Goal: Task Accomplishment & Management: Manage account settings

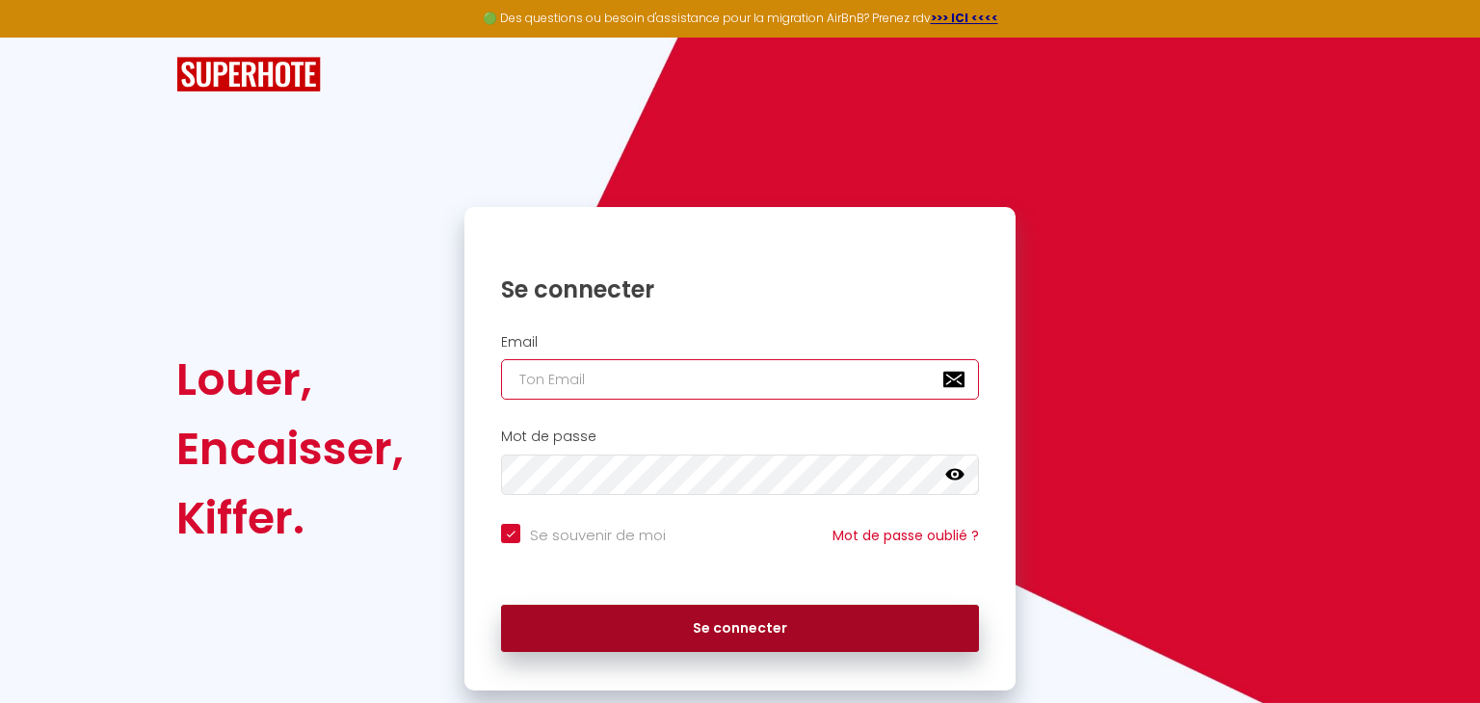
type input "[PERSON_NAME][EMAIL_ADDRESS][DOMAIN_NAME]"
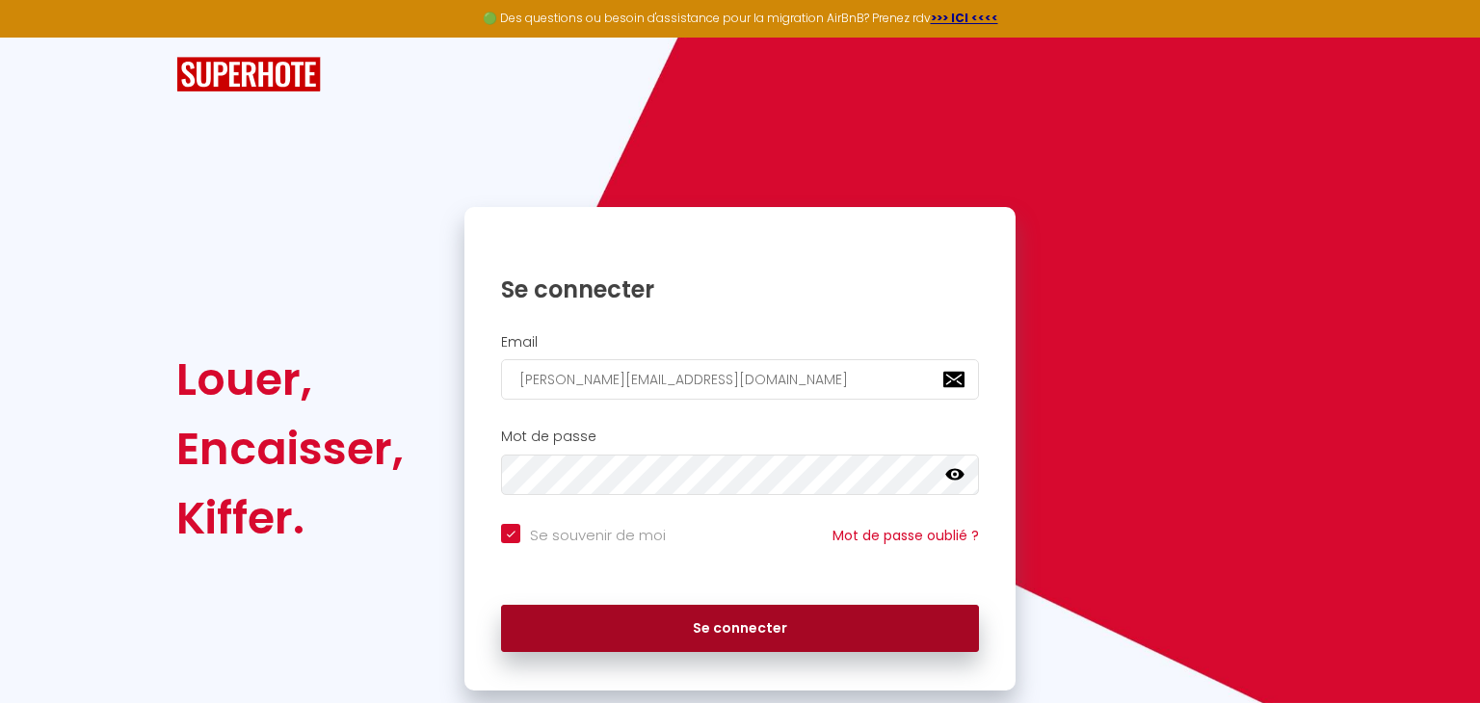
click at [664, 611] on button "Se connecter" at bounding box center [740, 629] width 478 height 48
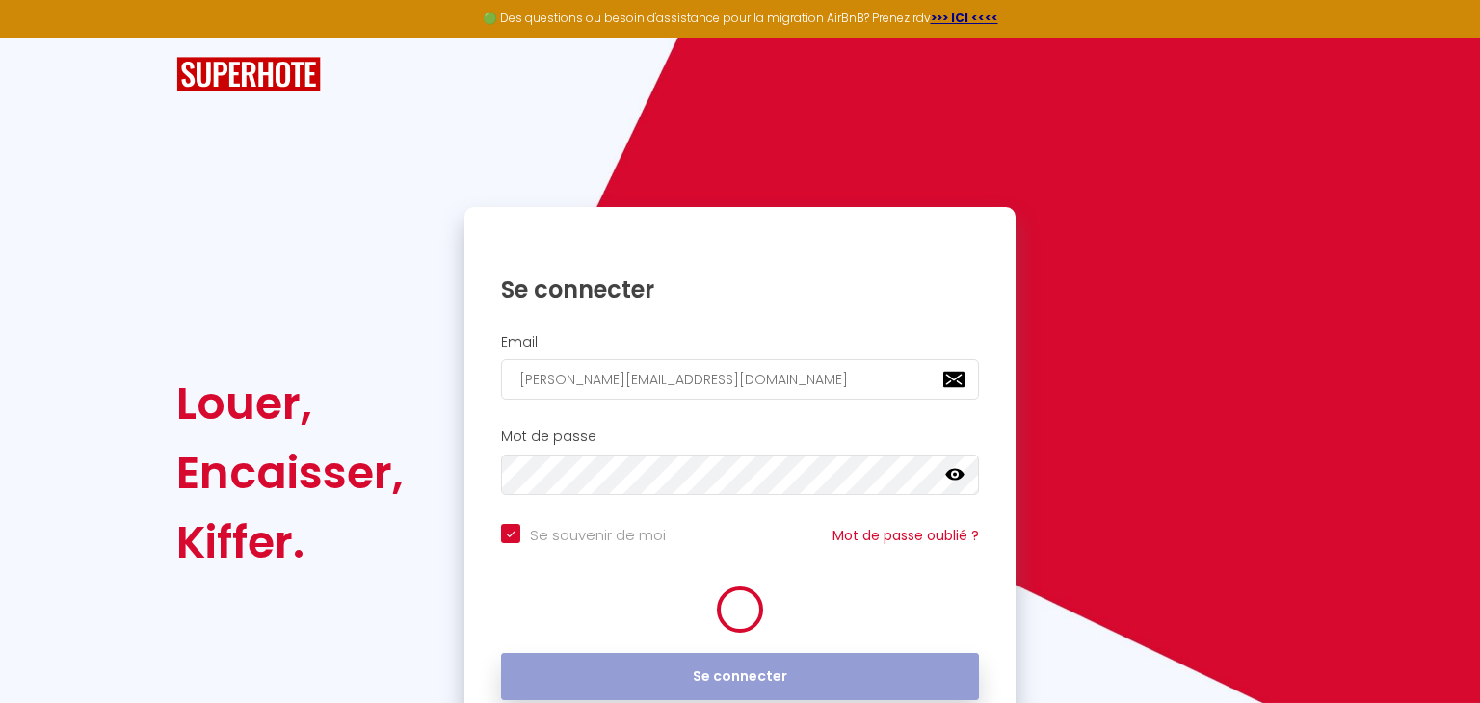
checkbox input "true"
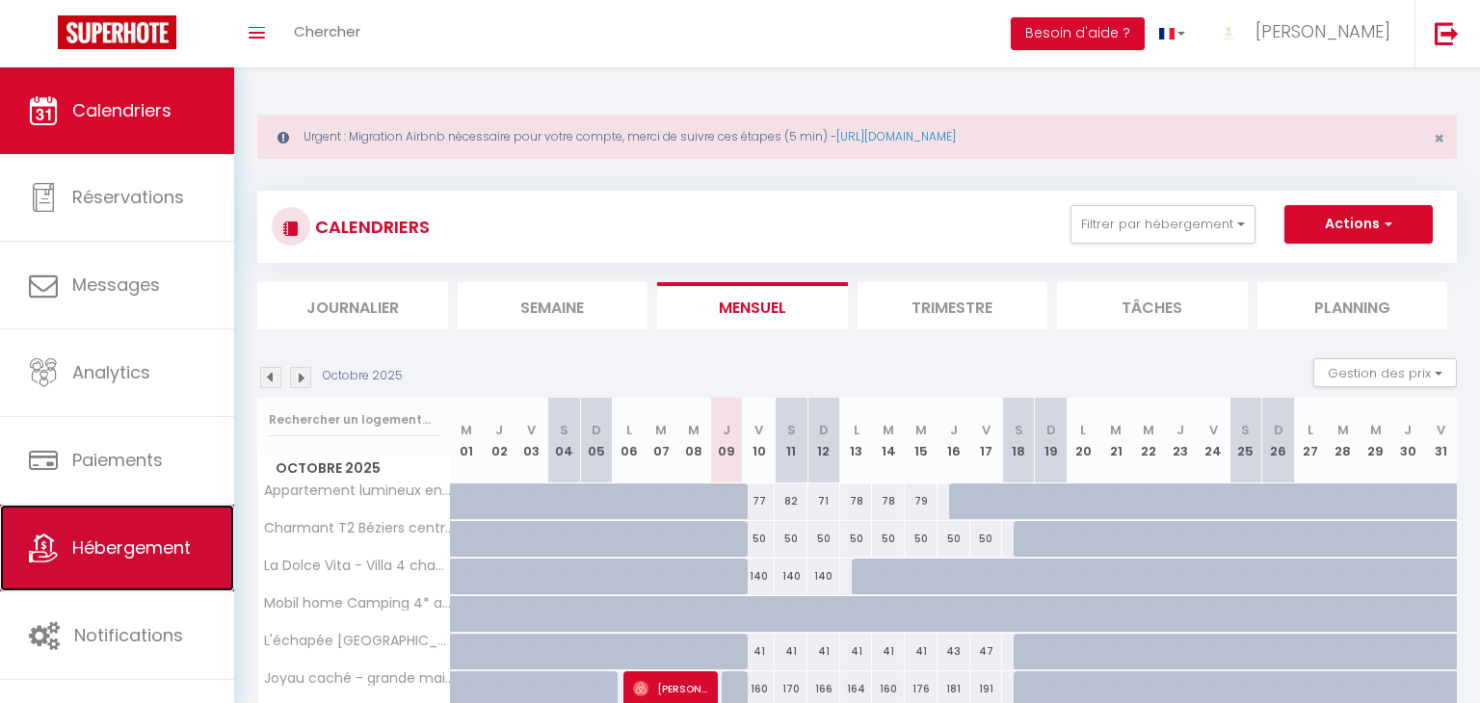
click at [117, 566] on link "Hébergement" at bounding box center [117, 548] width 234 height 87
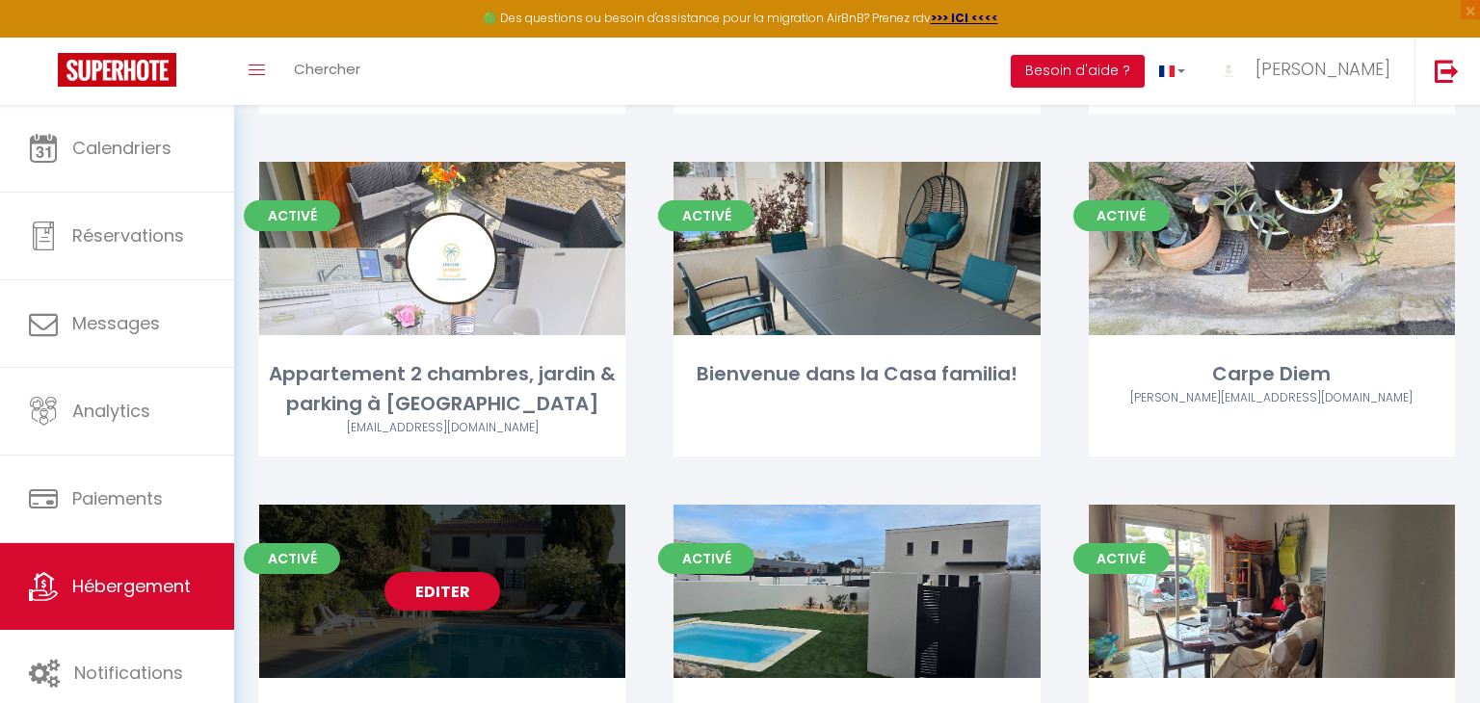
scroll to position [1968, 0]
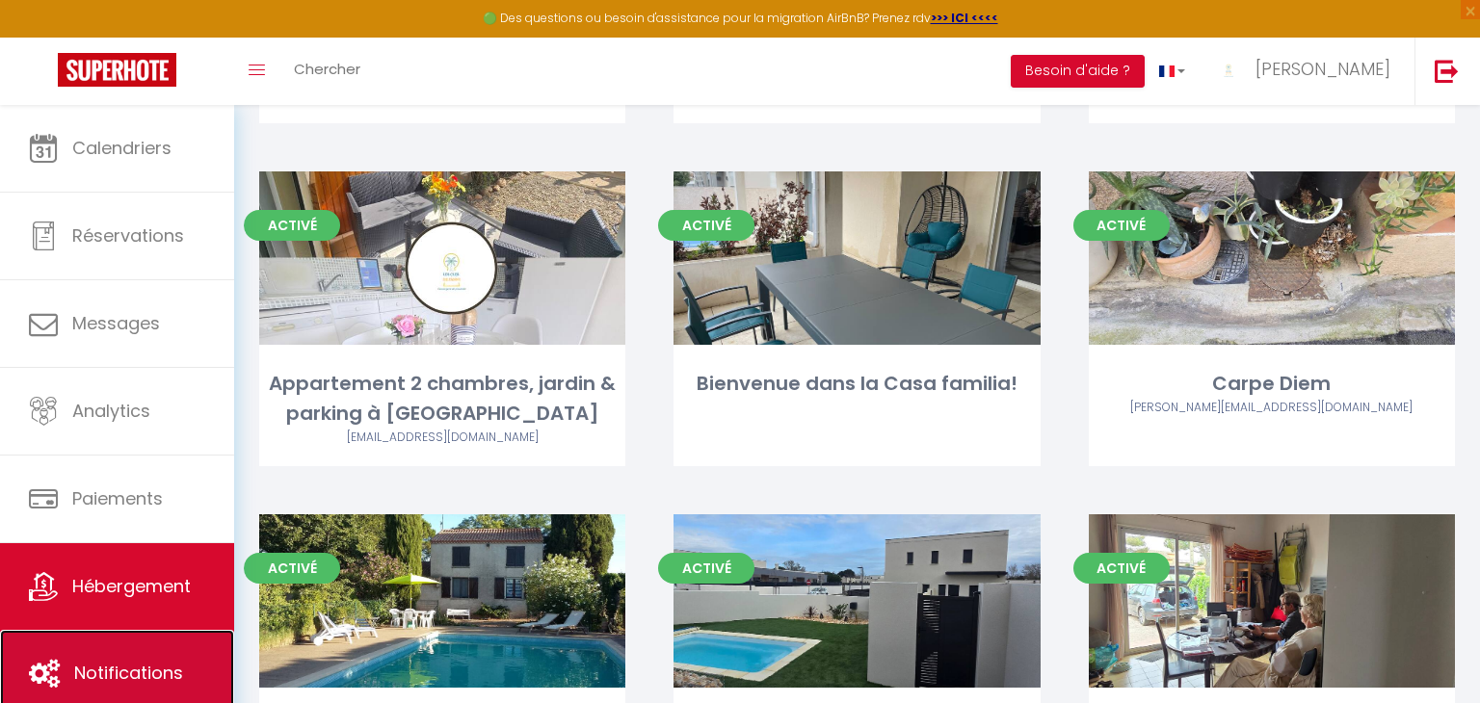
click at [202, 668] on link "Notifications" at bounding box center [117, 673] width 234 height 87
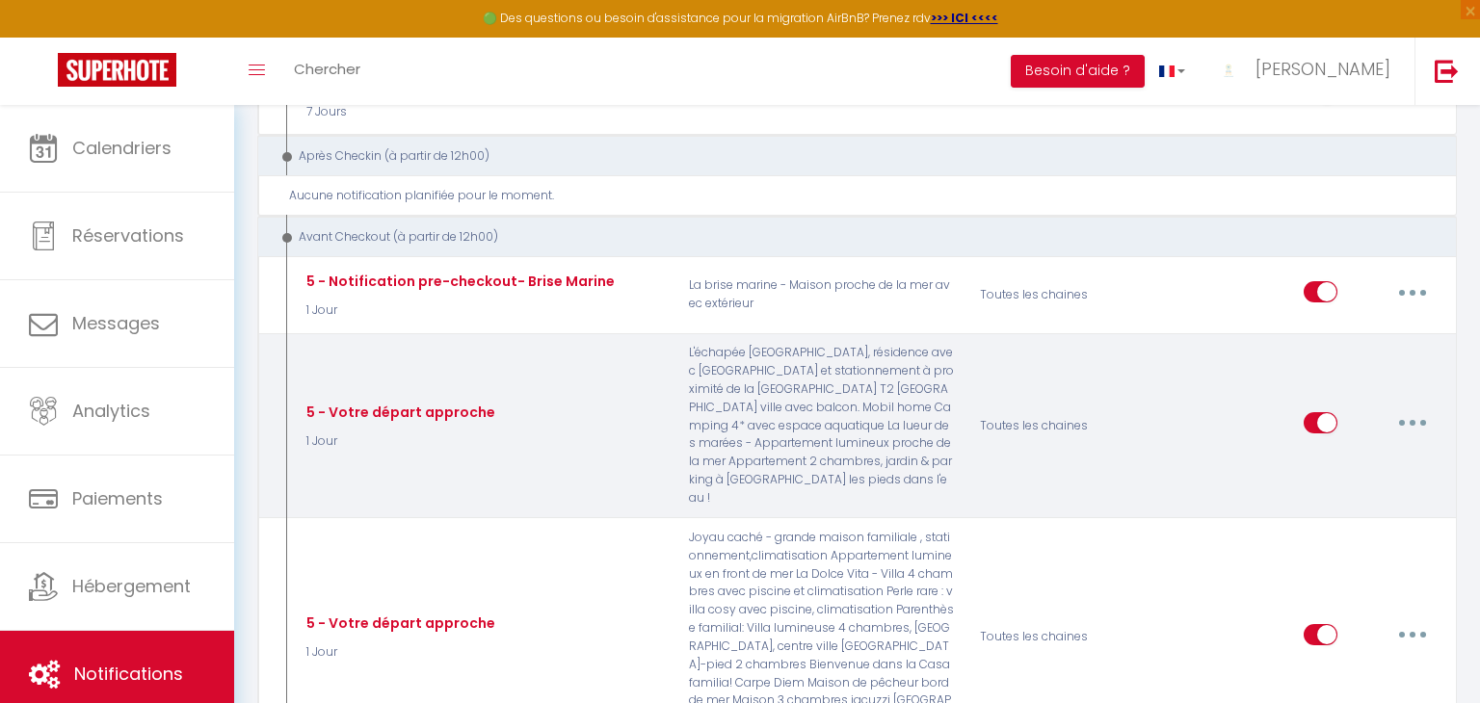
scroll to position [2043, 0]
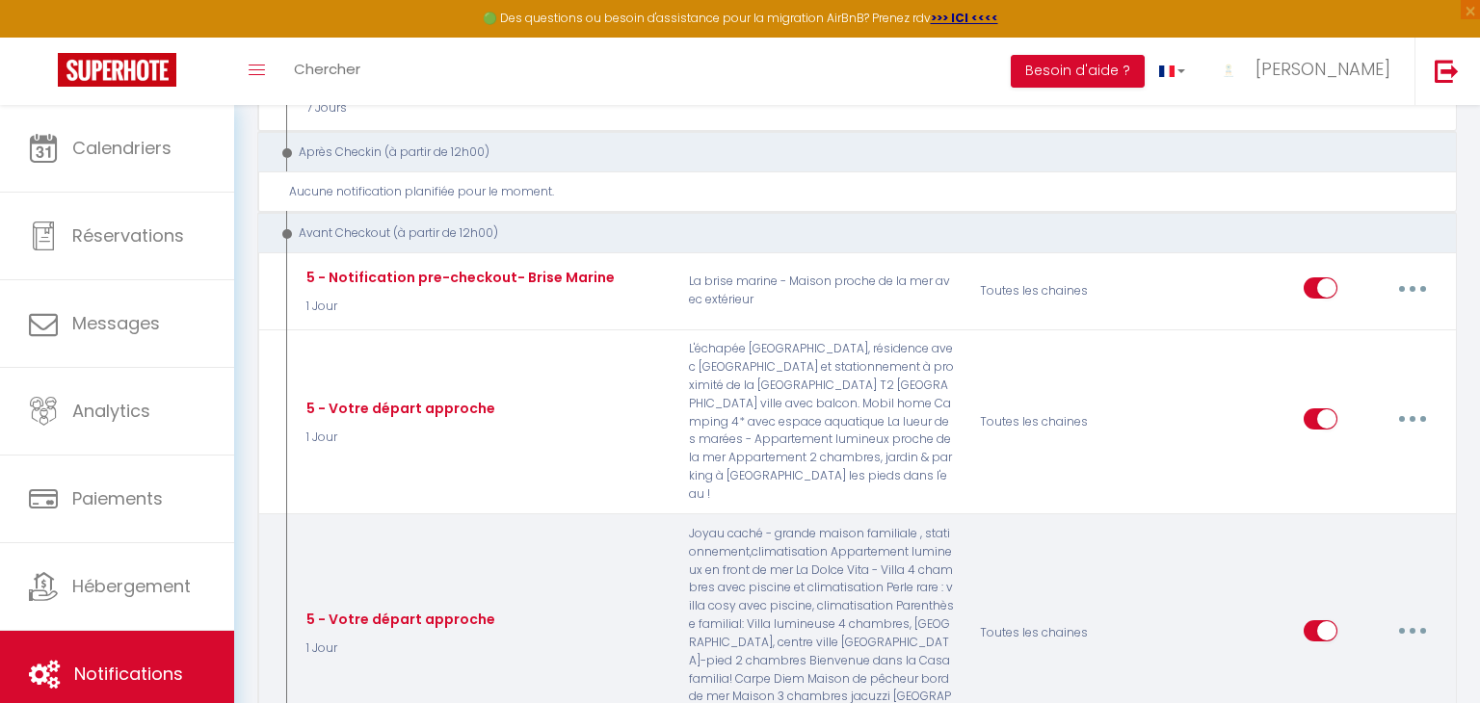
click at [1414, 616] on button "button" at bounding box center [1413, 631] width 54 height 31
click at [1393, 658] on link "Editer" at bounding box center [1362, 674] width 143 height 33
type input "5 - Votre départ approche"
select select "4"
select select "1 Jour"
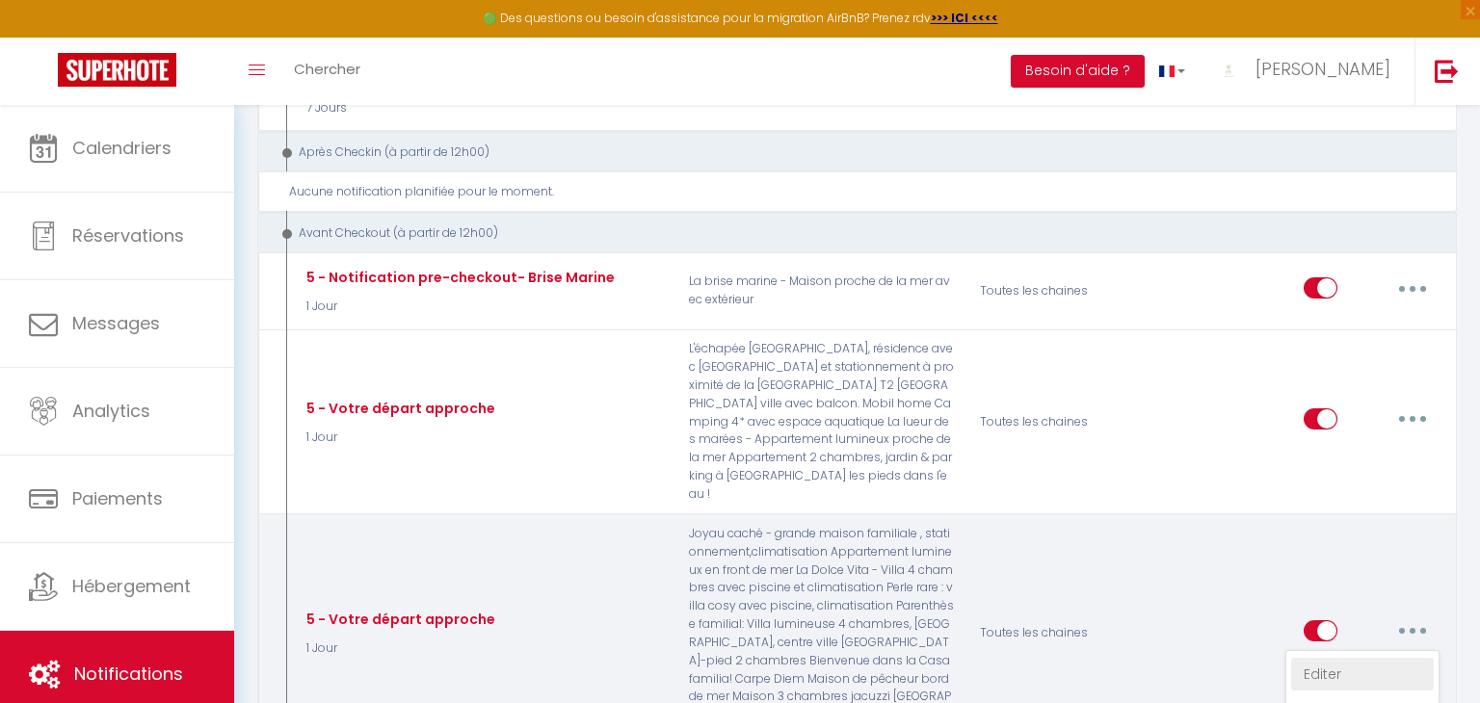
select select "if_booking_is_paid"
checkbox input "true"
checkbox input "false"
radio input "true"
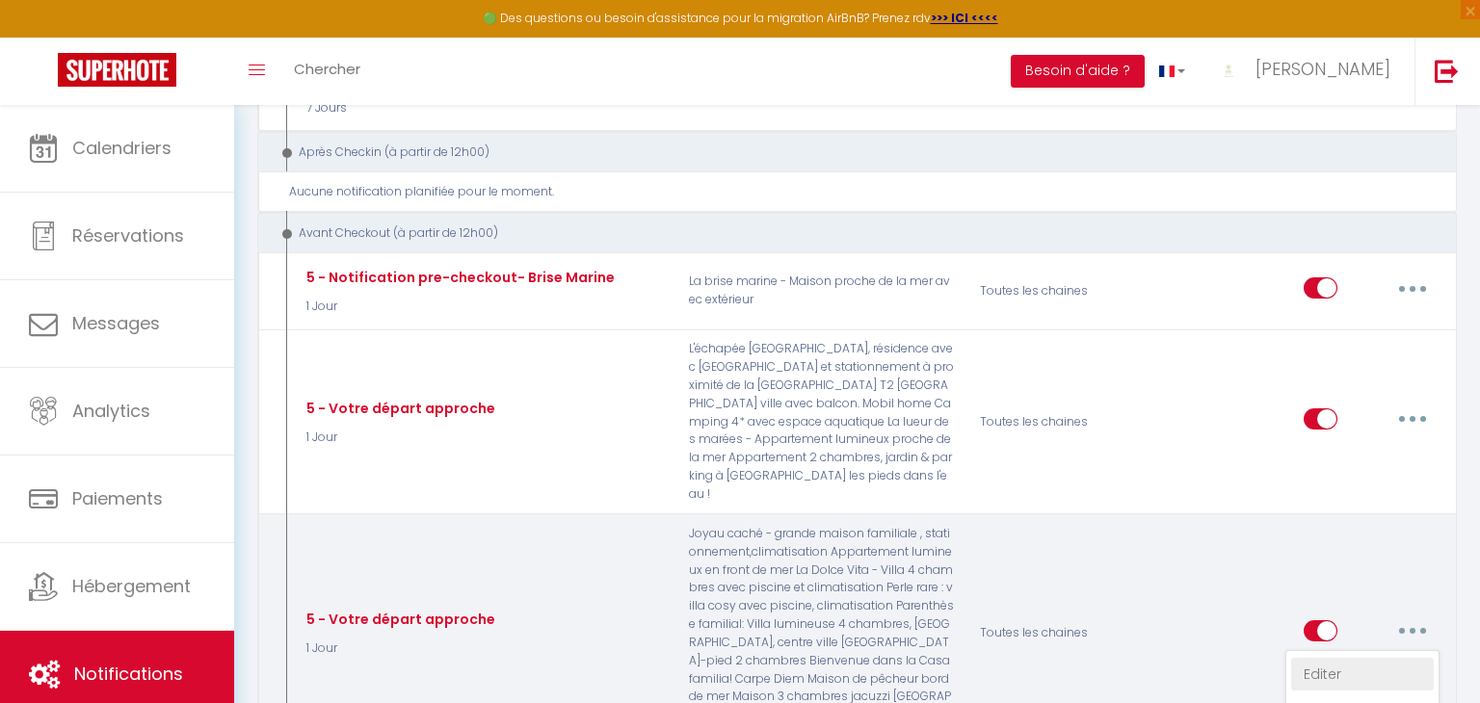
type input "Procédure pour votre départ - [RENTAL:NAME] - [GUEST:FIRST_NAME] [GUEST:NAME]"
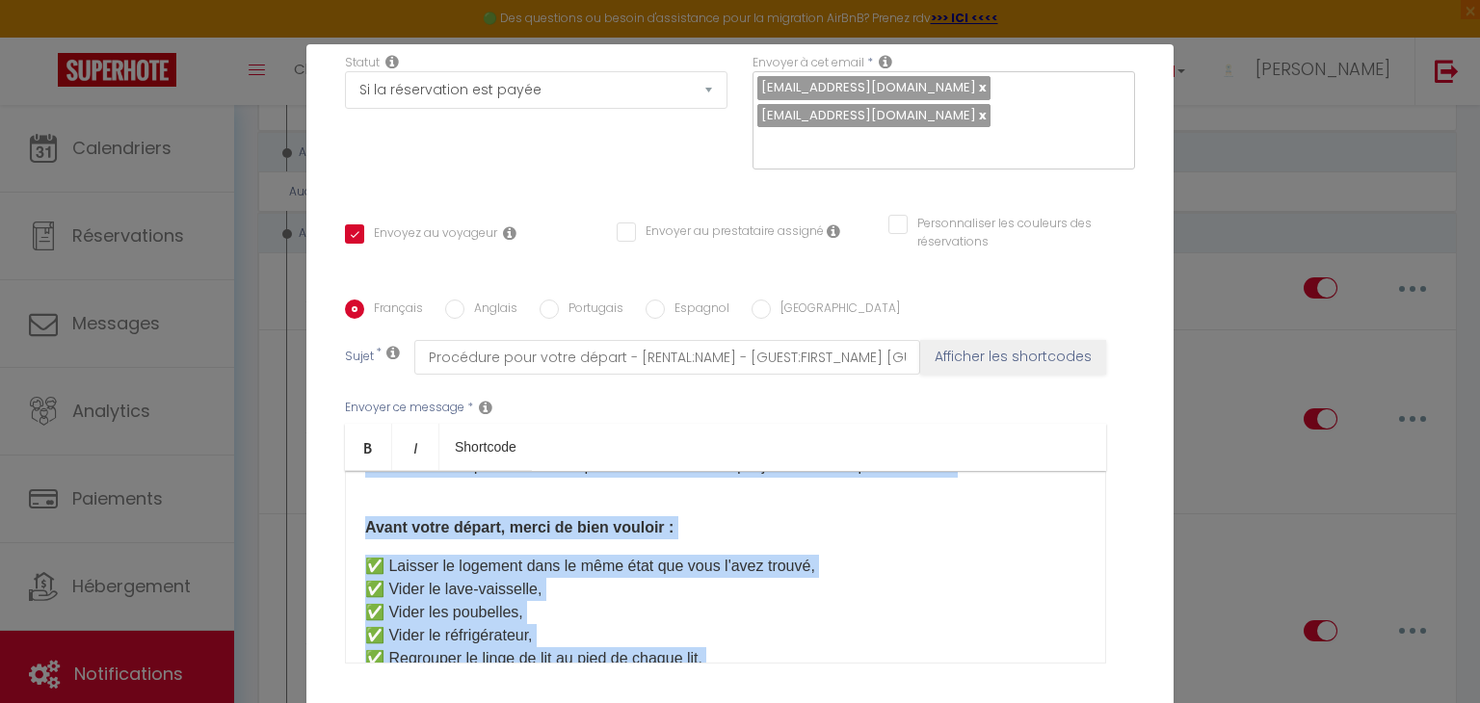
scroll to position [460, 0]
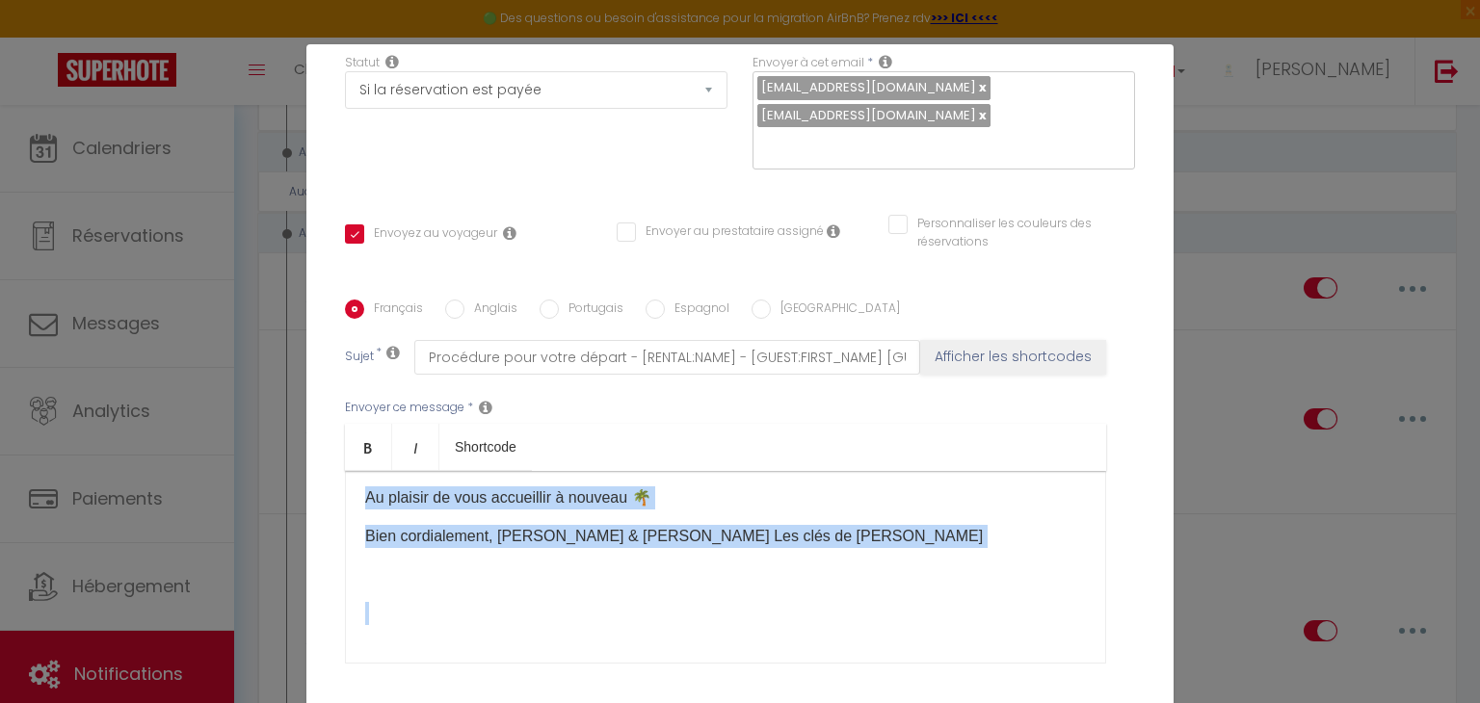
drag, startPoint x: 365, startPoint y: 472, endPoint x: 1011, endPoint y: 685, distance: 679.9
click at [1011, 685] on div "Français Anglais Portugais Espagnol Italien Sujet * Procédure pour votre départ…" at bounding box center [740, 494] width 790 height 446
copy div "Bonjour [GUEST:FIRST_NAME], [PERSON_NAME] séjour touche bientôt à sa fin, et j'…"
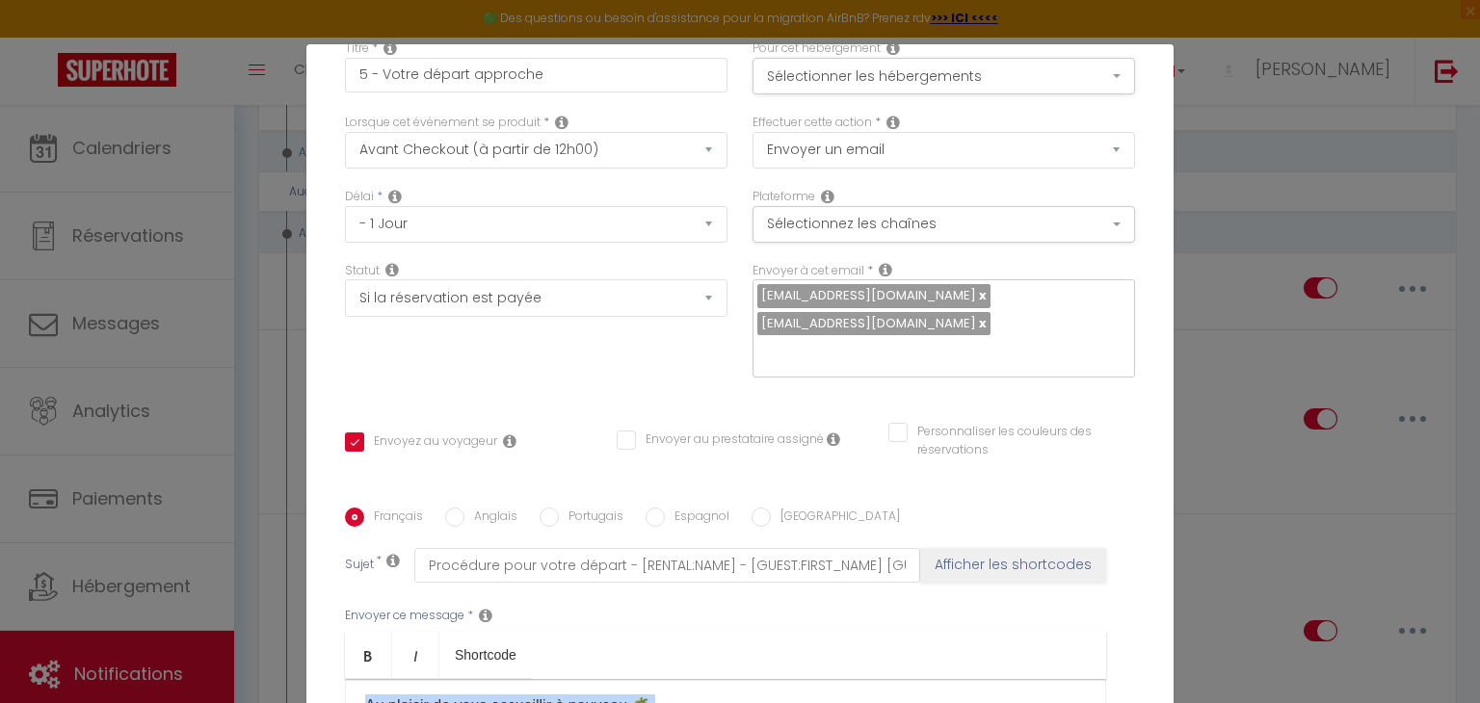
scroll to position [76, 0]
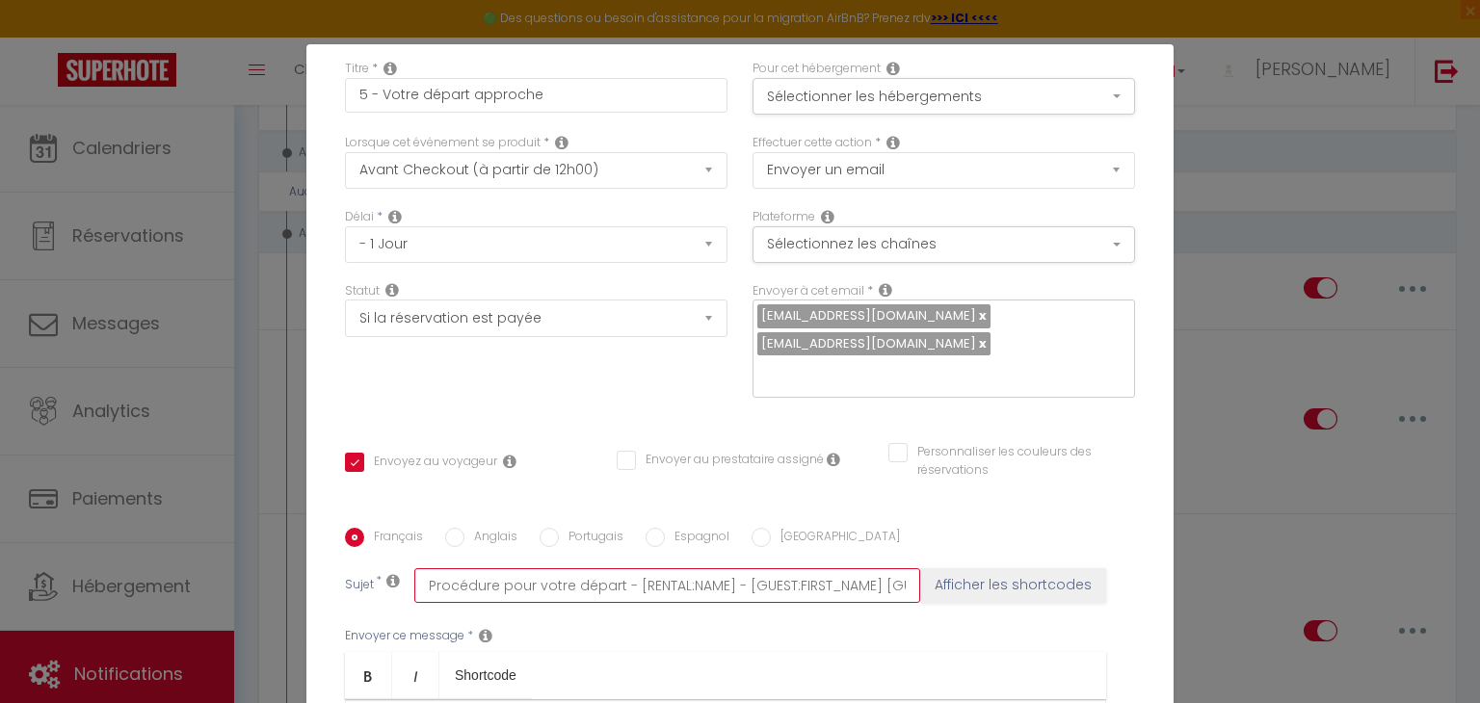
drag, startPoint x: 424, startPoint y: 556, endPoint x: 621, endPoint y: 555, distance: 196.6
click at [621, 569] on input "Procédure pour votre départ - [RENTAL:NAME] - [GUEST:FIRST_NAME] [GUEST:NAME]" at bounding box center [667, 586] width 506 height 35
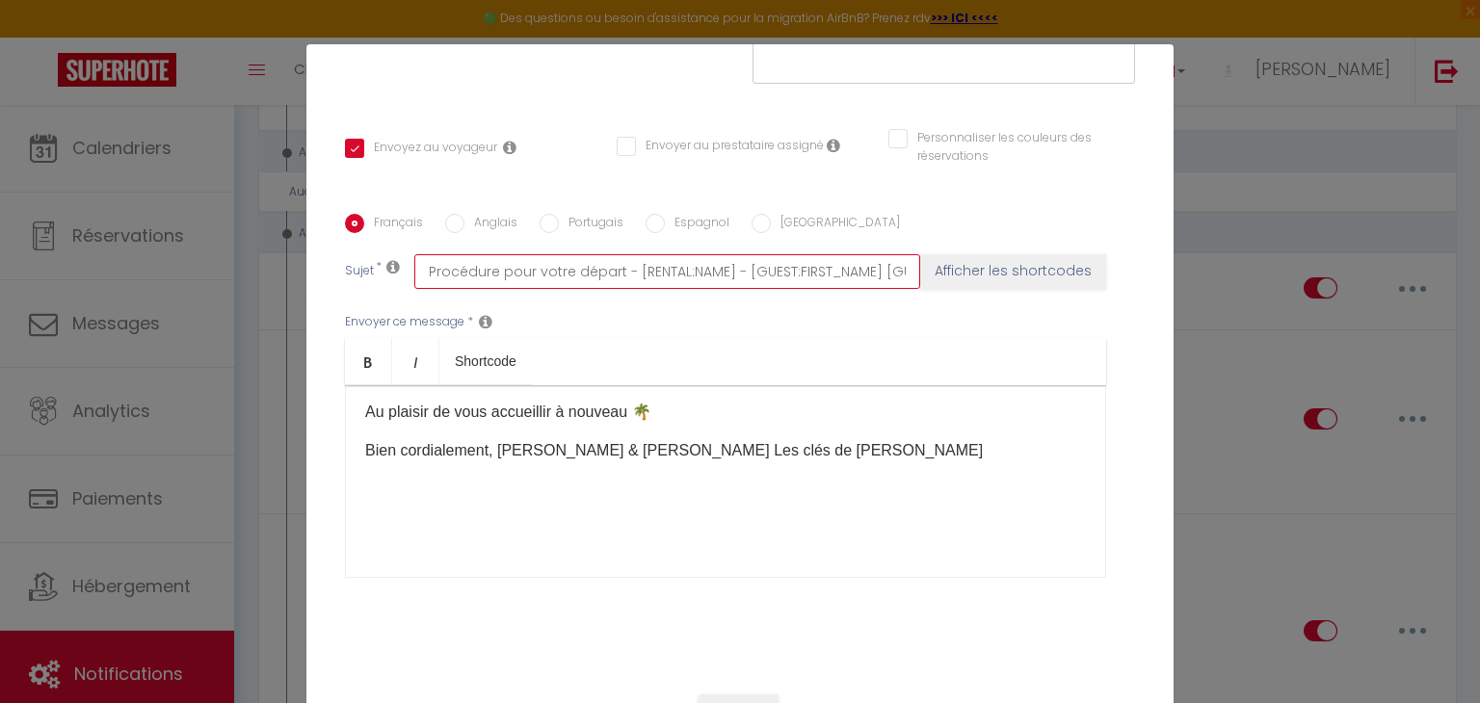
scroll to position [396, 0]
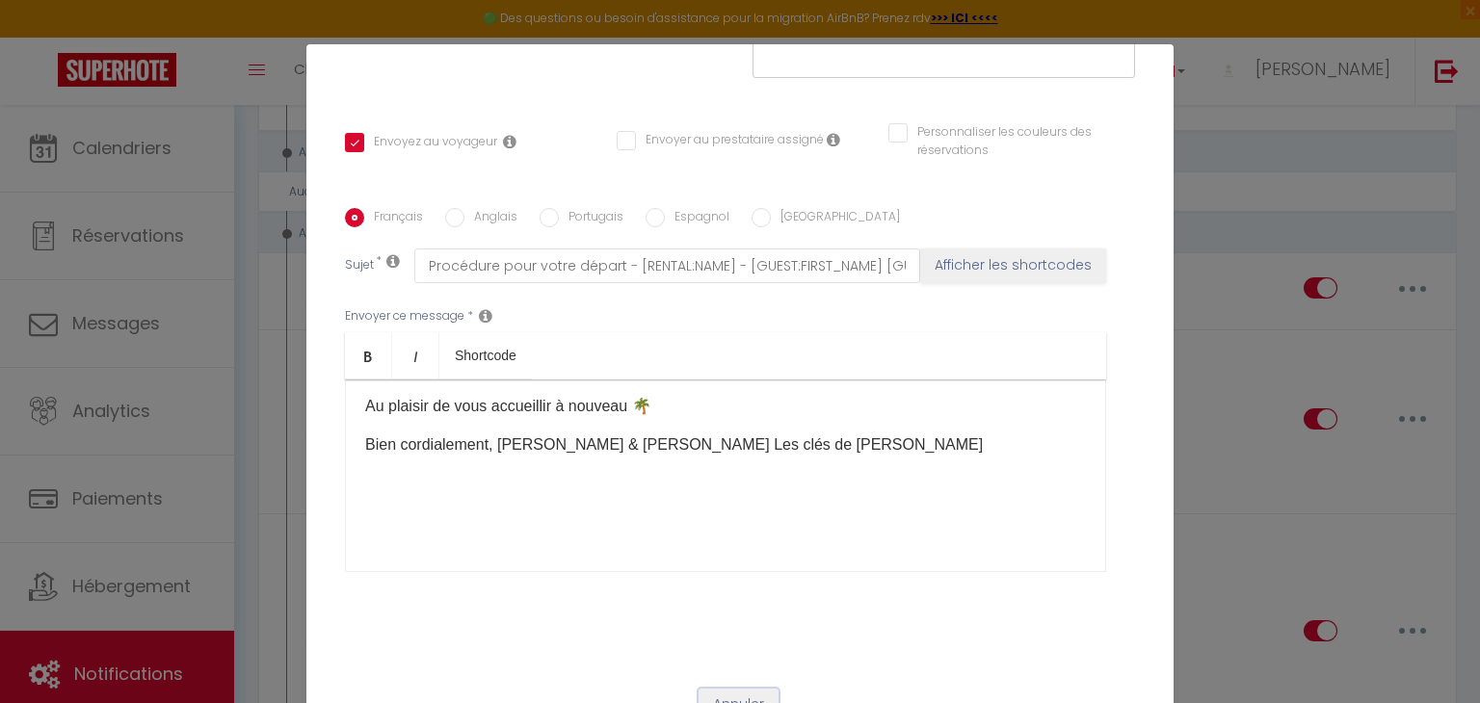
click at [759, 689] on button "Annuler" at bounding box center [739, 705] width 80 height 33
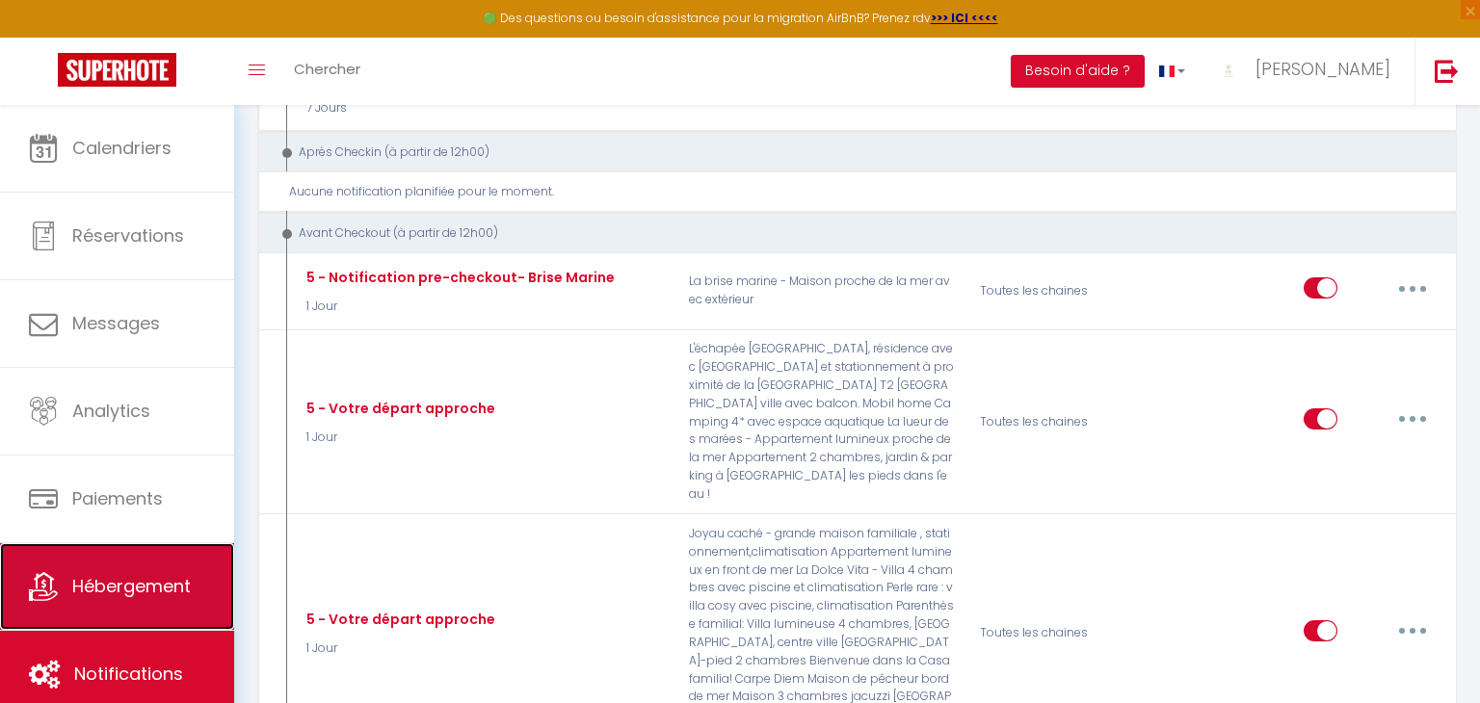
click at [149, 591] on span "Hébergement" at bounding box center [131, 586] width 119 height 24
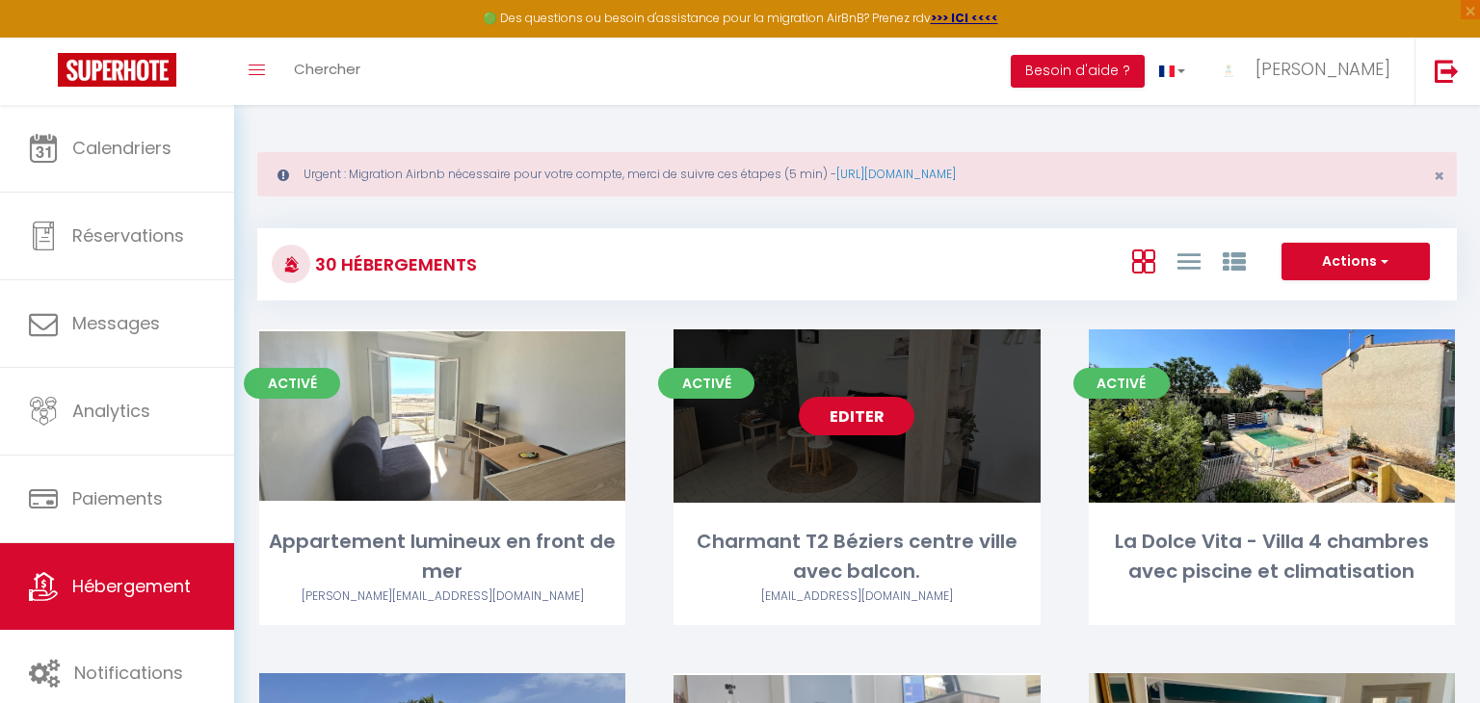
click at [878, 405] on link "Editer" at bounding box center [857, 416] width 116 height 39
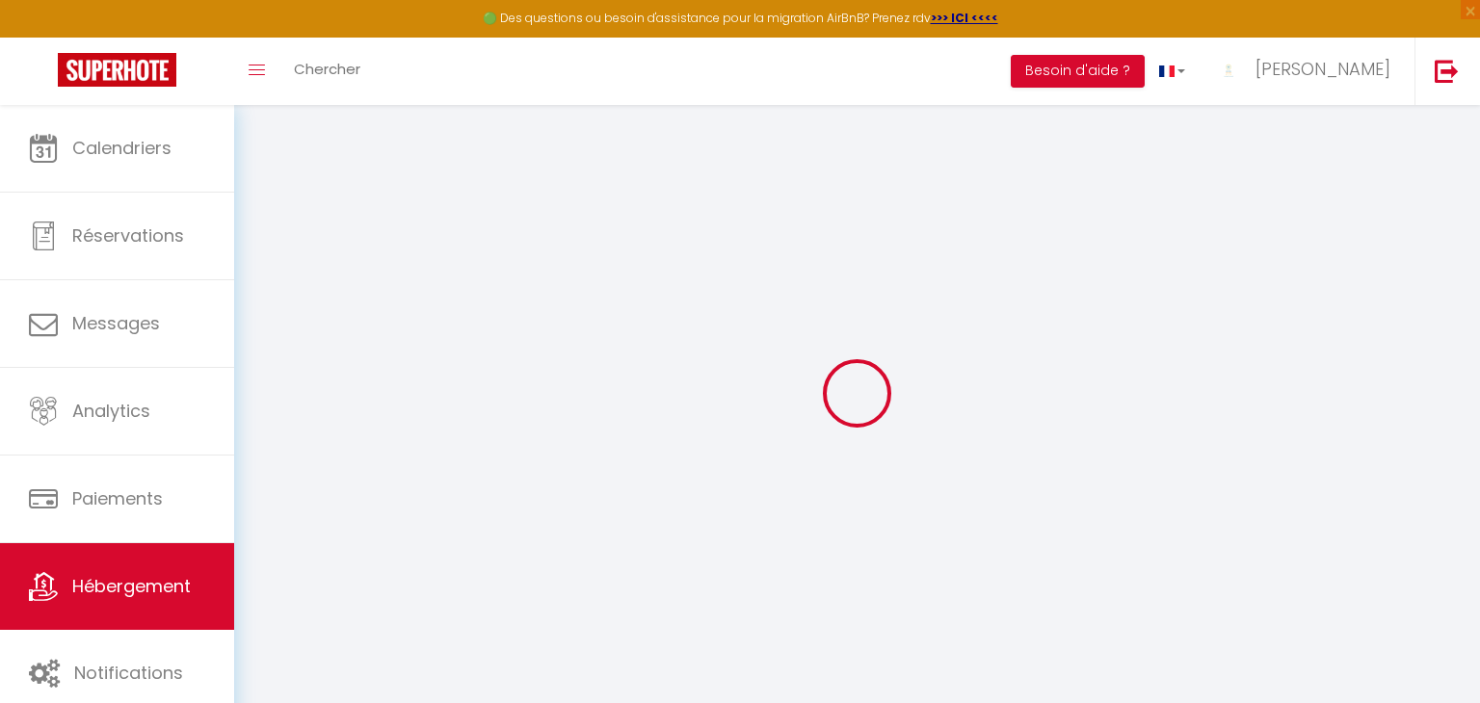
type input "Charmant T2 Béziers centre ville avec balcon."
type input "[PERSON_NAME]"
type input "[STREET_ADDRESS] , [GEOGRAPHIC_DATA]"
type input "38270"
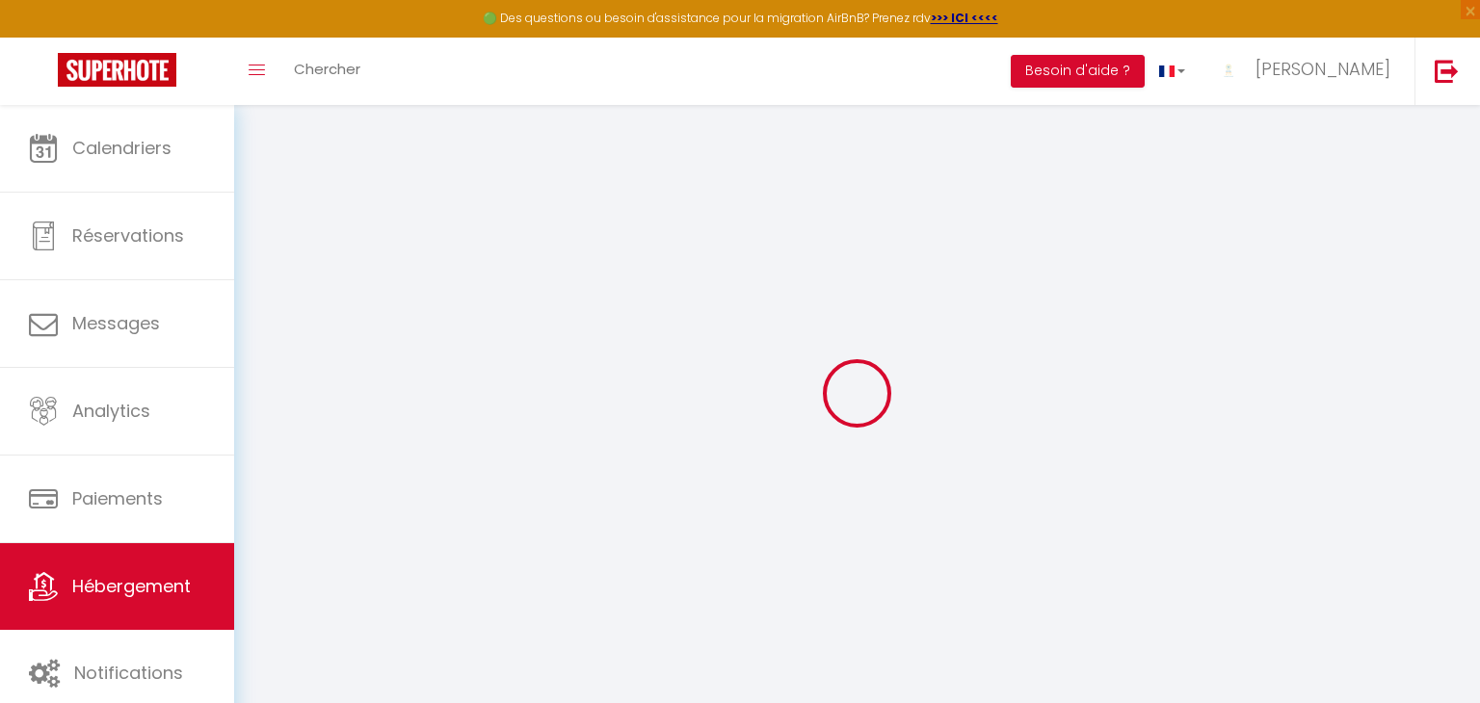
type input "ST BARTHELEMY"
type input "50"
type input "3.60"
type input "500"
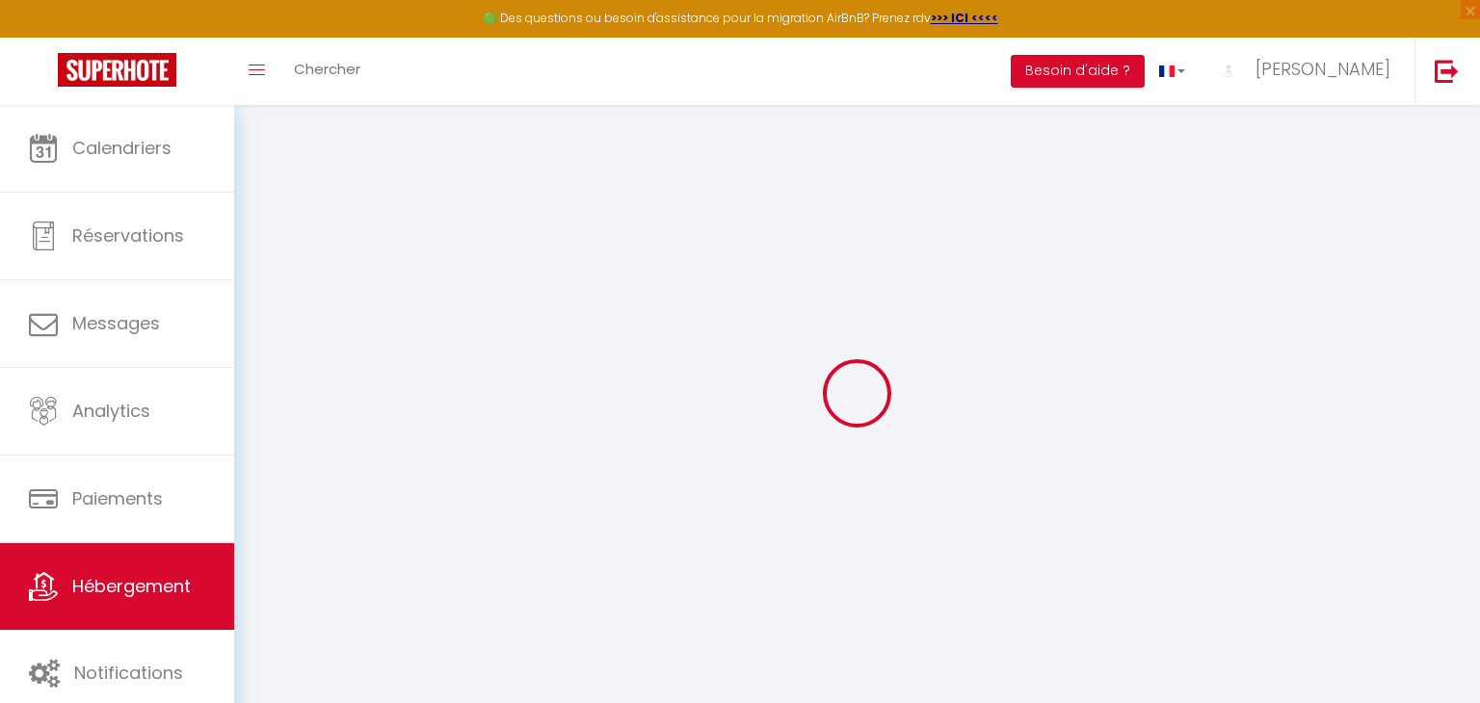
select select
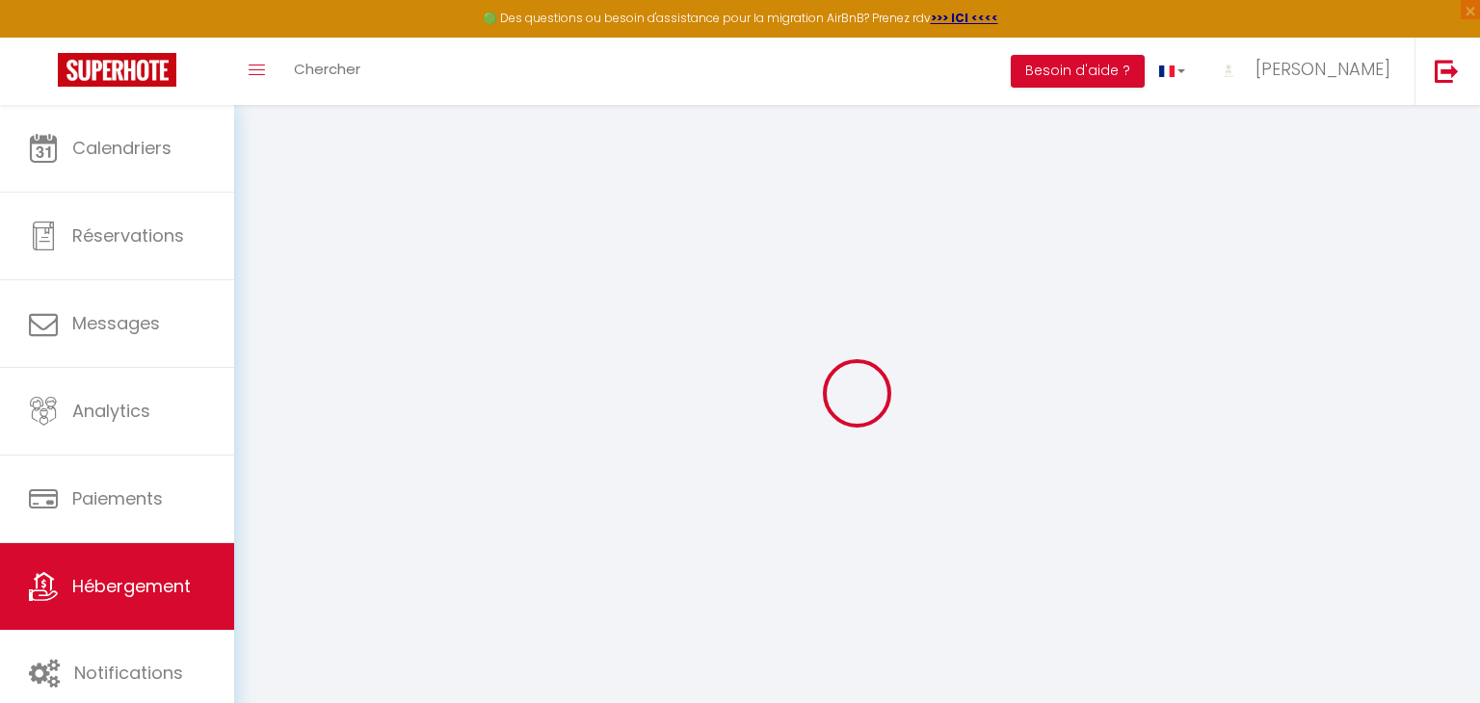
select select
type input "[STREET_ADDRESS][PERSON_NAME]"
type input "34500"
type input "Béziers"
type input "[PERSON_NAME][EMAIL_ADDRESS][DOMAIN_NAME]"
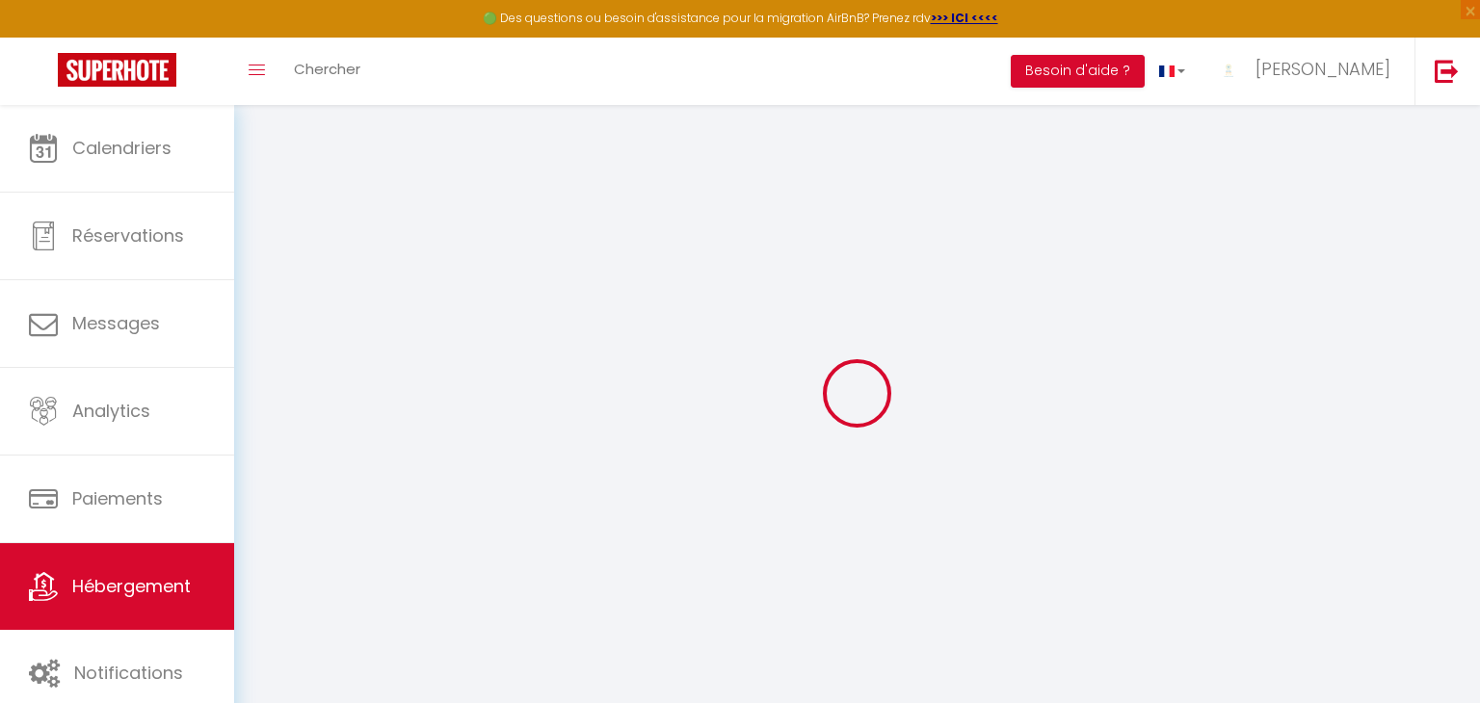
select select
checkbox input "false"
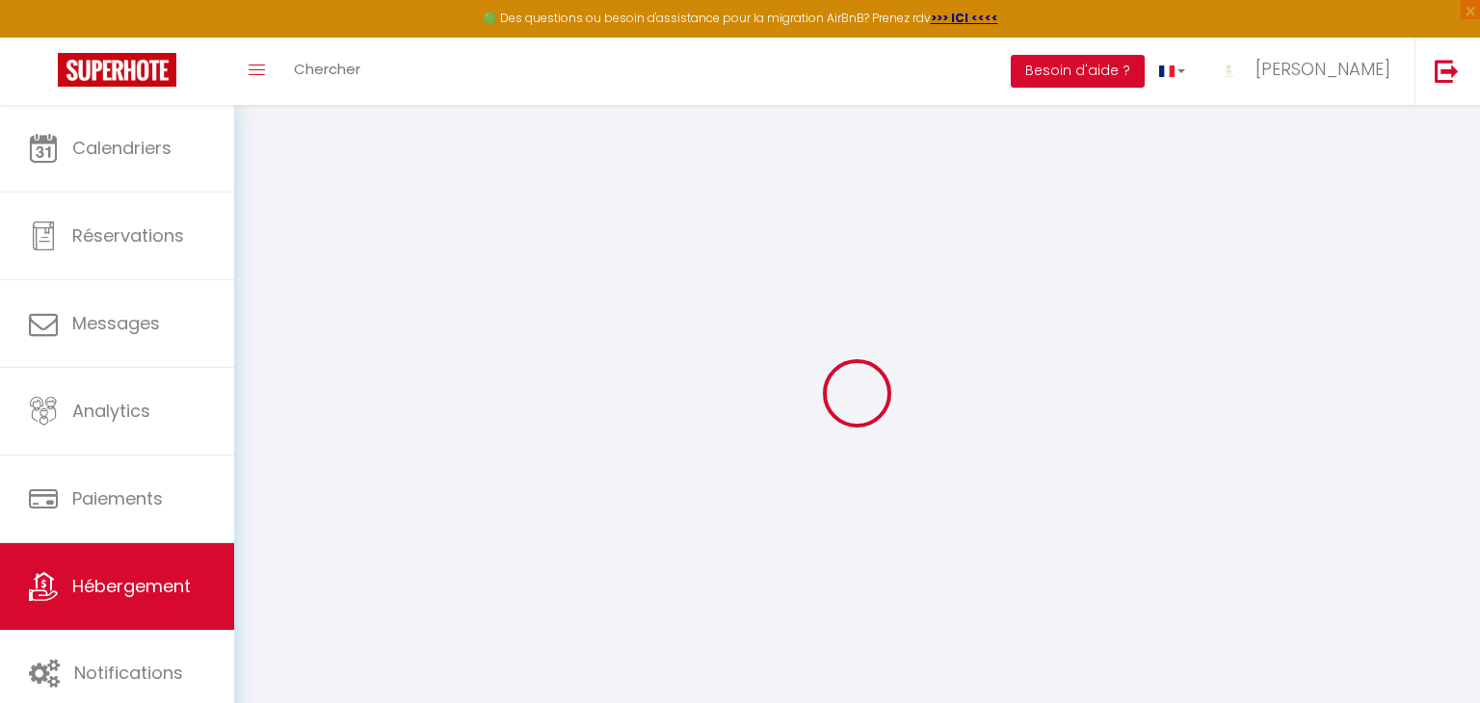
type input "50"
type input "0"
select select
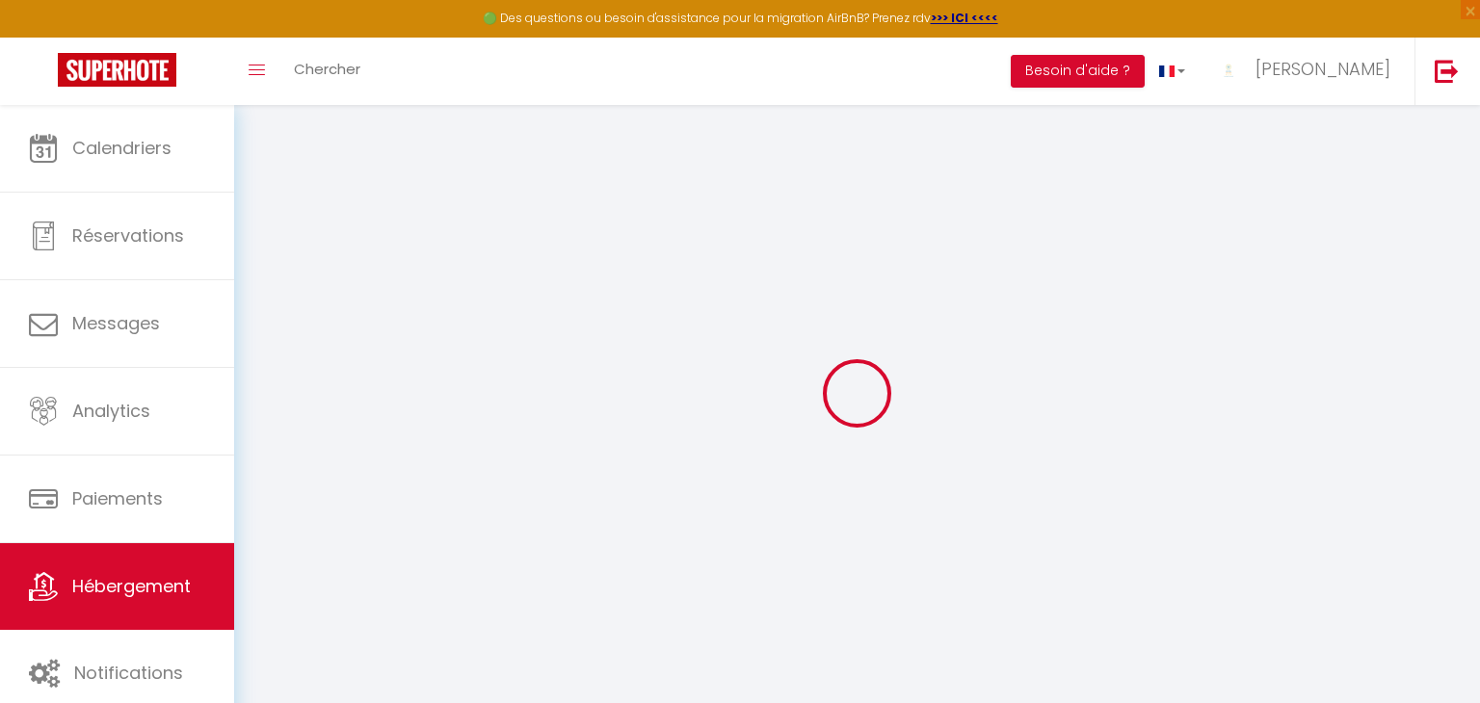
select select
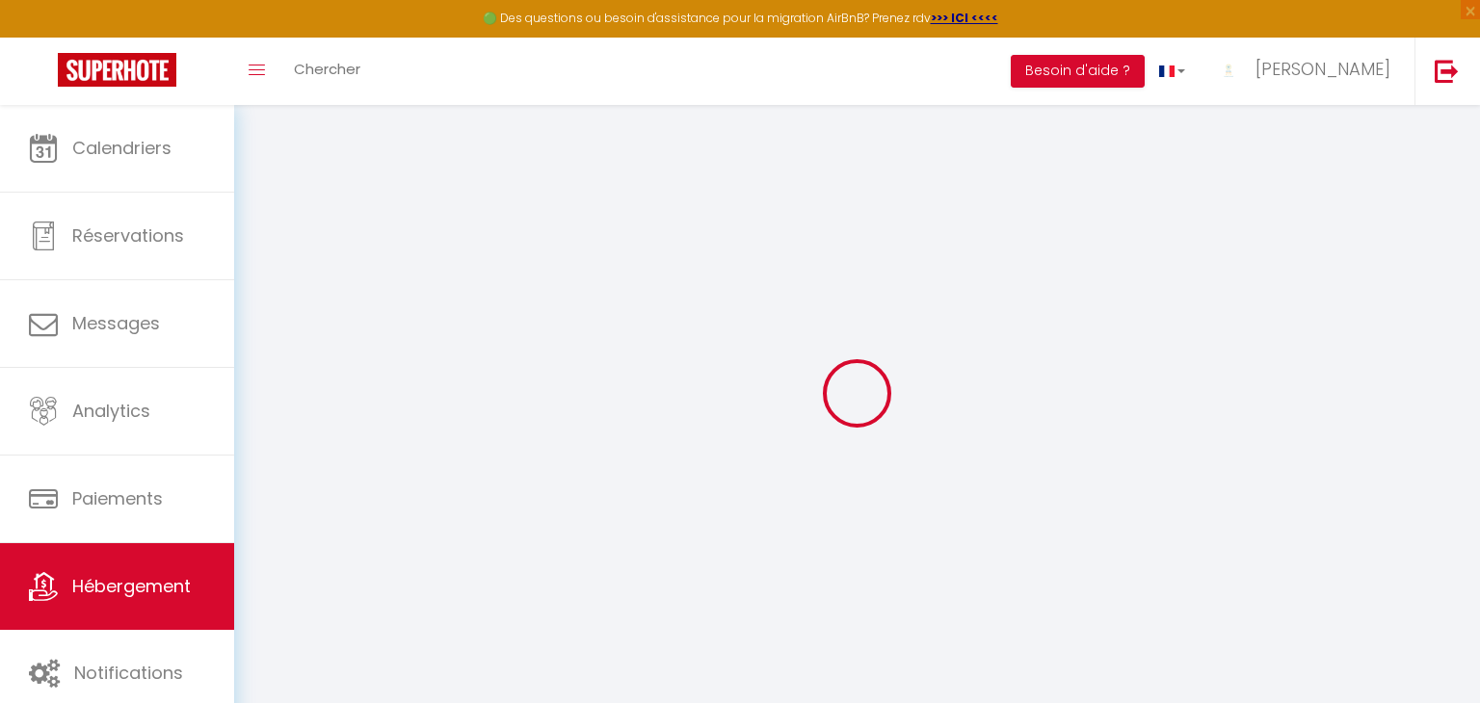
select select
checkbox input "false"
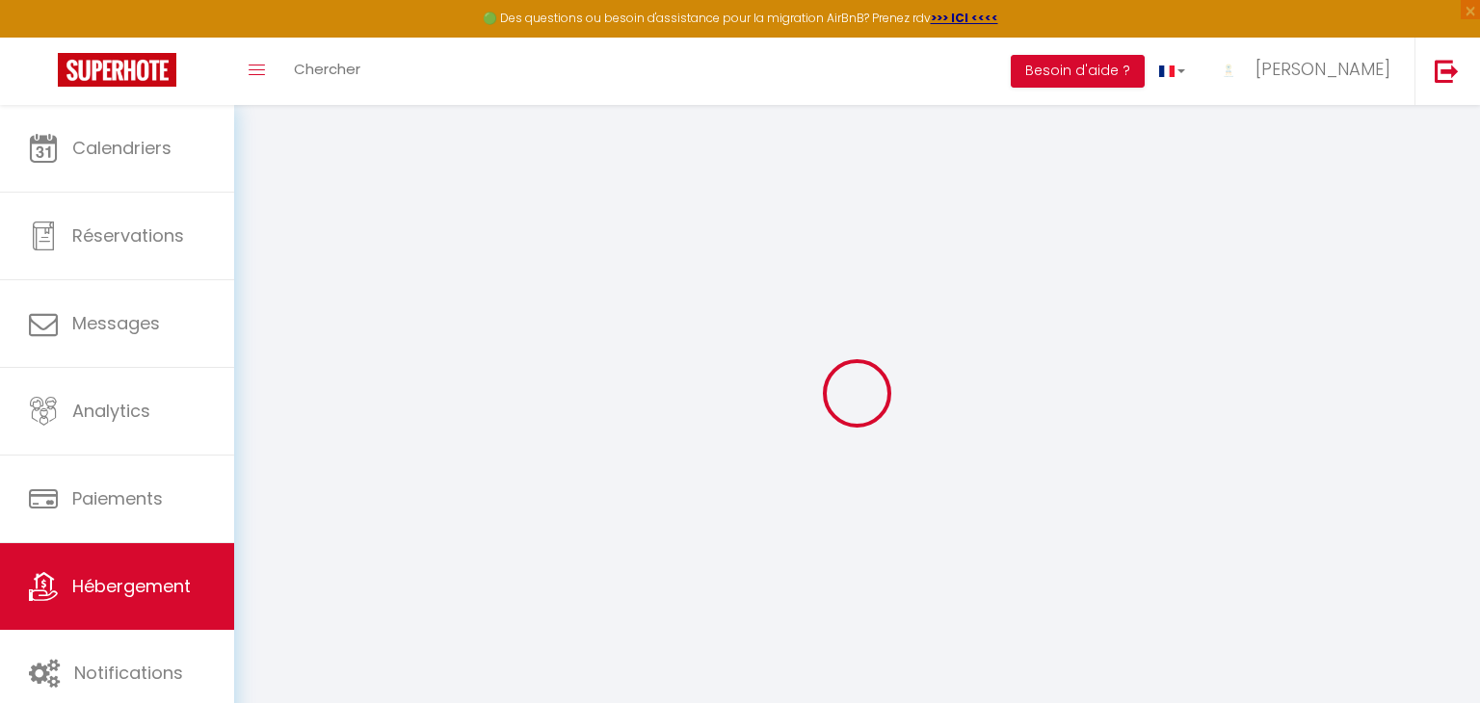
select select
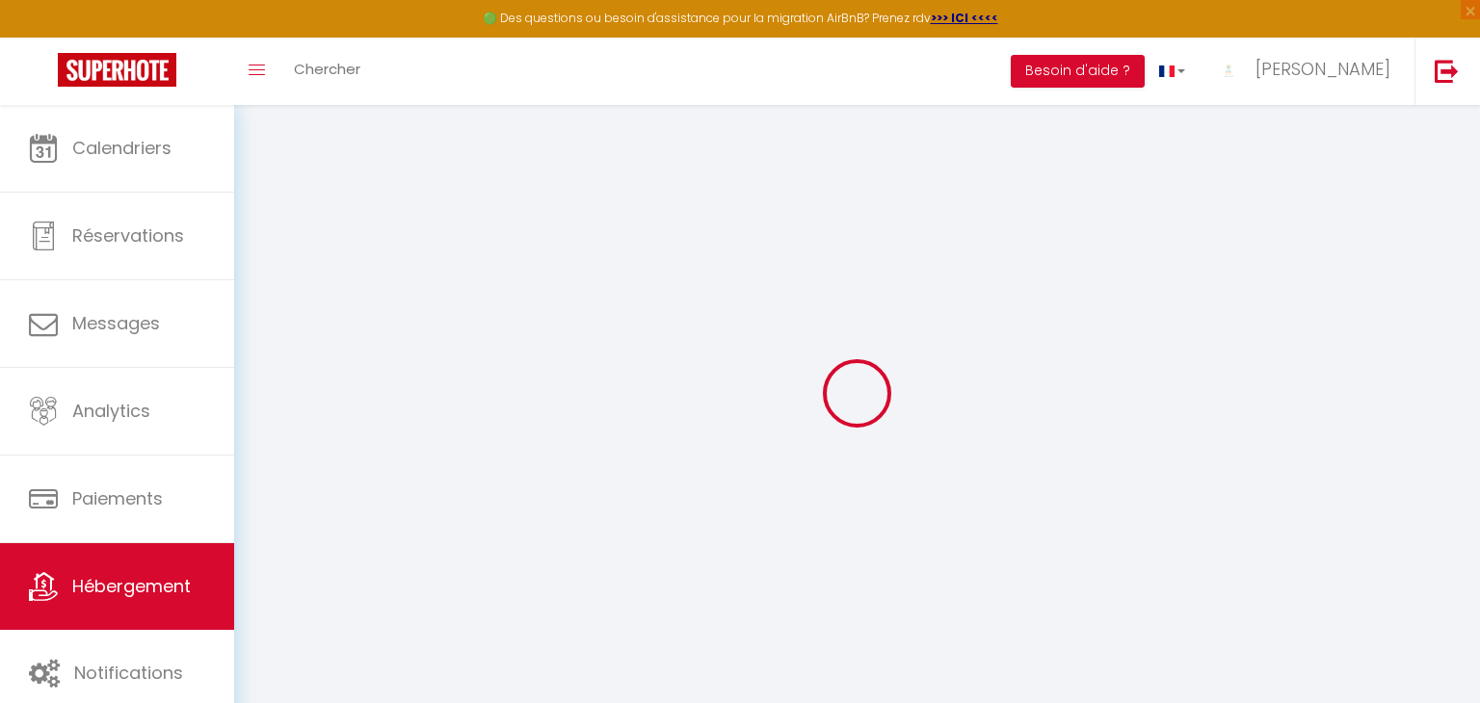
select select
checkbox input "false"
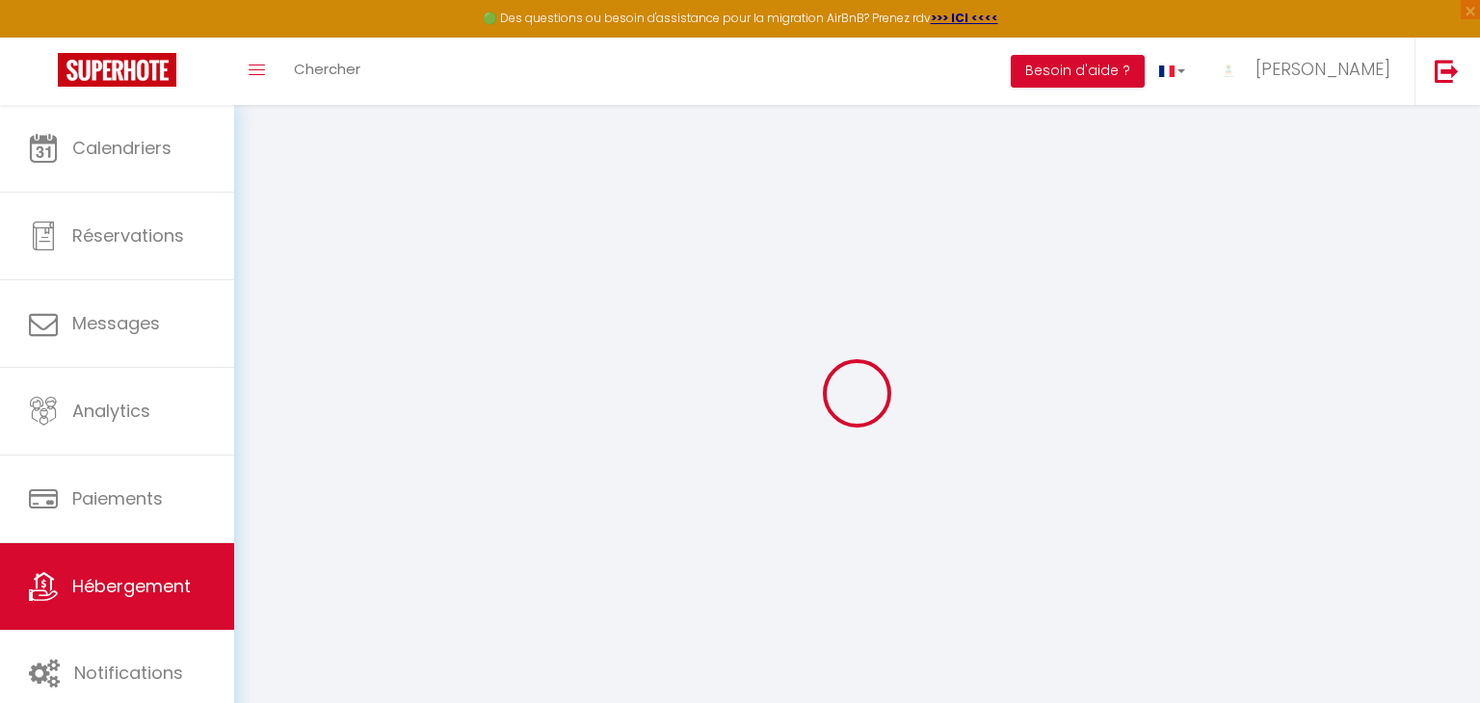
checkbox input "false"
select select
checkbox input "false"
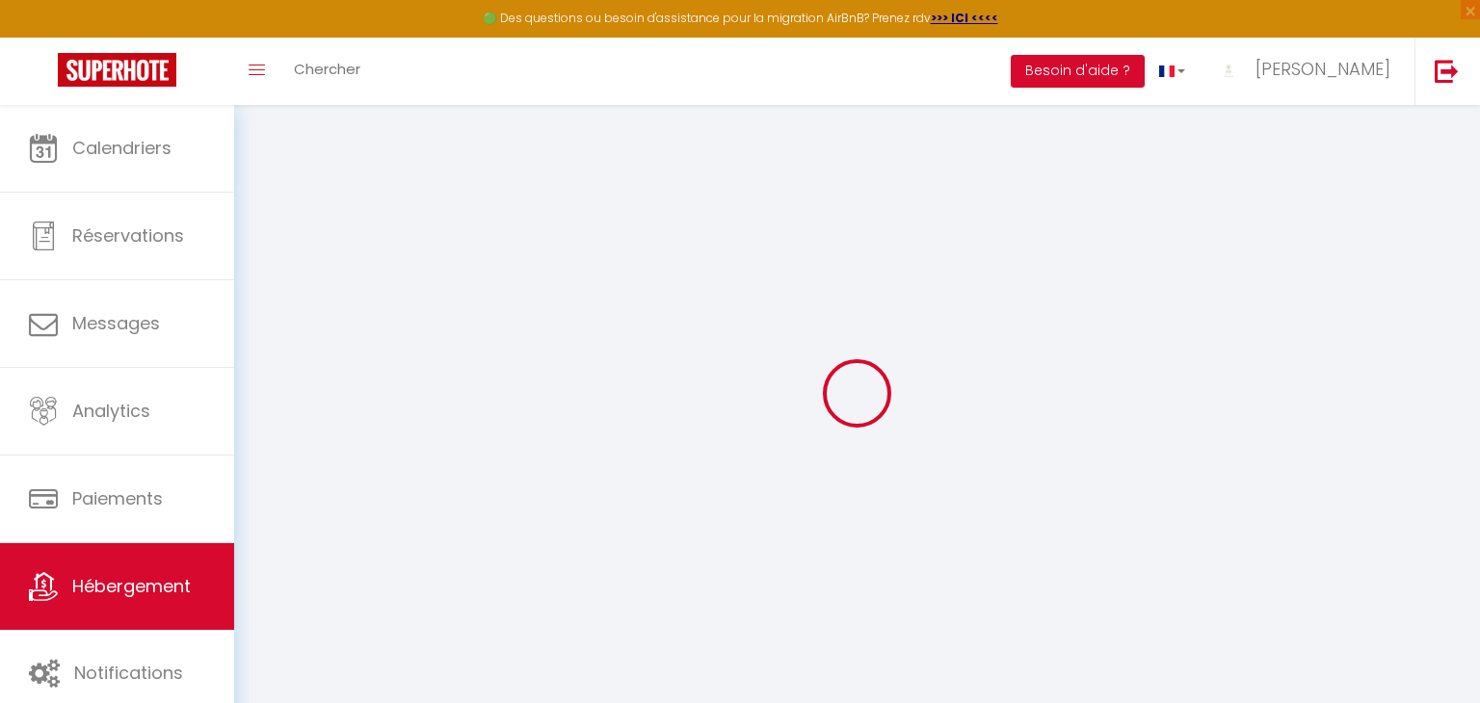
checkbox input "false"
select select
checkbox input "false"
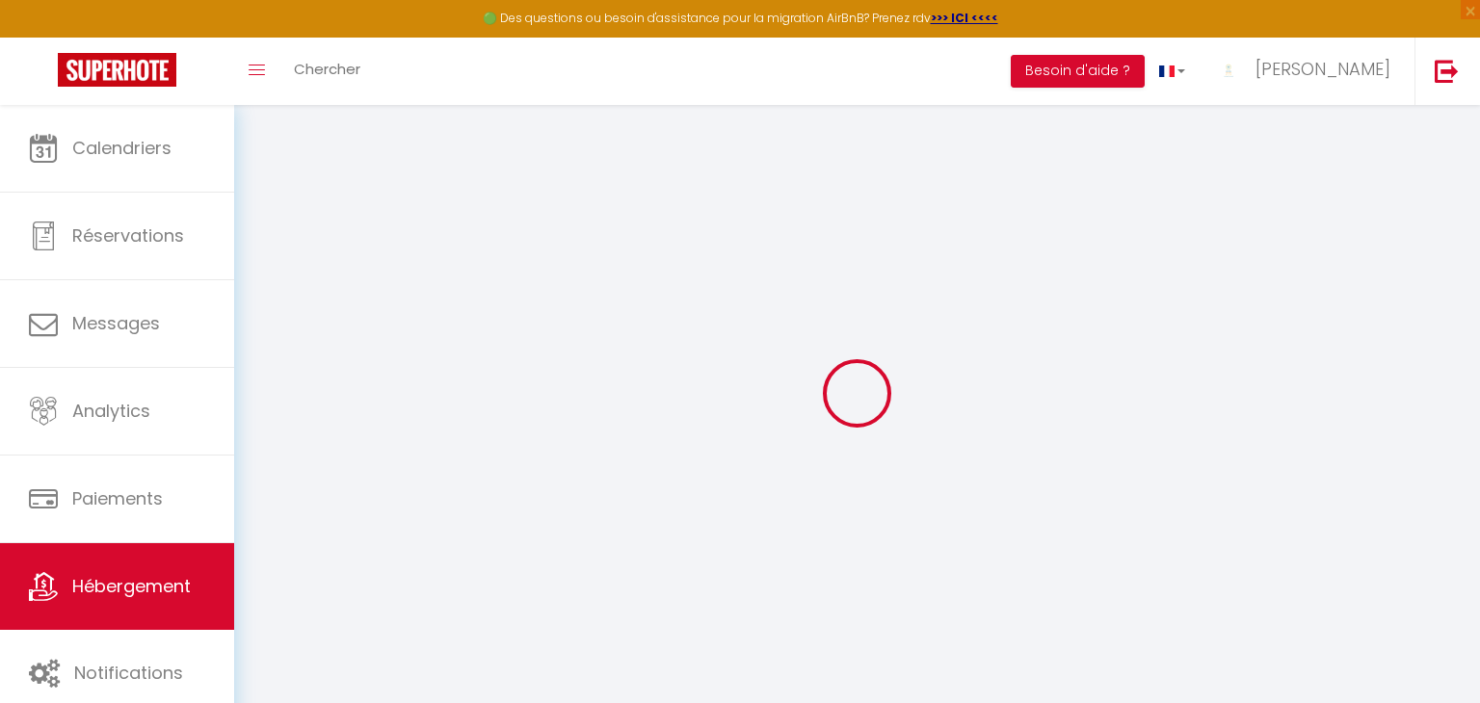
checkbox input "false"
select select
checkbox input "false"
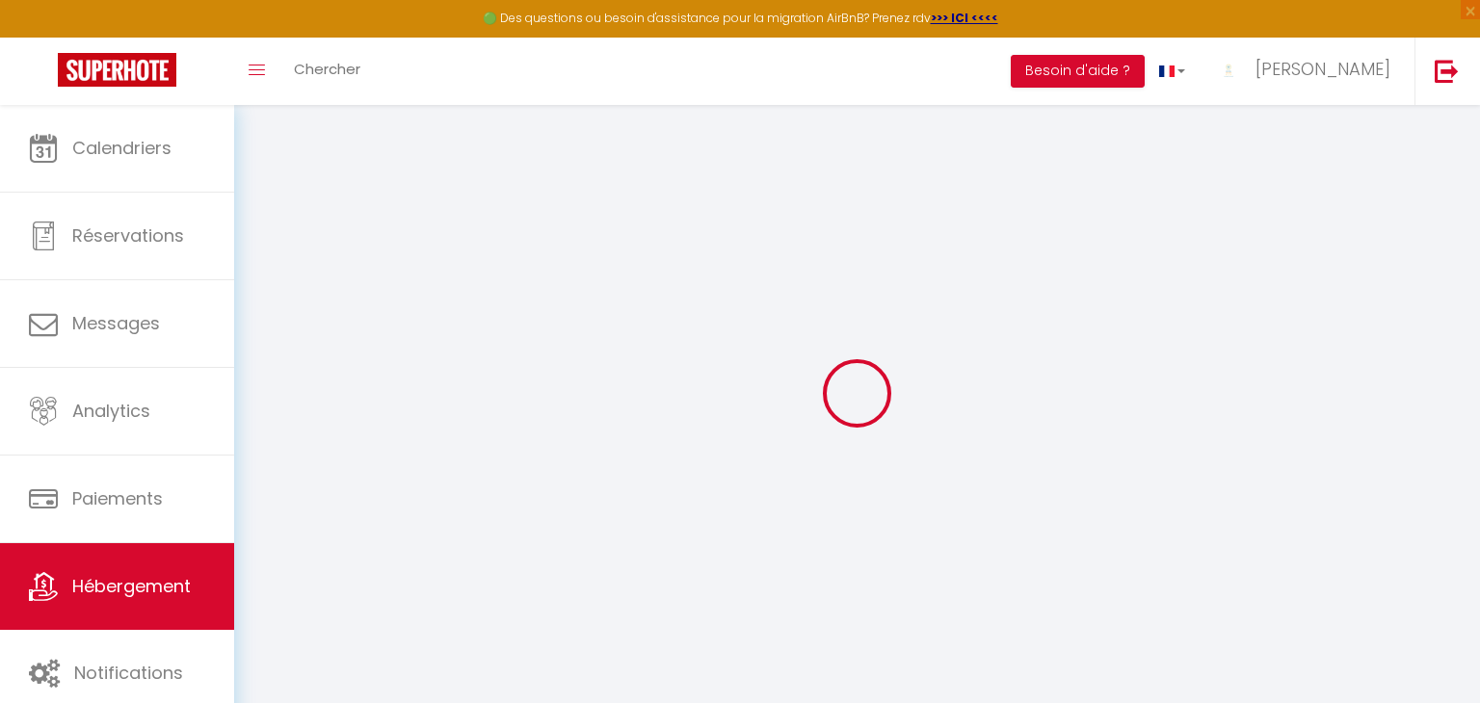
checkbox input "false"
select select "17:00"
select select "20:00"
select select "10:00"
select select "30"
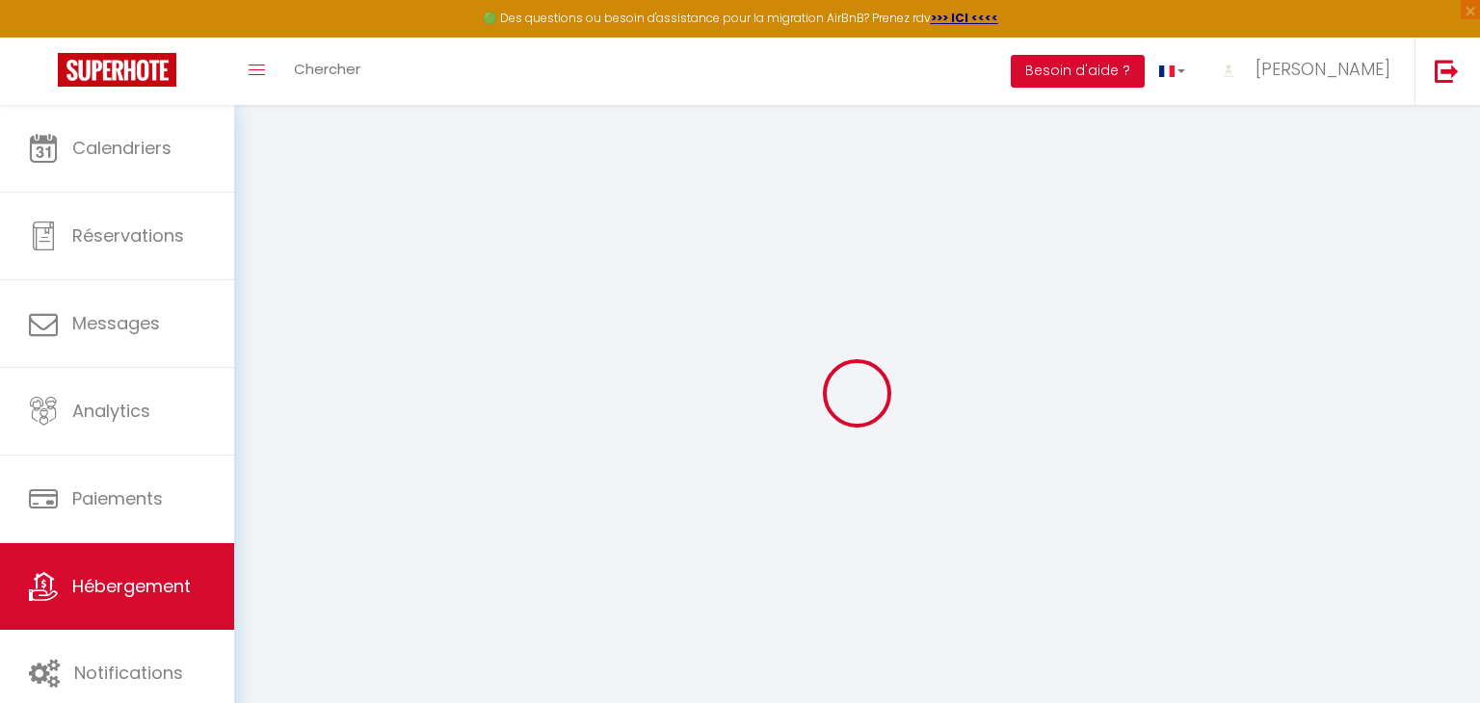
select select "120"
select select "10:00"
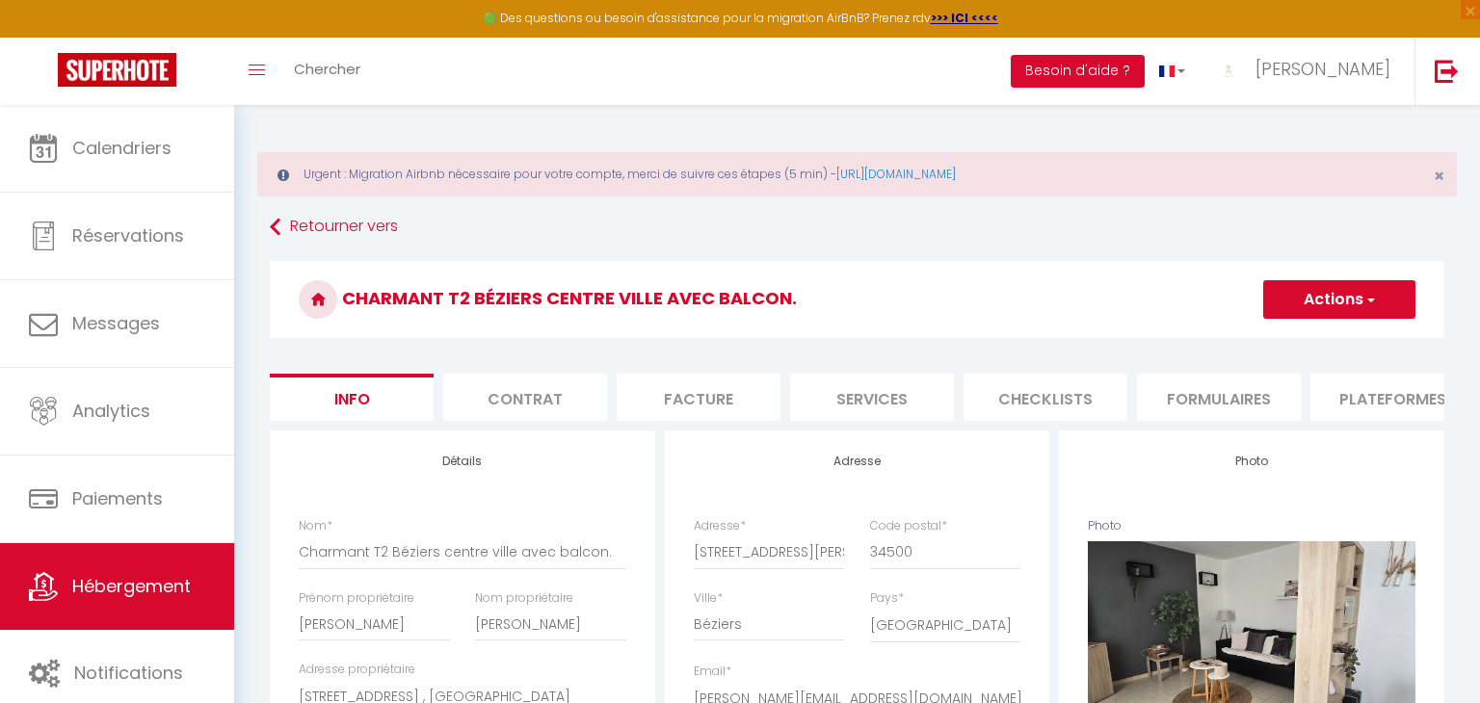
click at [1031, 397] on li "Checklists" at bounding box center [1046, 397] width 164 height 47
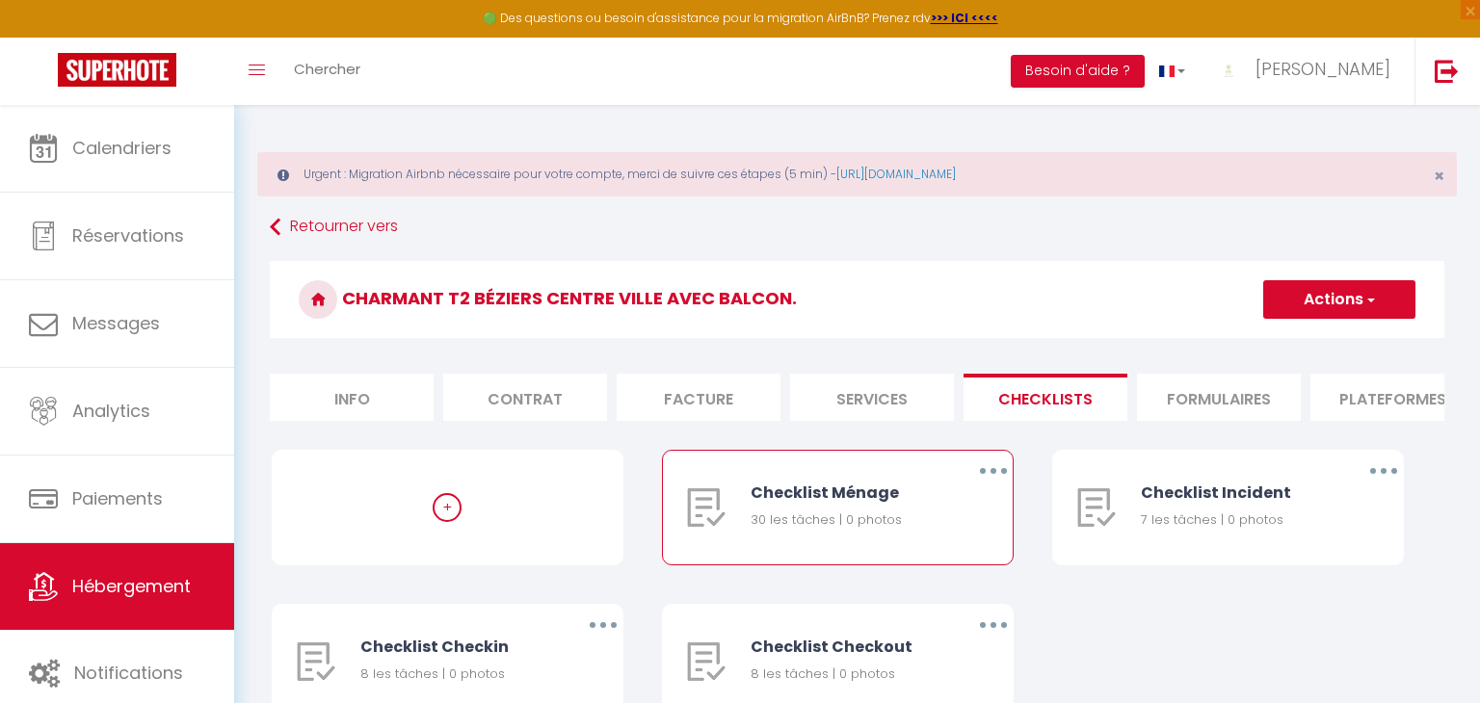
click at [806, 506] on div "Checklist Ménage 30 les tâches | 0 photos" at bounding box center [846, 508] width 191 height 114
click at [985, 465] on button "button" at bounding box center [994, 471] width 54 height 31
click at [934, 519] on link "Editer" at bounding box center [943, 515] width 143 height 33
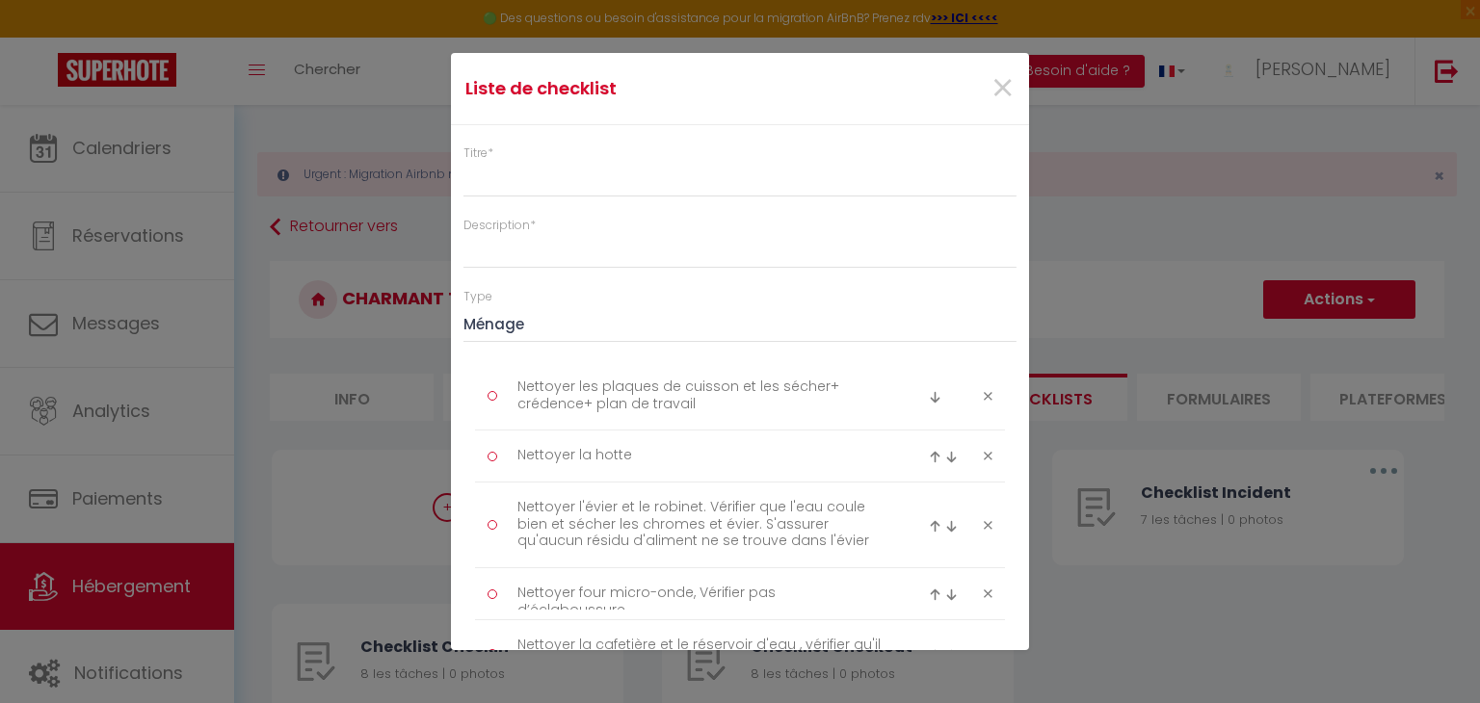
type input "Checklist Ménage"
type input "Procédure à suivre à la fin du ménage"
select select "1"
click at [1004, 92] on span "×" at bounding box center [1003, 89] width 24 height 58
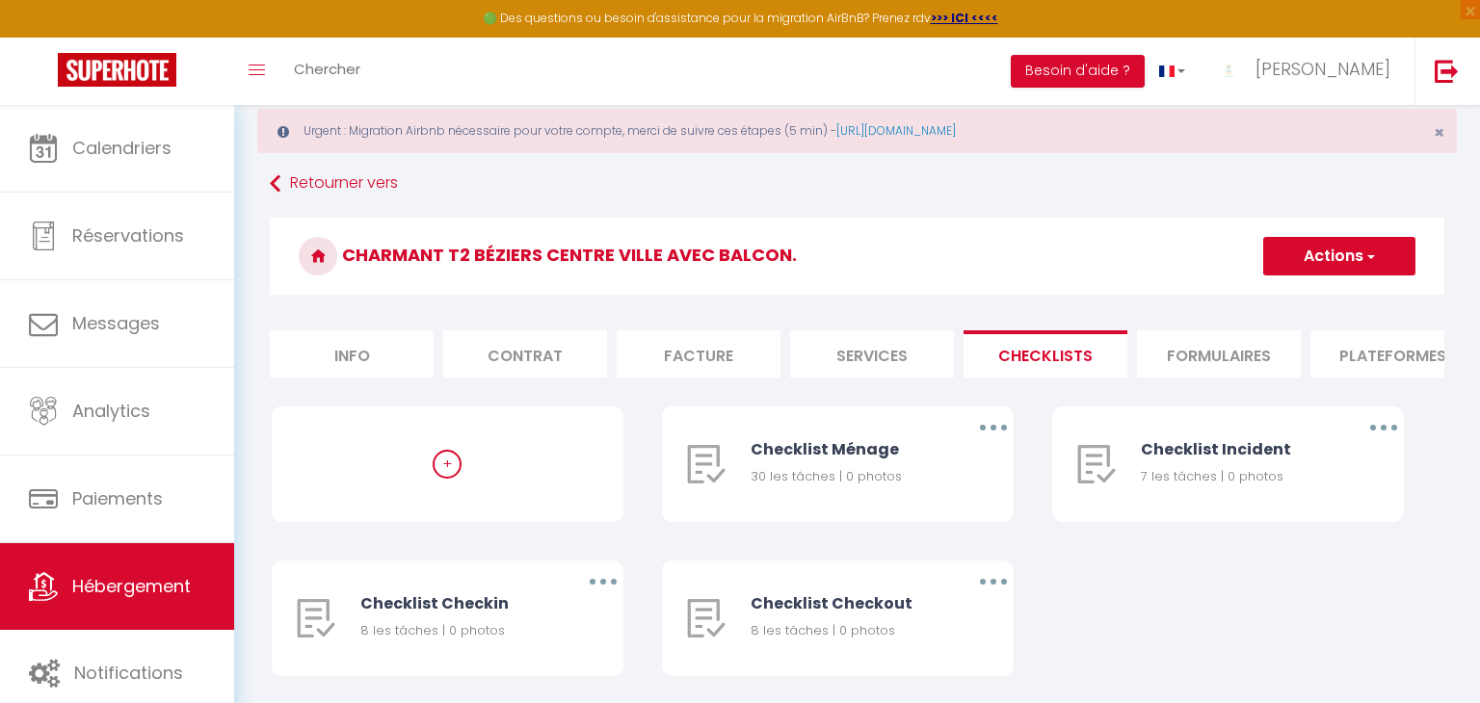
scroll to position [104, 0]
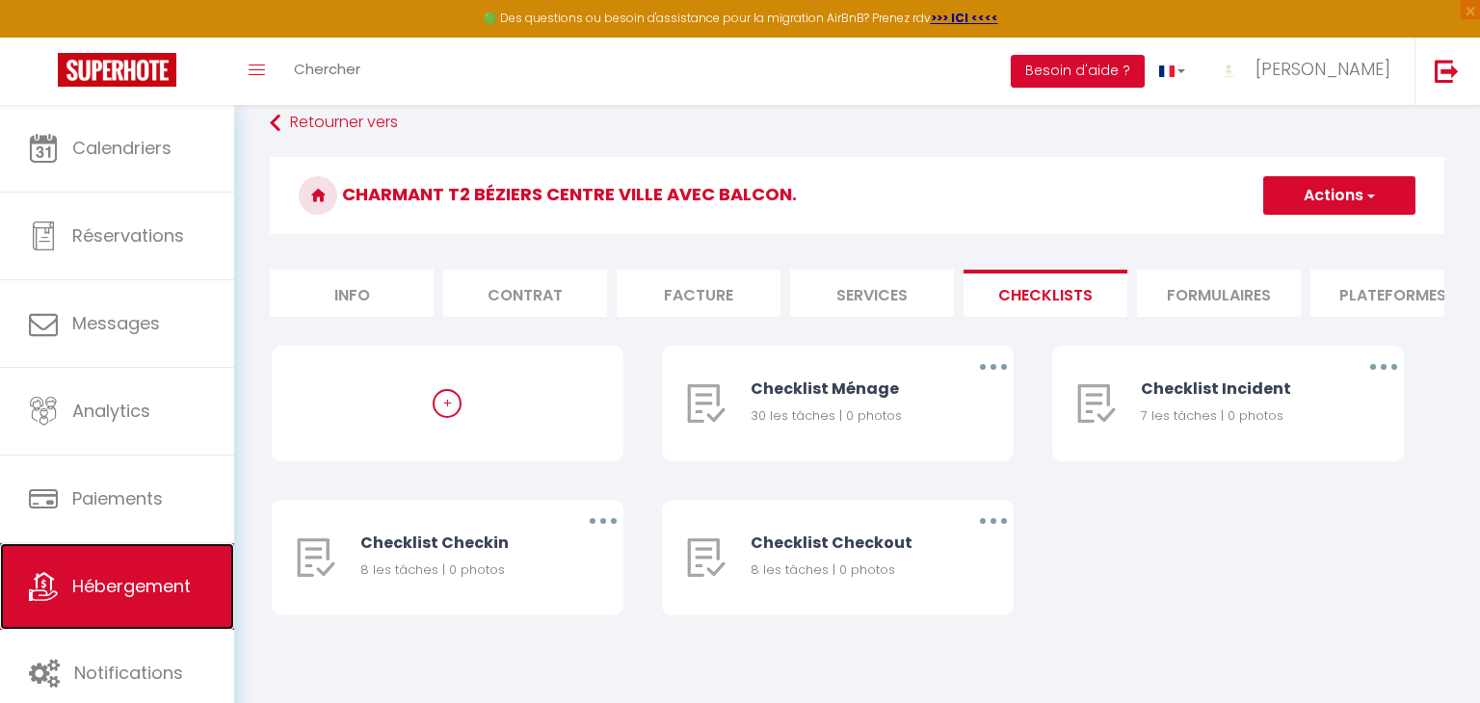
click at [149, 550] on link "Hébergement" at bounding box center [117, 587] width 234 height 87
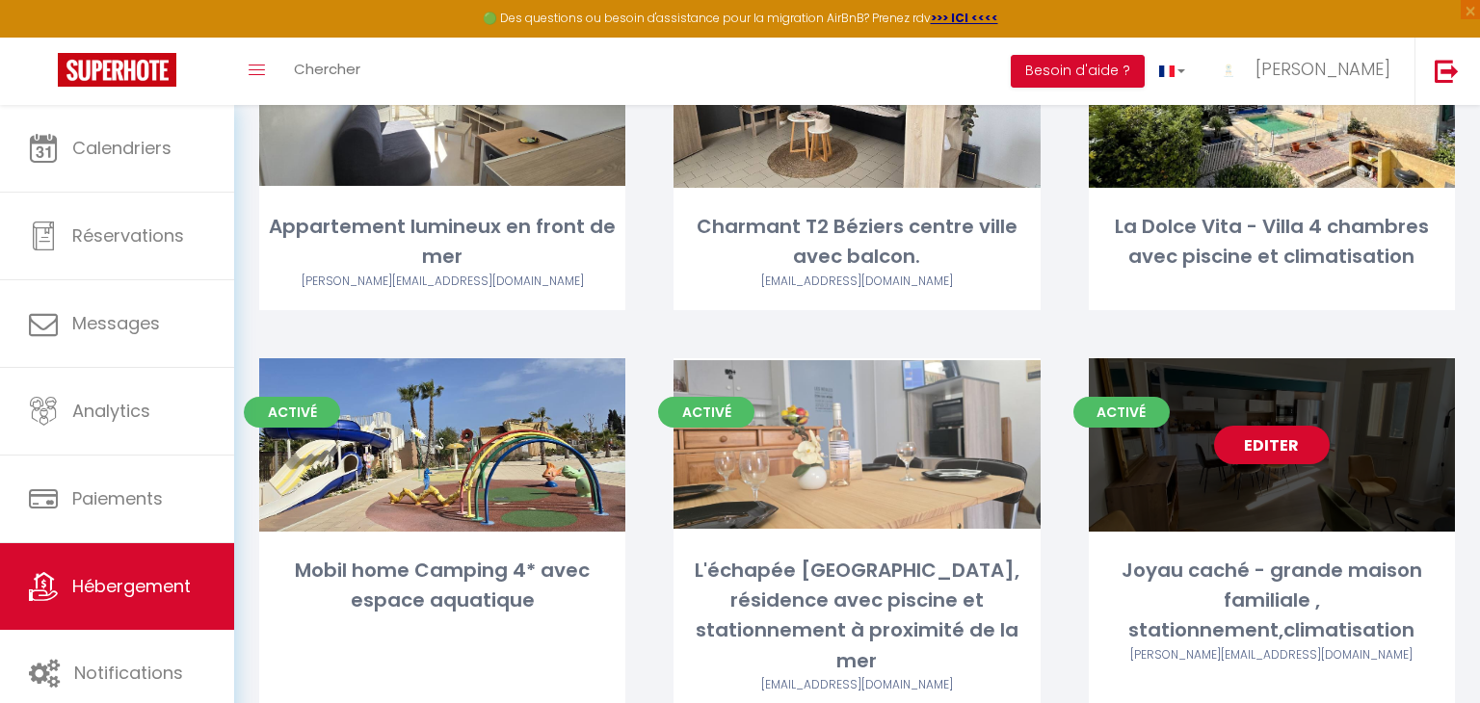
scroll to position [251, 0]
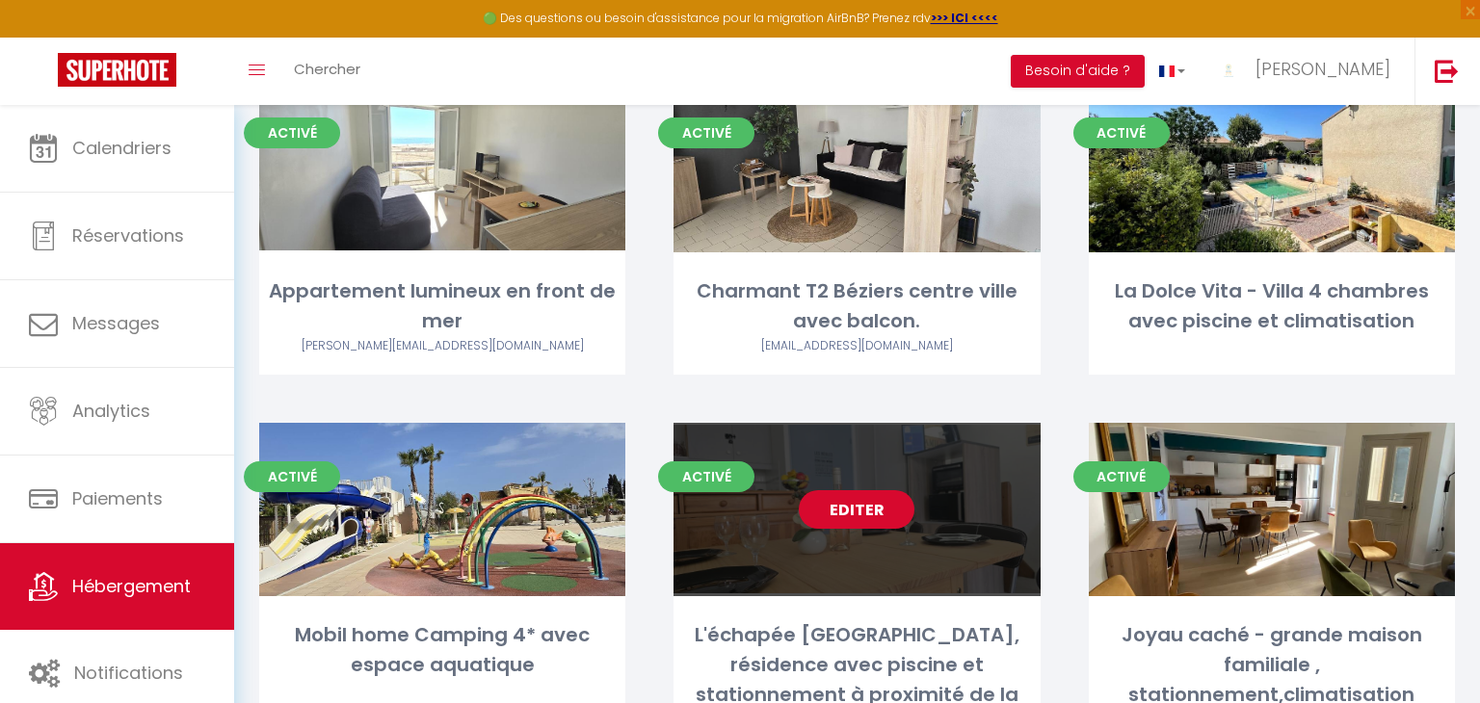
click at [870, 506] on link "Editer" at bounding box center [857, 510] width 116 height 39
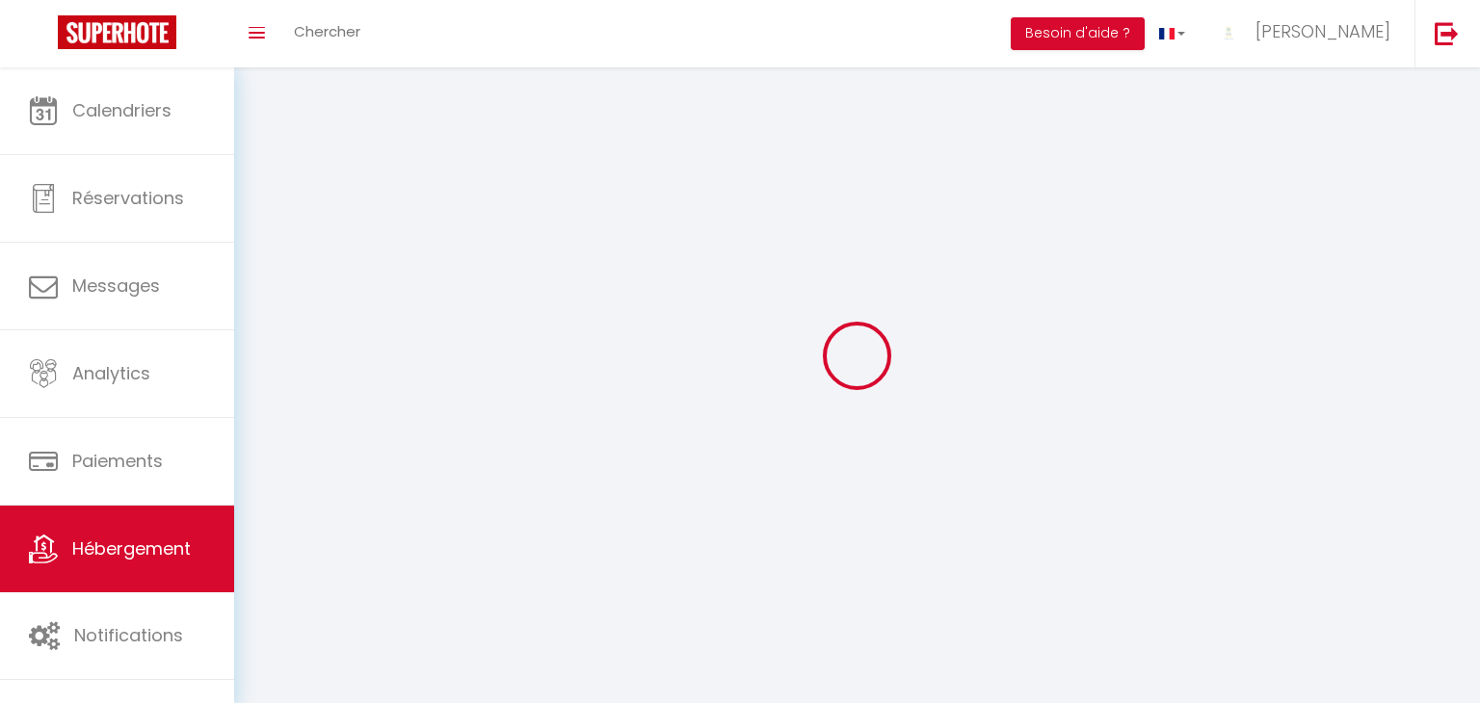
select select
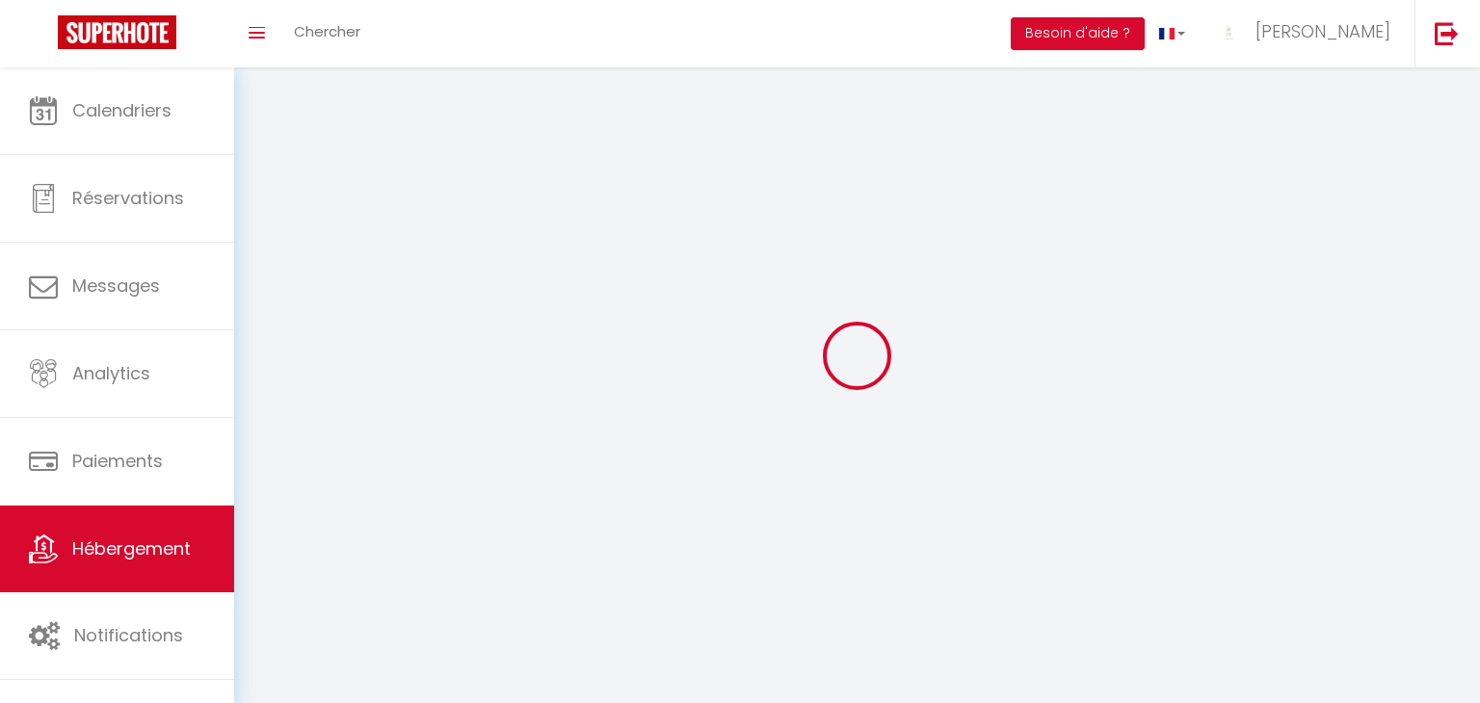
select select "1"
select select
checkbox input "false"
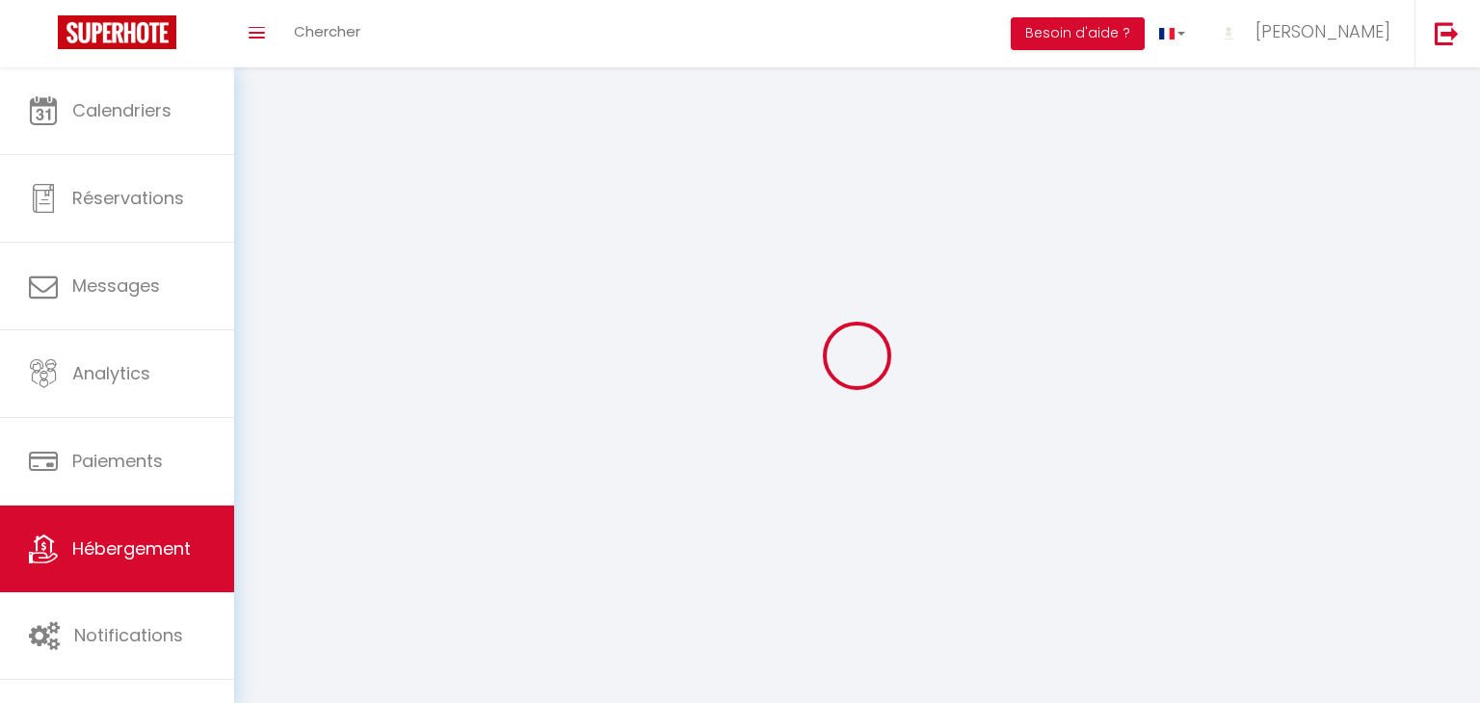
checkbox input "false"
select select "28"
select select
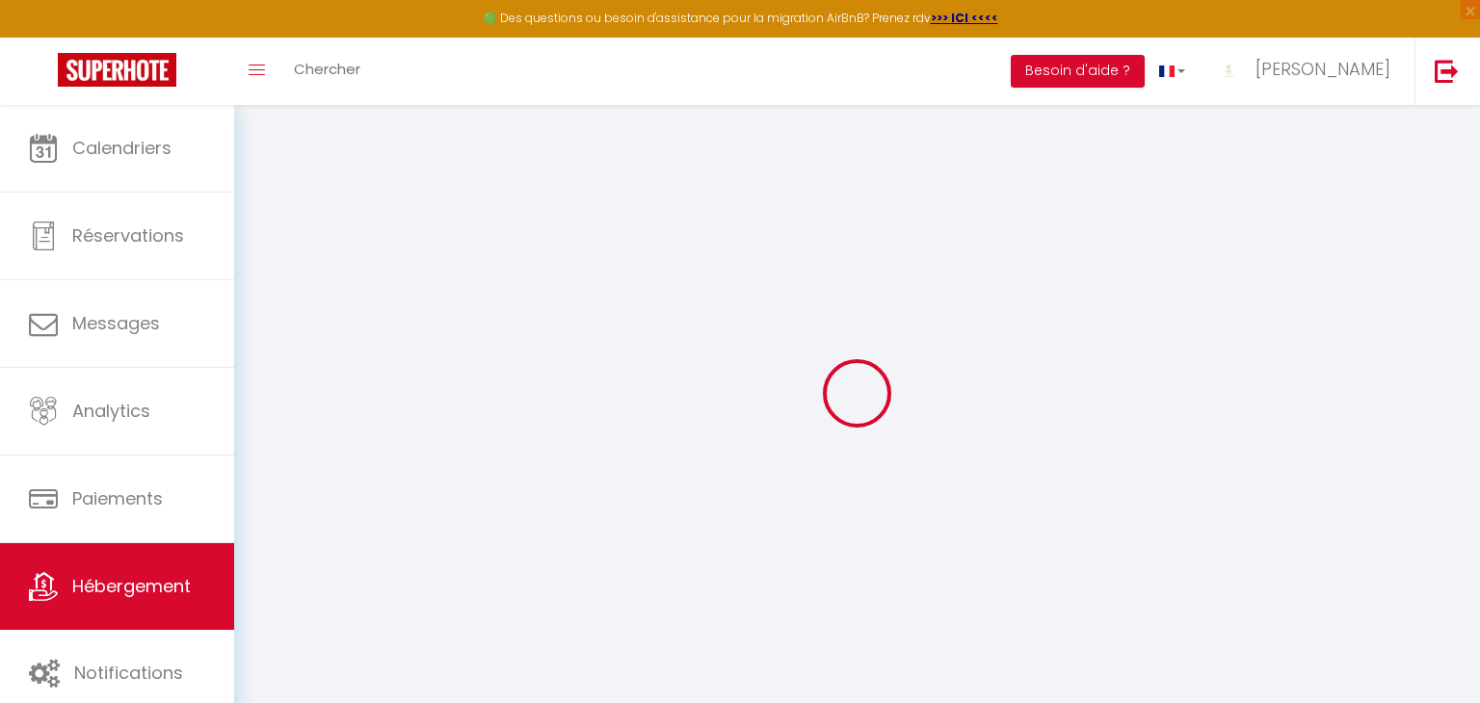
select select
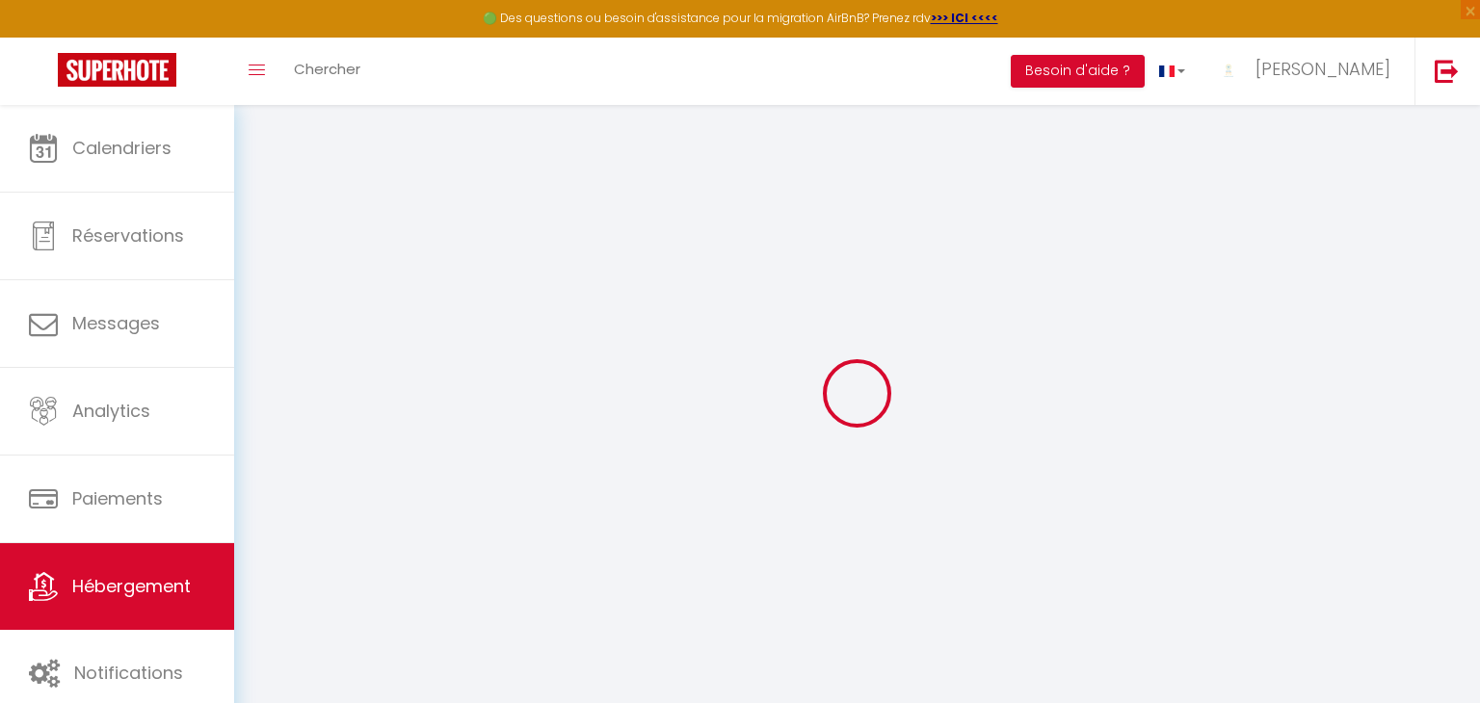
select select
checkbox input "false"
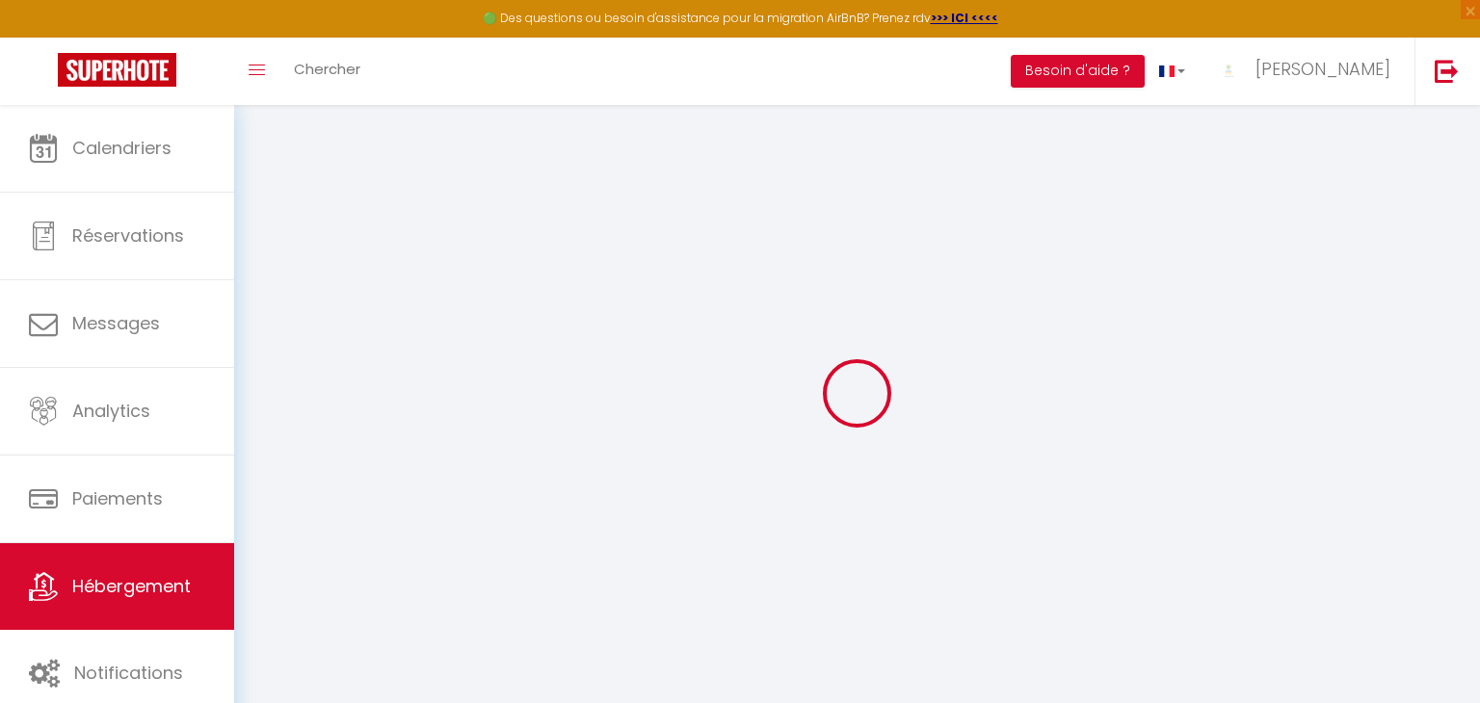
select select
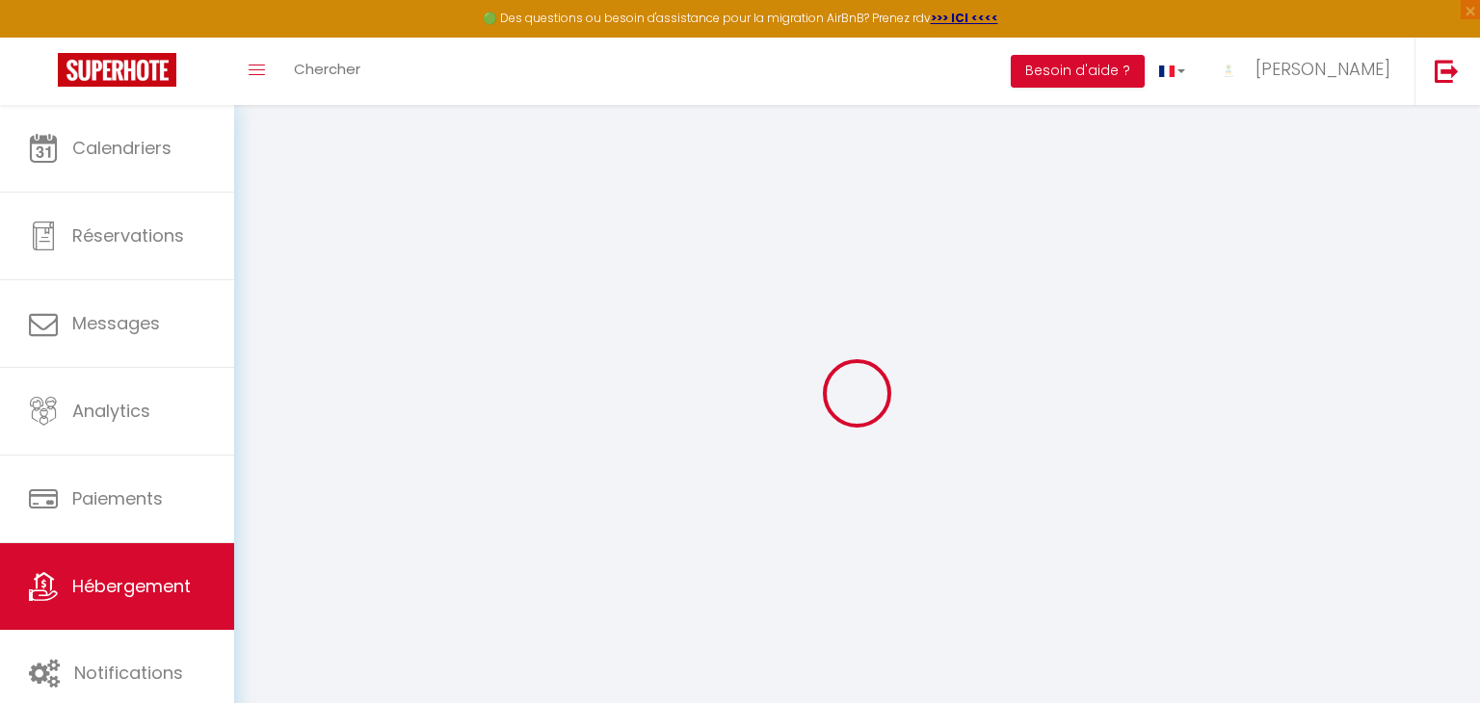
select select
checkbox input "false"
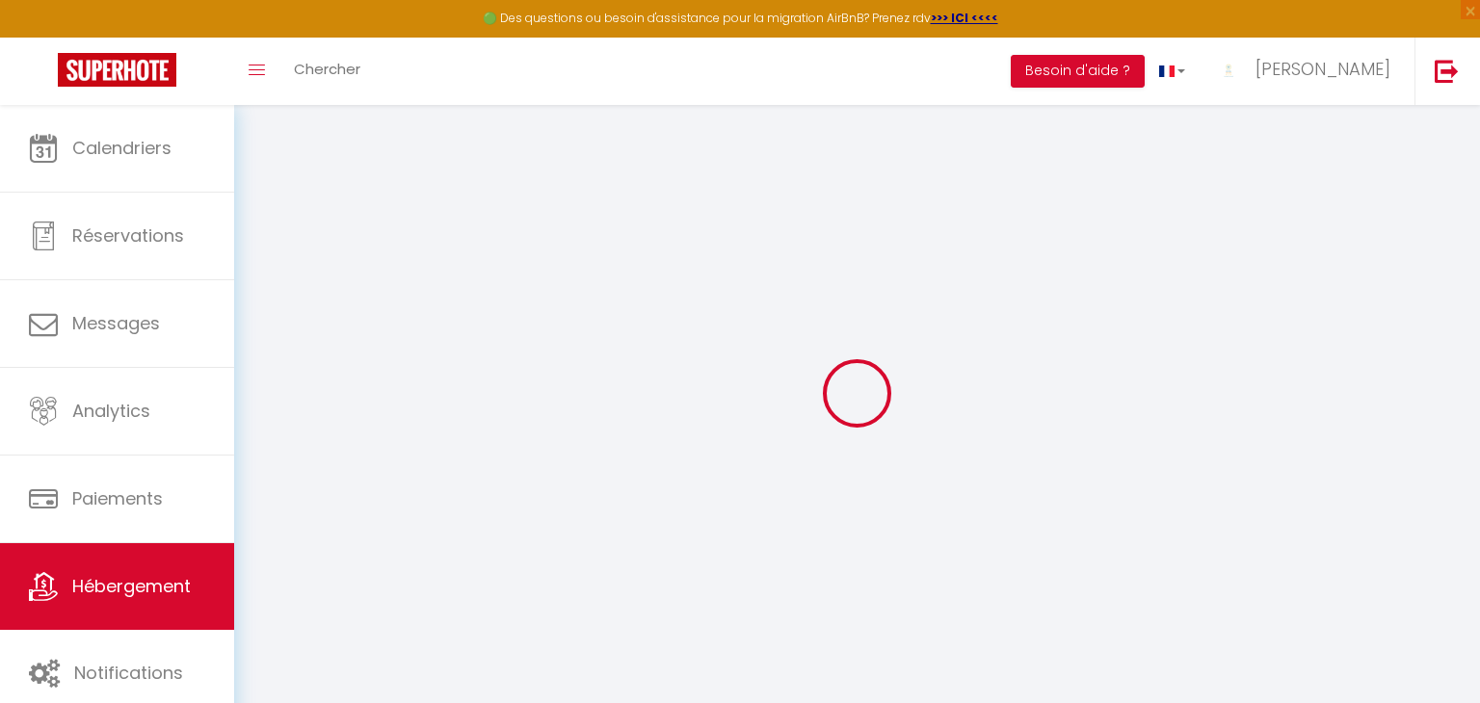
checkbox input "false"
select select
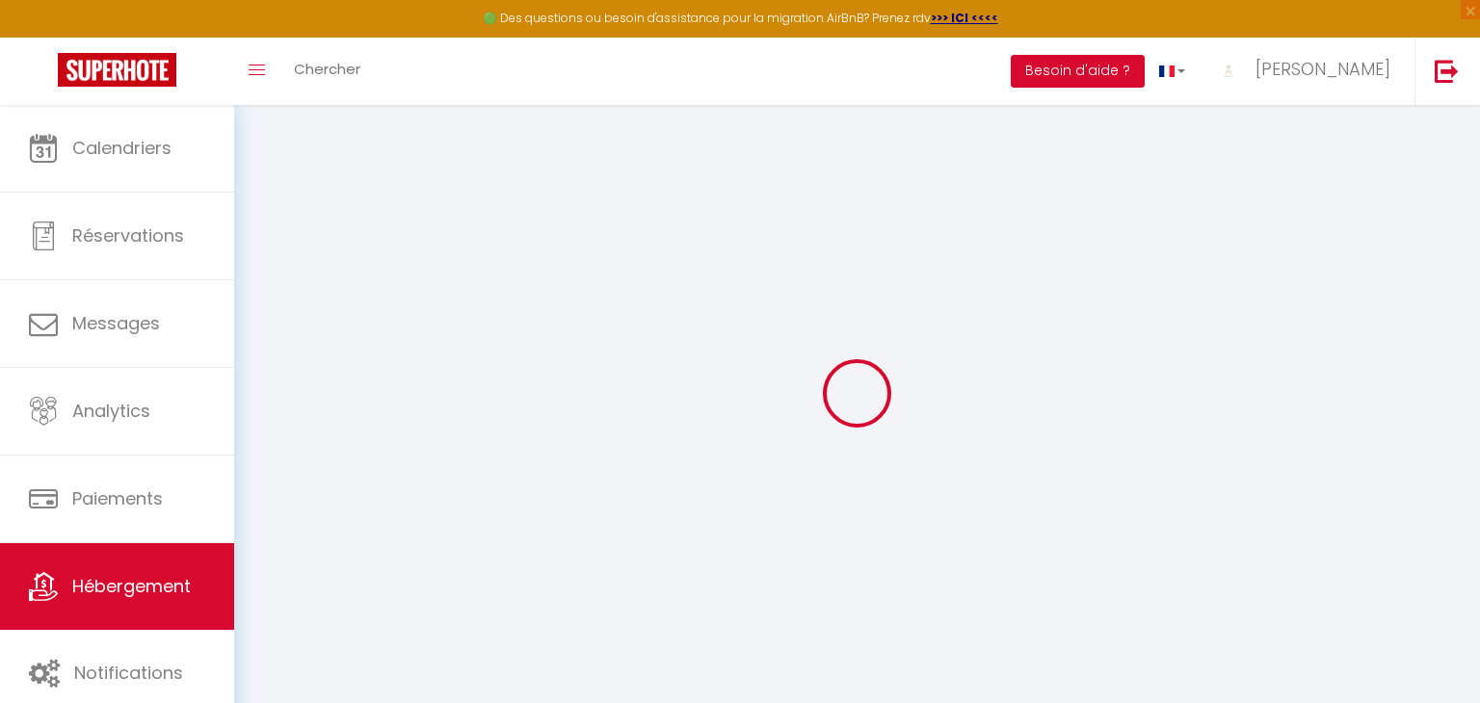
select select
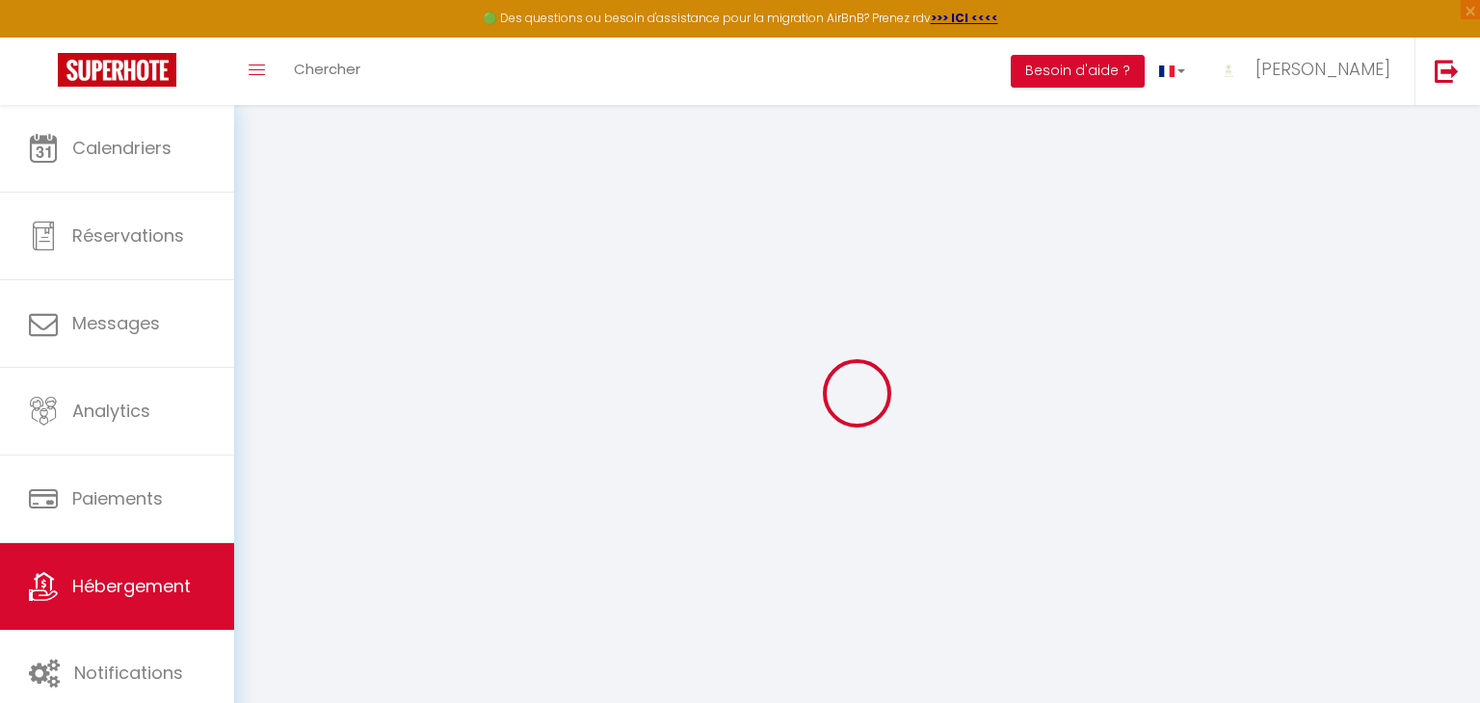
checkbox input "false"
select select
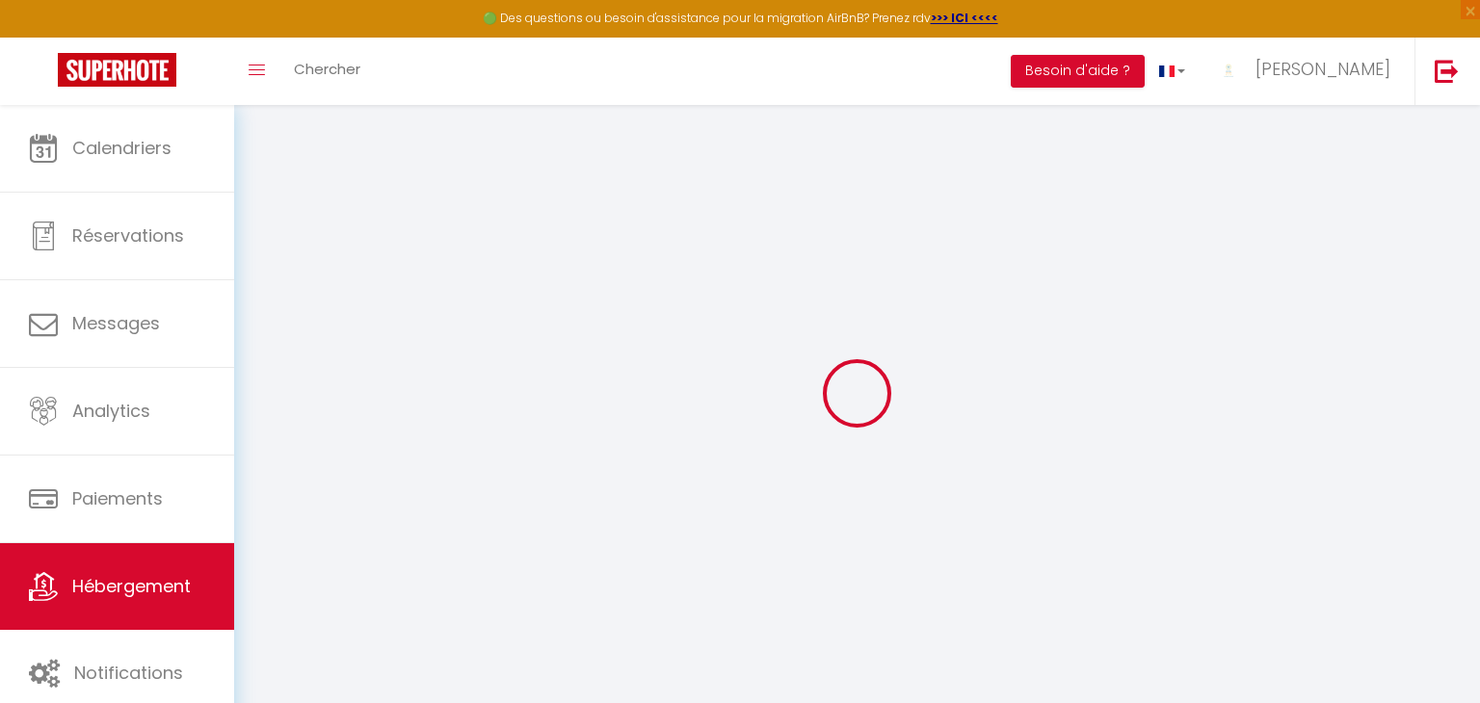
select select
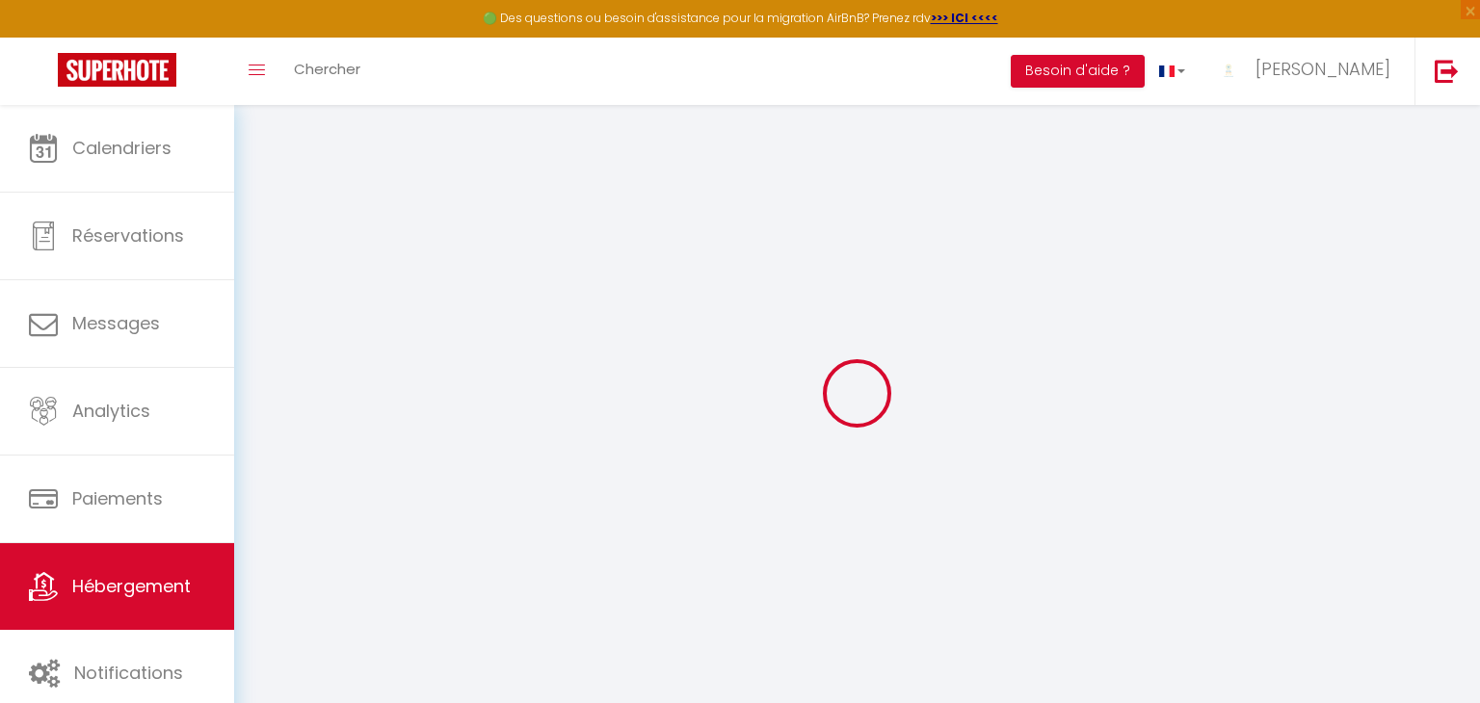
select select
checkbox input "false"
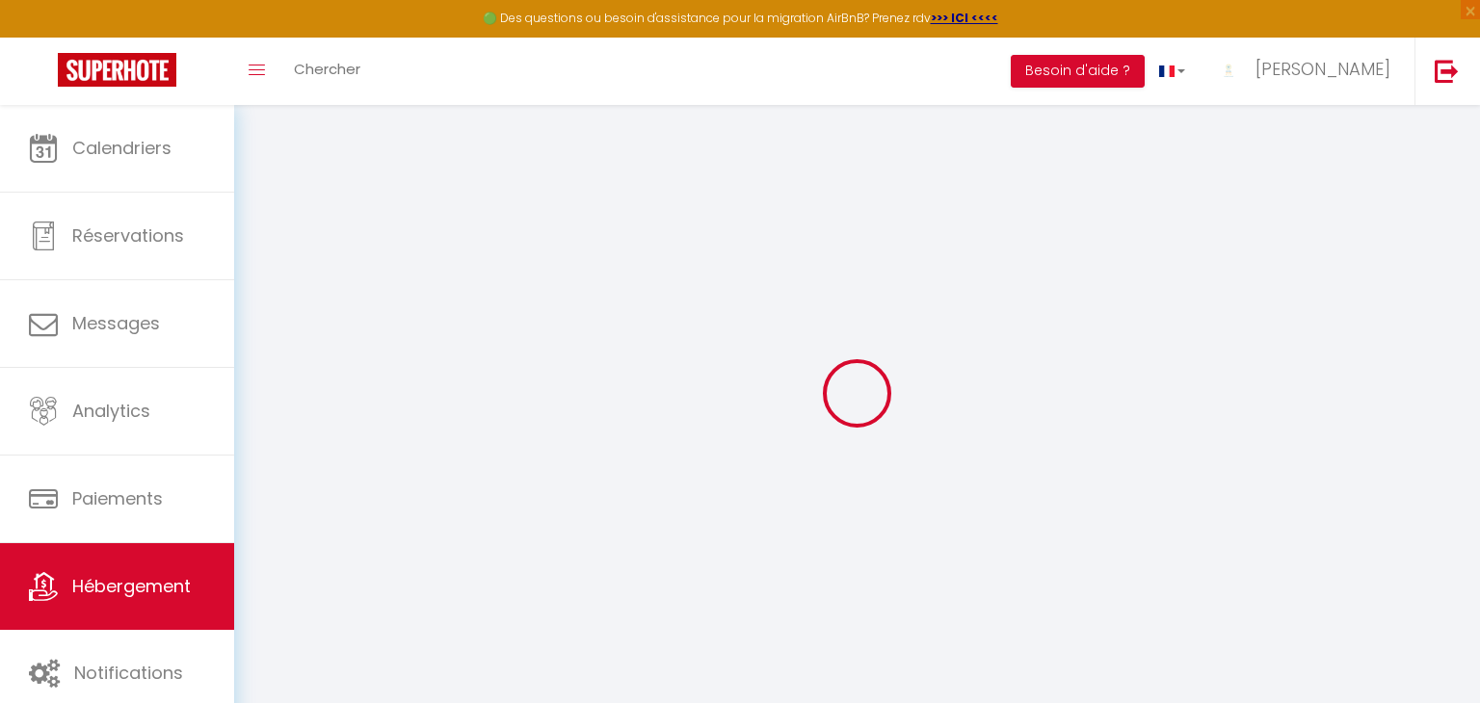
checkbox input "false"
select select
type input "L'échapée [GEOGRAPHIC_DATA], résidence avec piscine et stationnement à proximit…"
type input "[PERSON_NAME]"
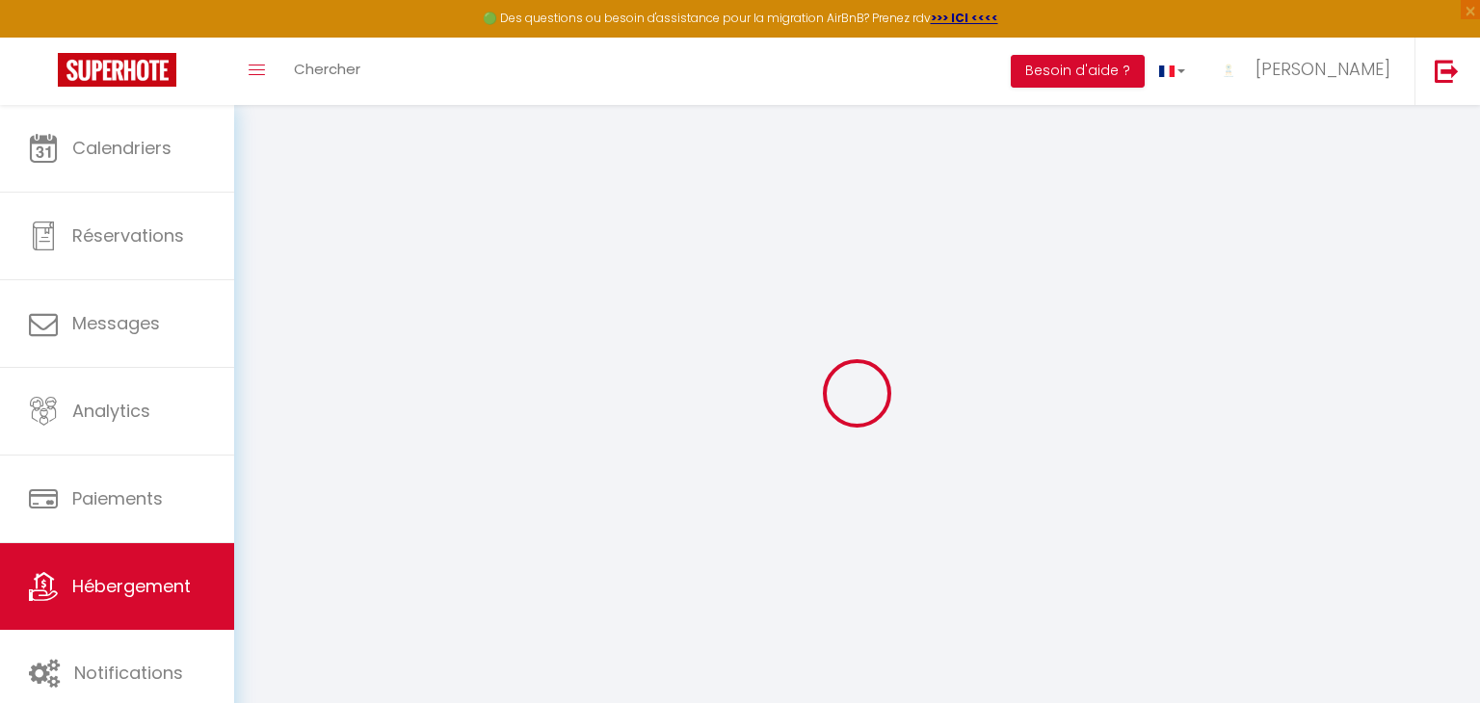
type input "[PERSON_NAME]"
type input "[STREET_ADDRESS][GEOGRAPHIC_DATA]"
type input "74520"
type input "VALLEIRY"
select select "houses"
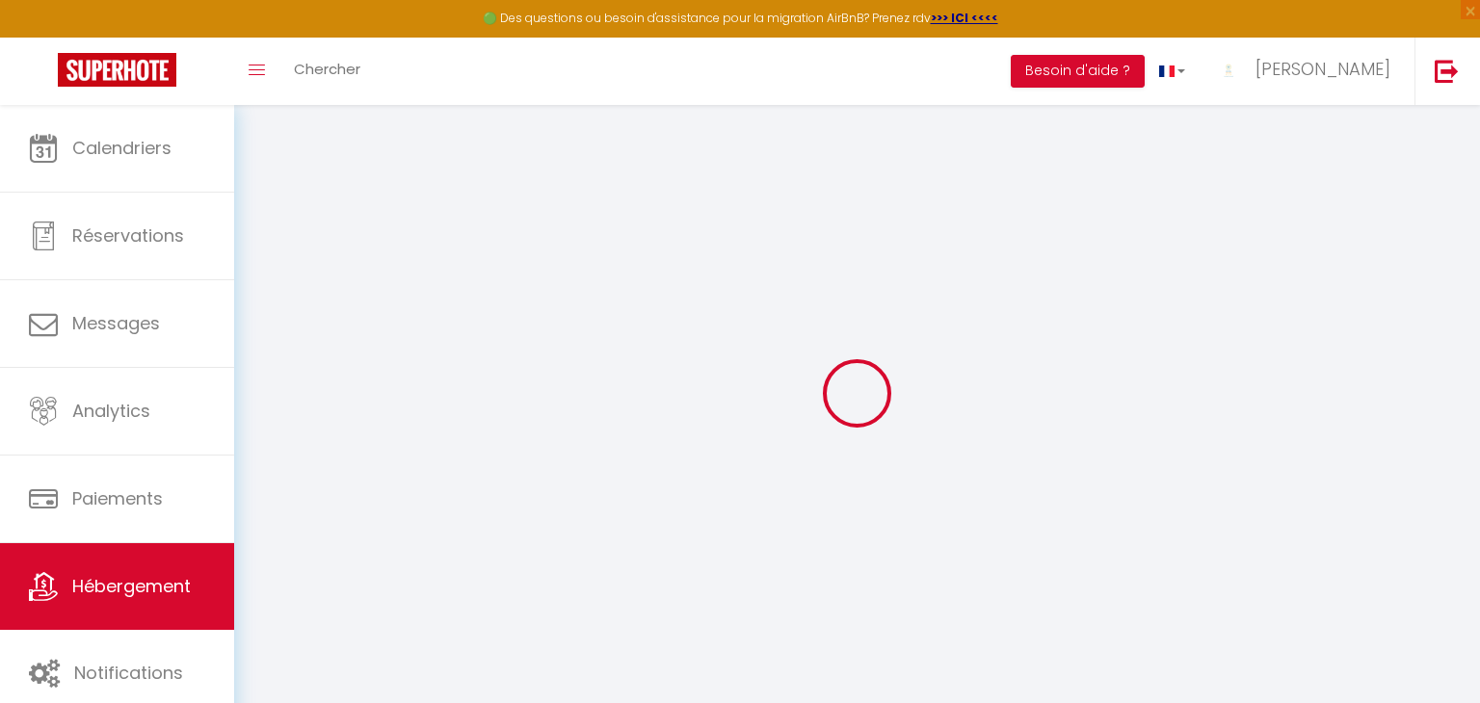
select select "2"
type input "40"
type input "50"
select select
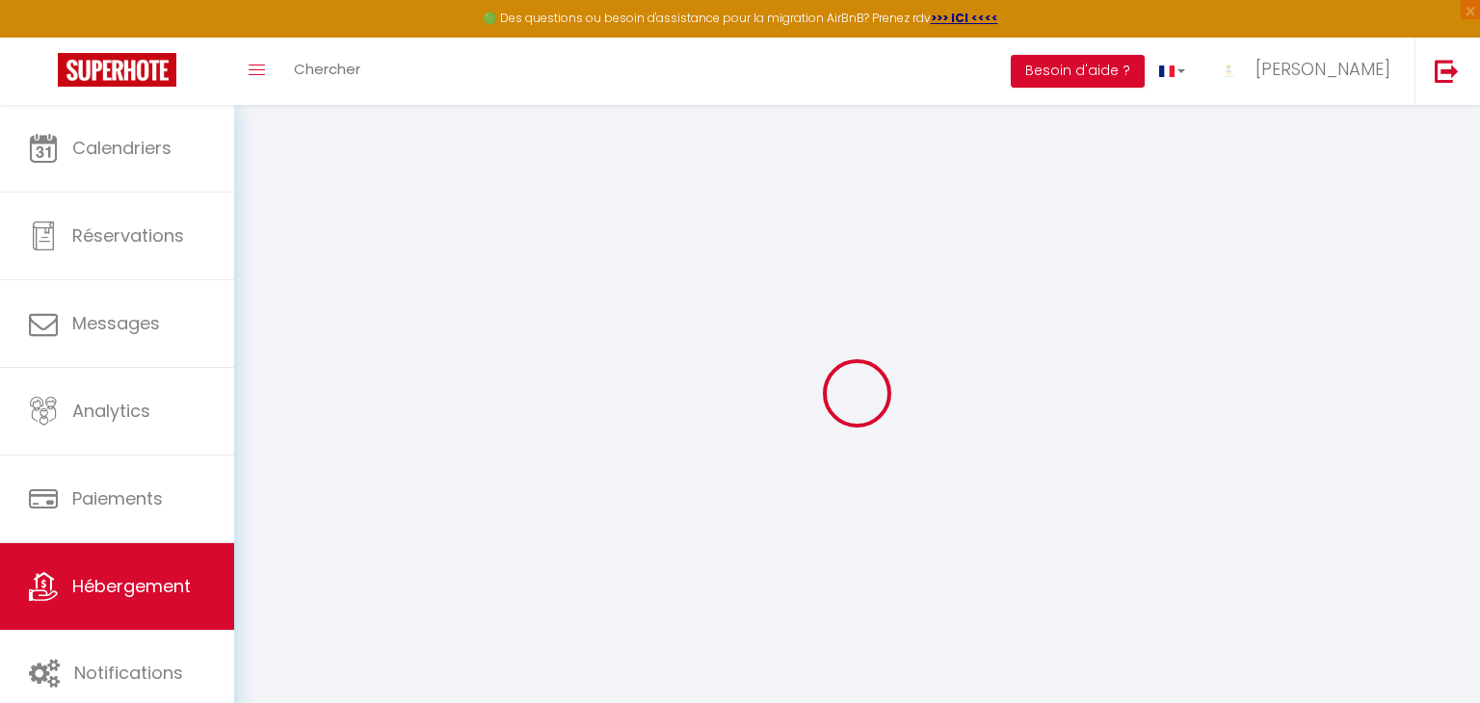
select select
type input "[GEOGRAPHIC_DATA]"
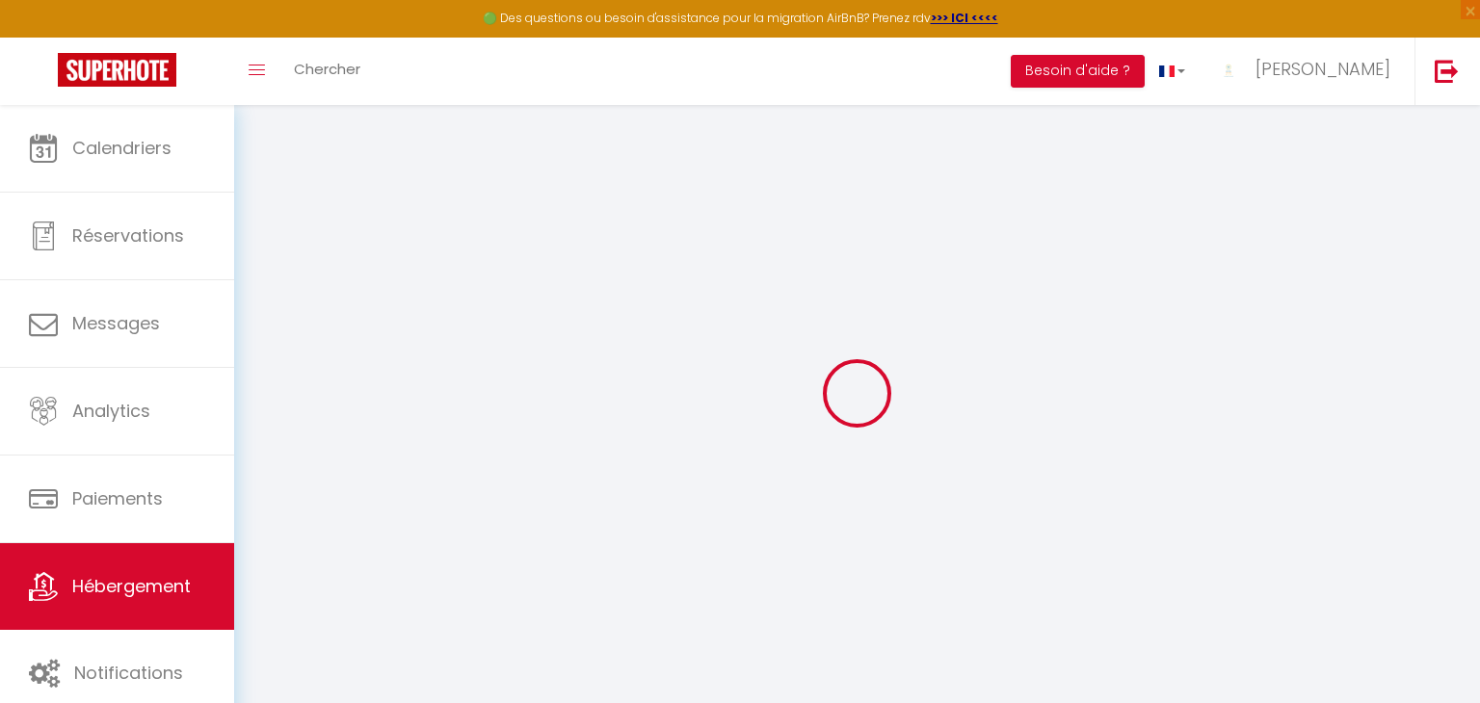
type input "34350"
type input "Vendres"
type input "[PERSON_NAME][EMAIL_ADDRESS][DOMAIN_NAME]"
select select
checkbox input "false"
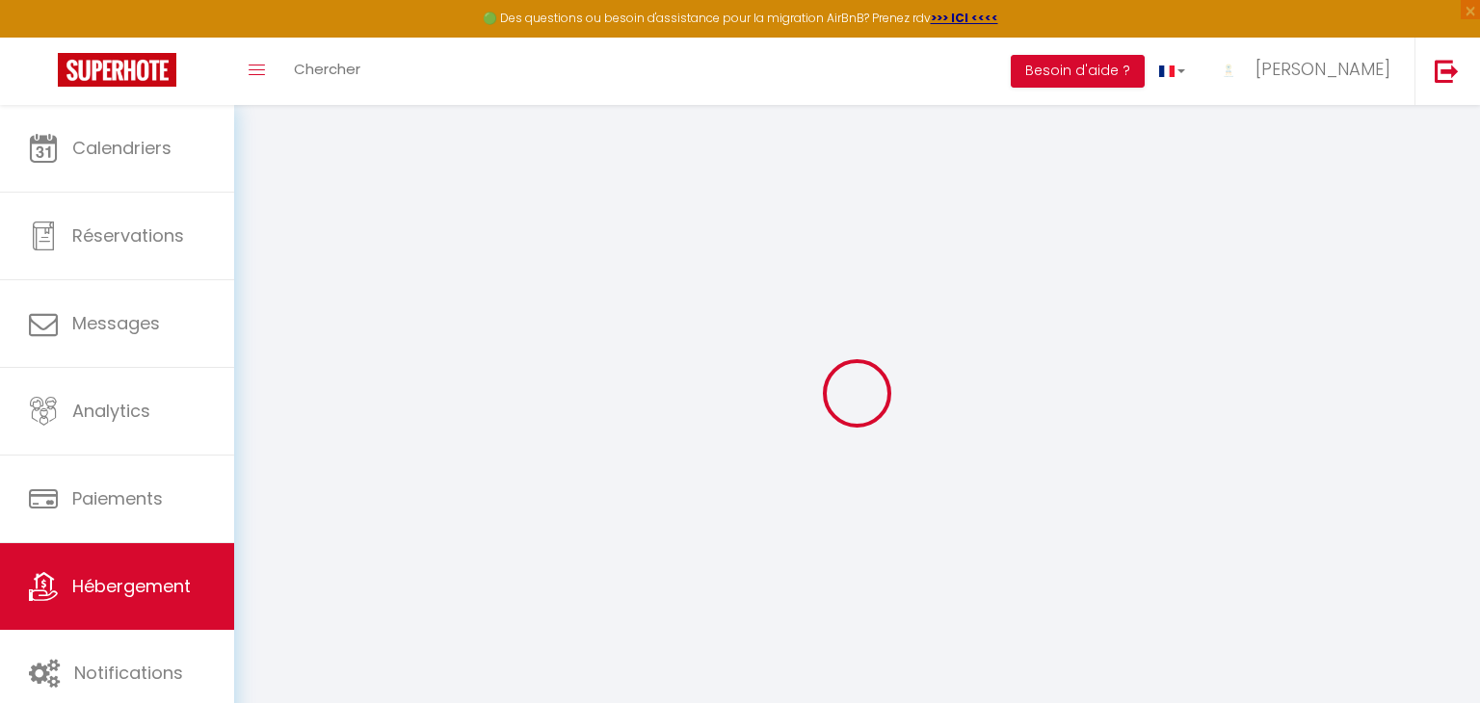
checkbox input "false"
type input "50"
type input "0"
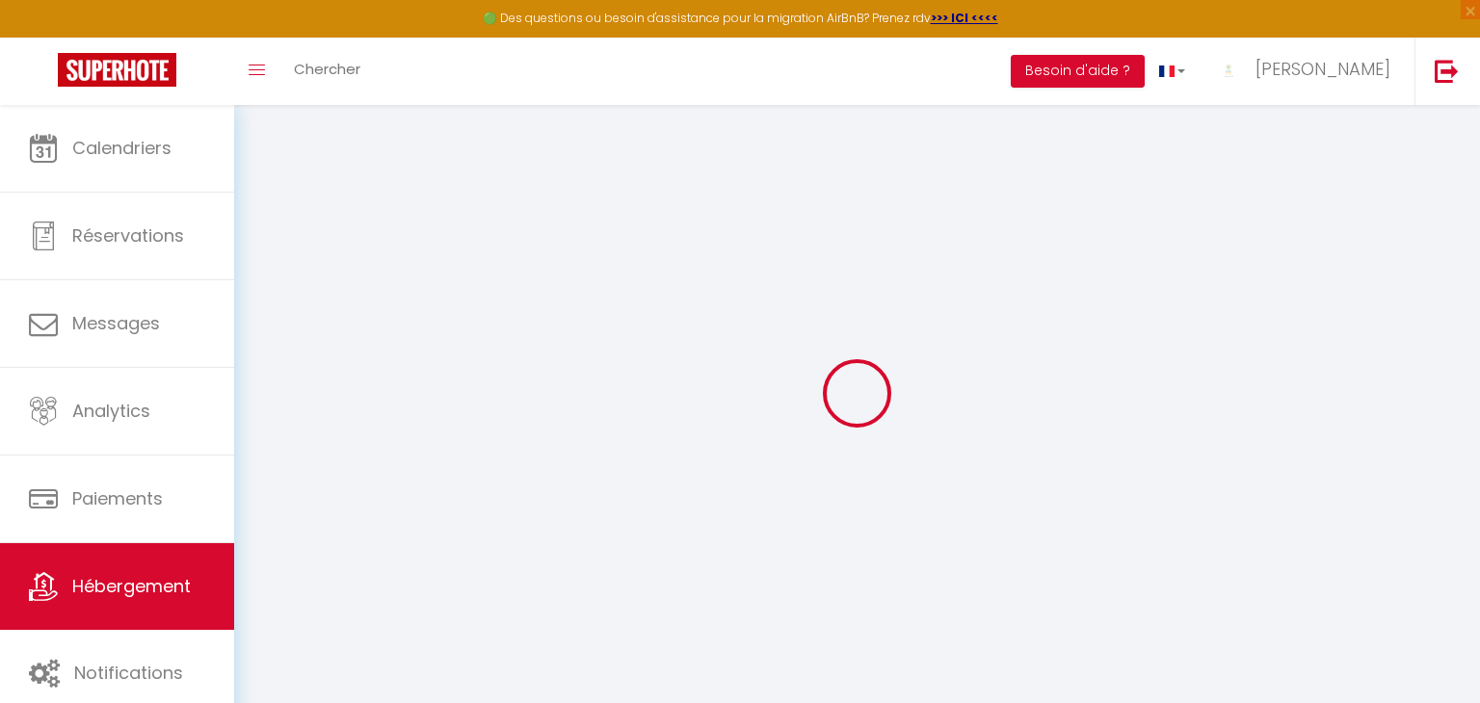
type input "0"
select select
checkbox input "false"
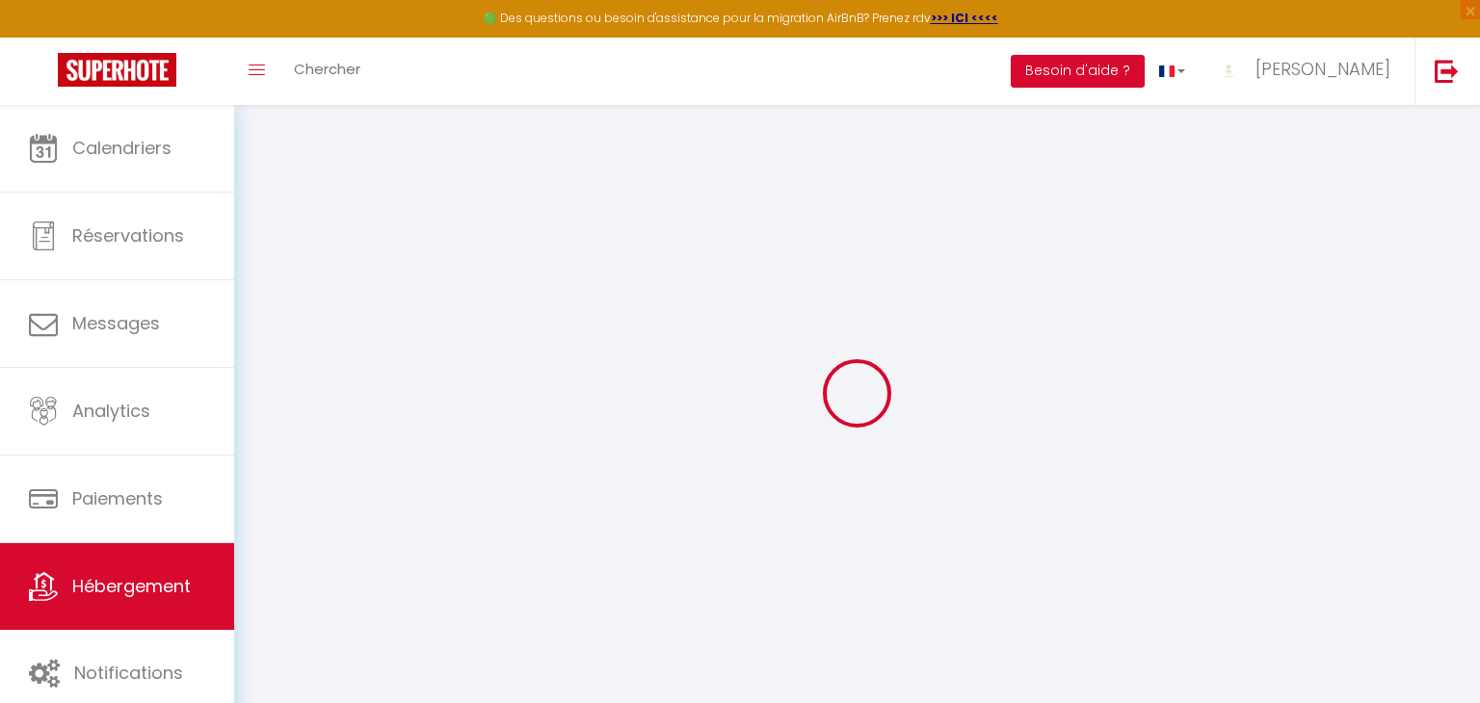
checkbox input "false"
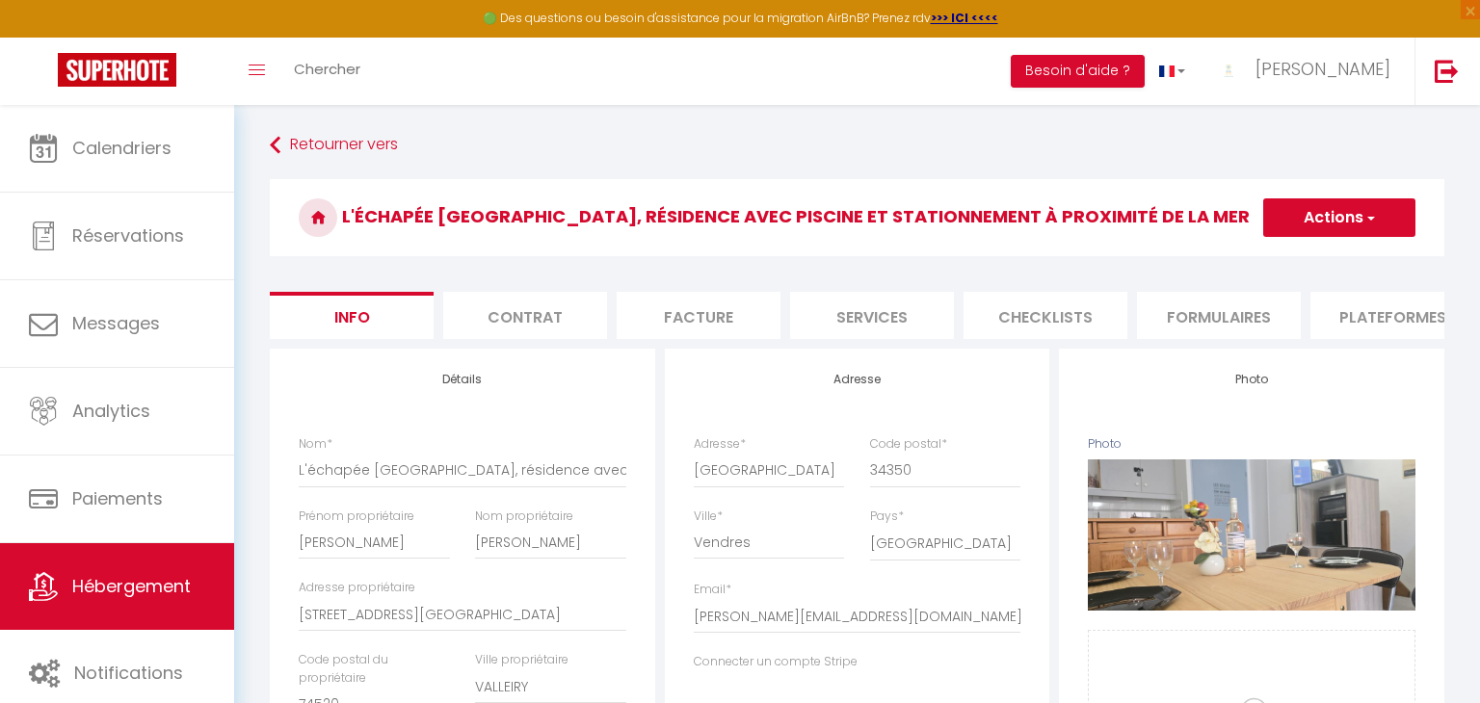
click at [1048, 296] on li "Checklists" at bounding box center [1046, 315] width 164 height 47
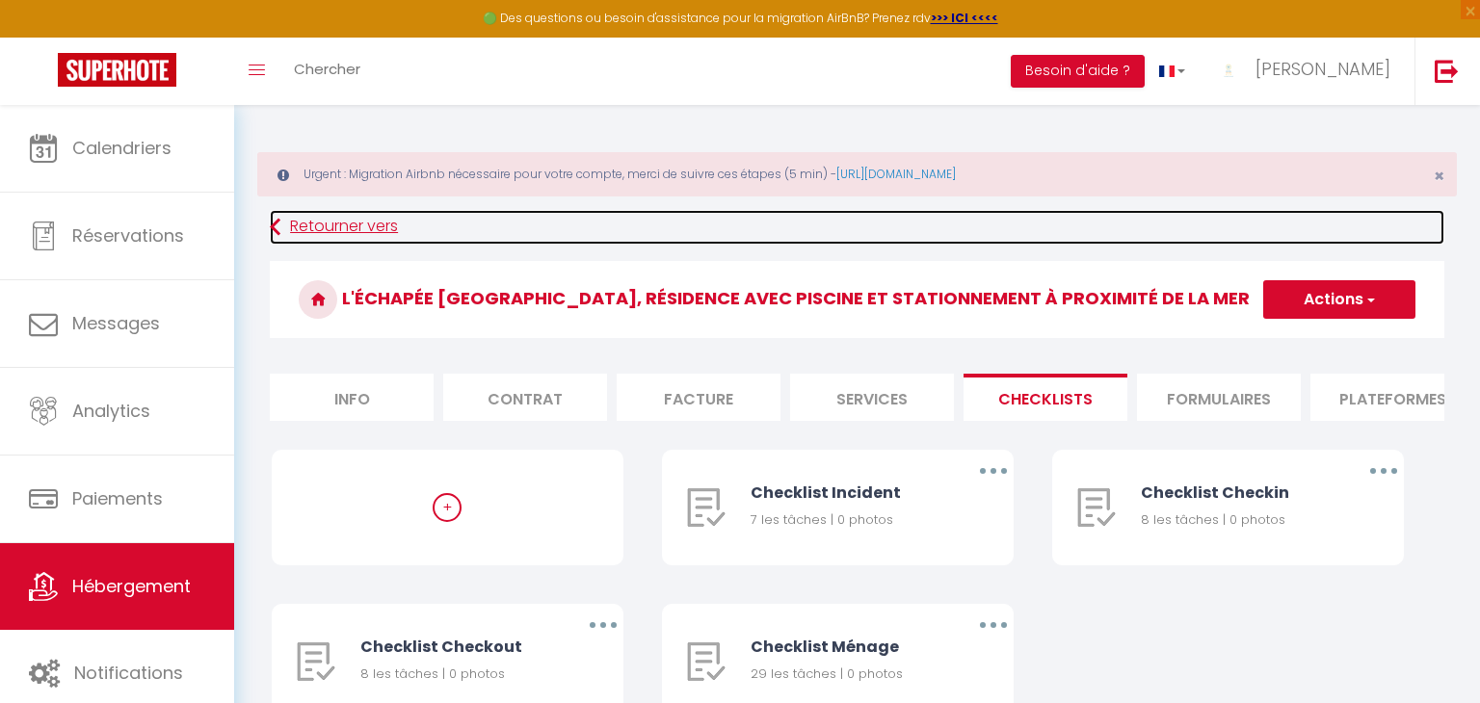
click at [353, 223] on link "Retourner vers" at bounding box center [857, 227] width 1175 height 35
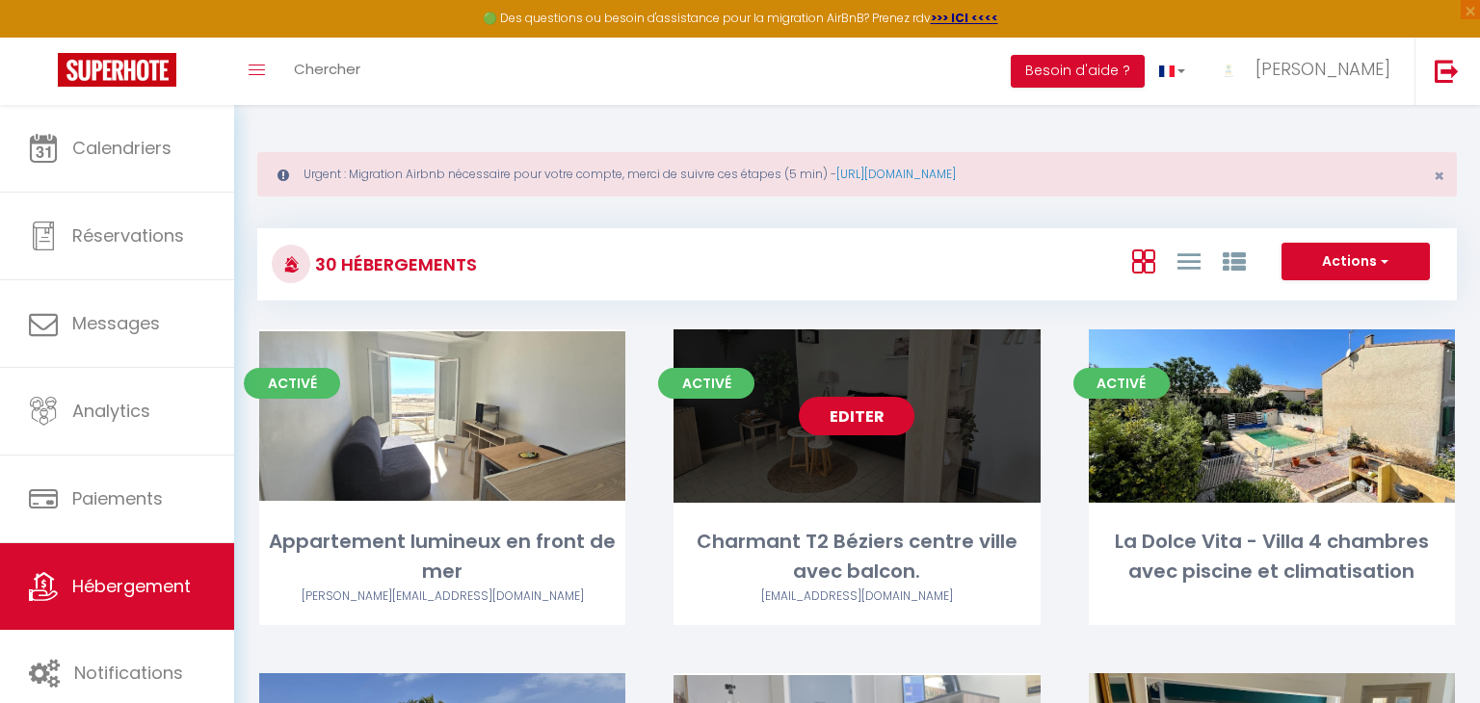
click at [862, 416] on link "Editer" at bounding box center [857, 416] width 116 height 39
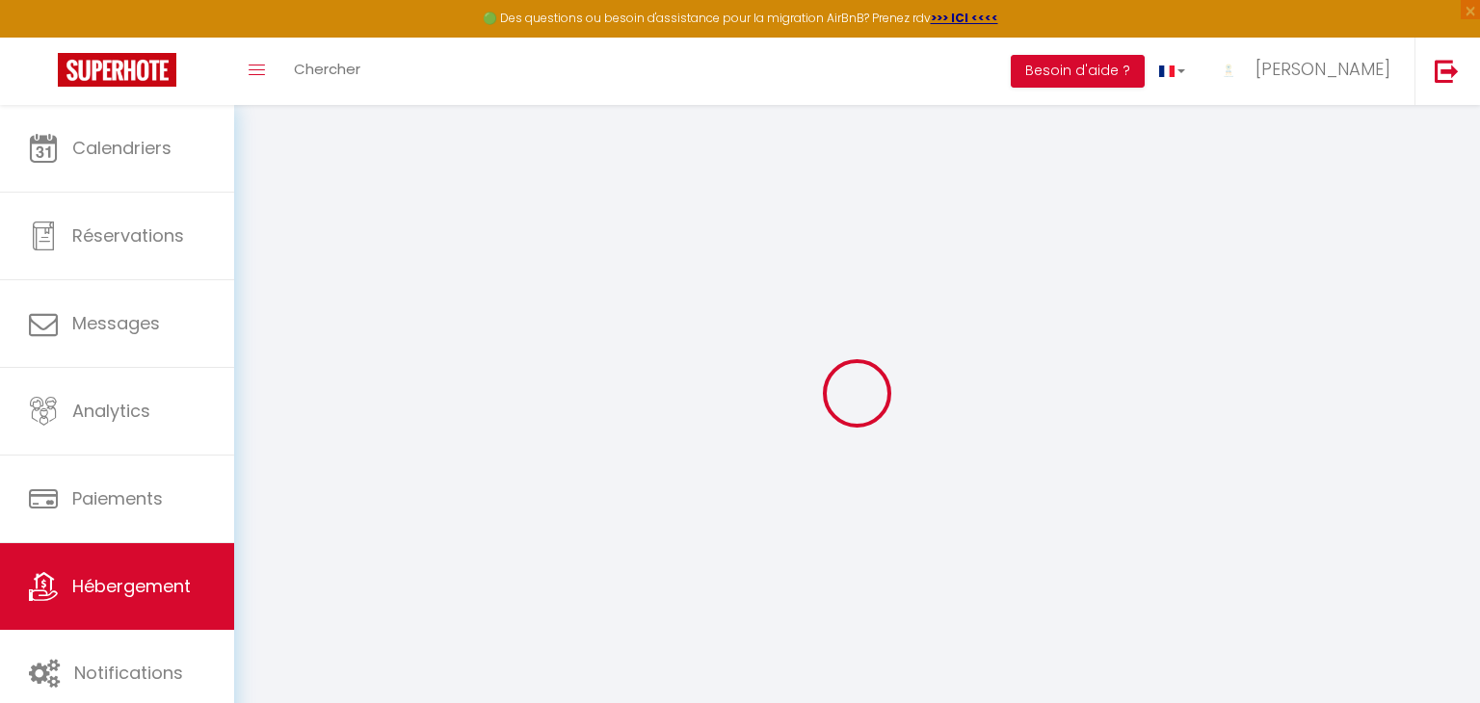
select select
checkbox input "false"
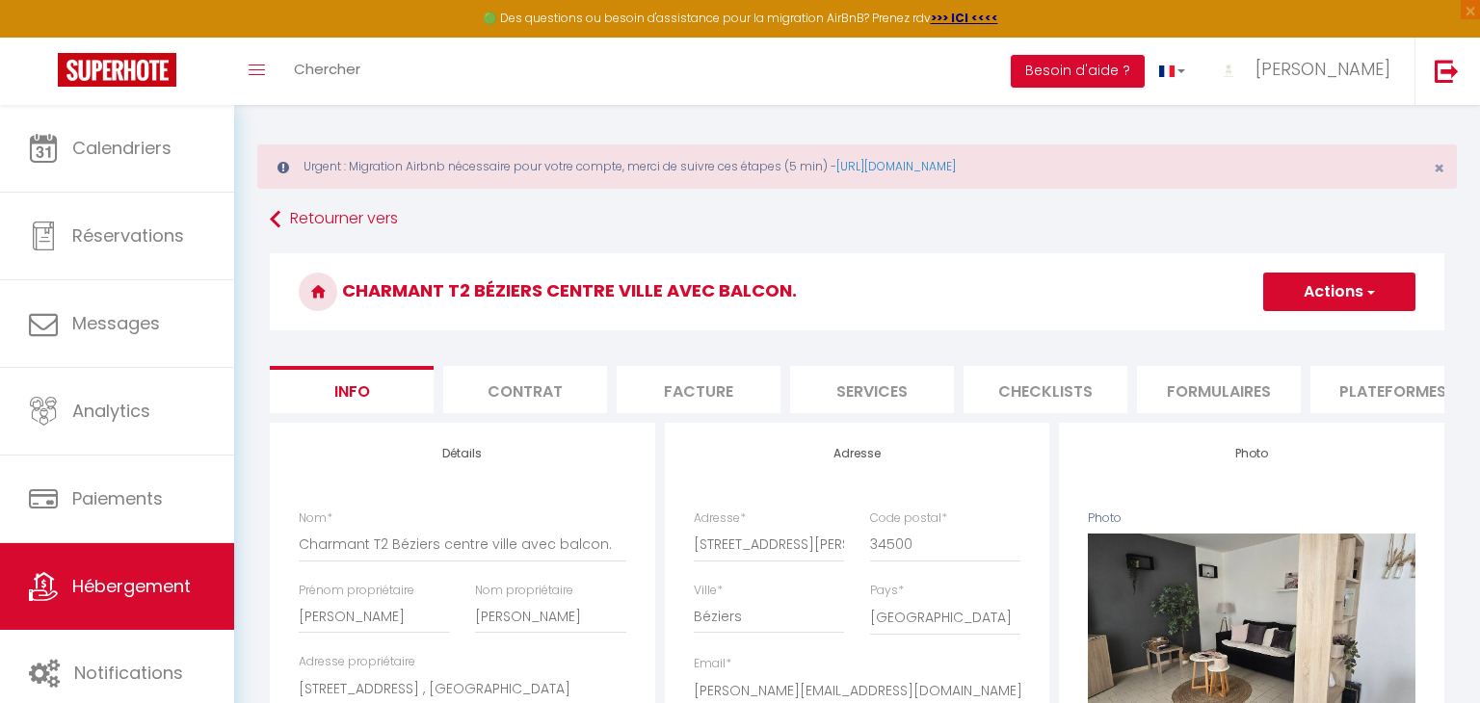
scroll to position [10, 0]
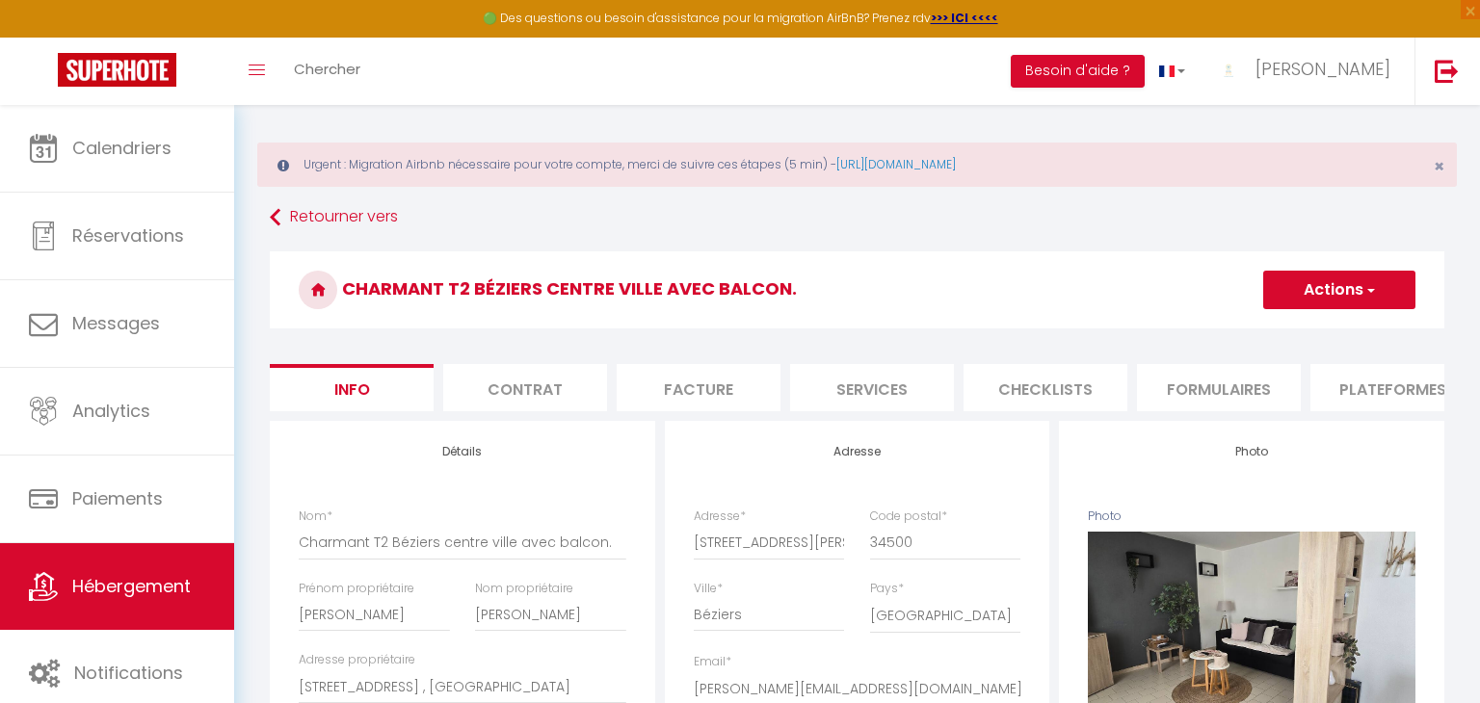
click at [1050, 377] on li "Checklists" at bounding box center [1046, 387] width 164 height 47
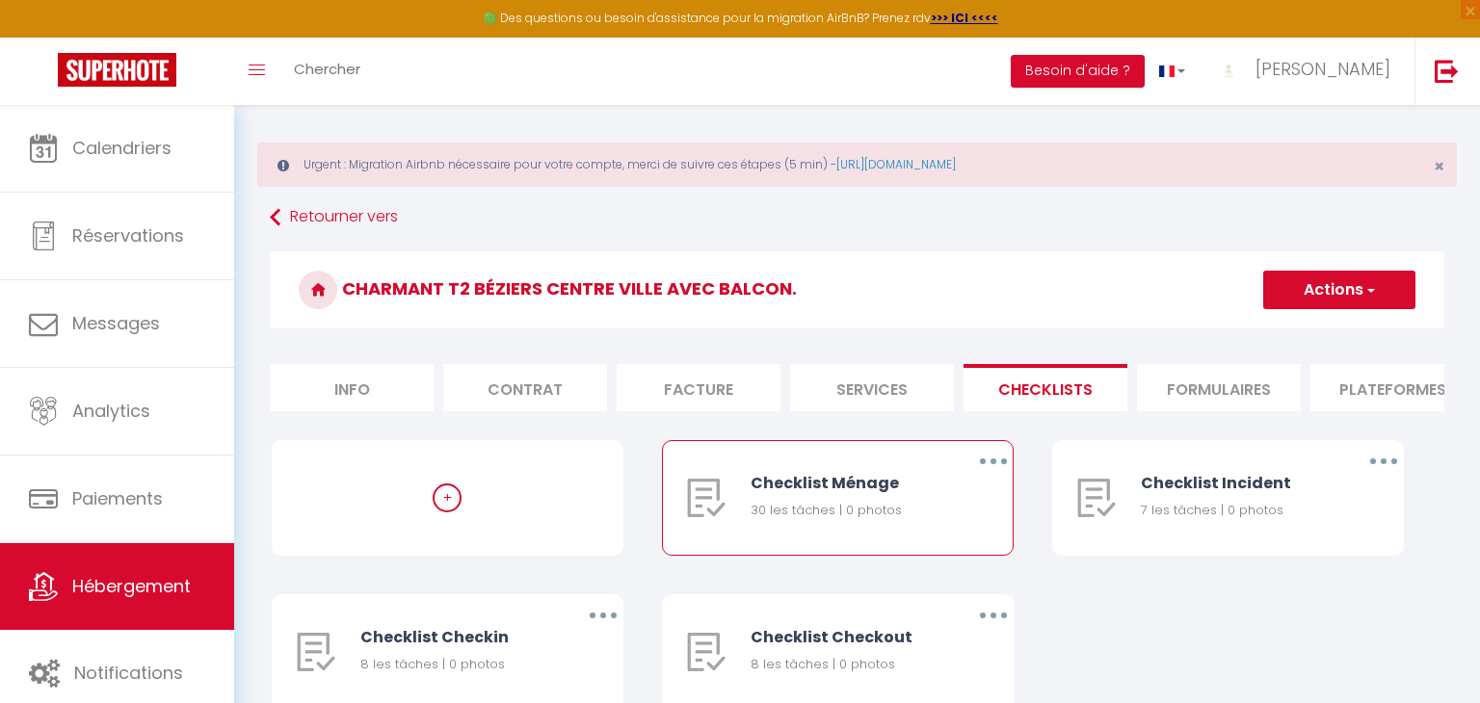
click at [851, 501] on div "30 les tâches | 0 photos" at bounding box center [846, 510] width 191 height 19
click at [993, 459] on icon "button" at bounding box center [994, 462] width 6 height 6
click at [957, 499] on link "Editer" at bounding box center [943, 506] width 143 height 33
type input "Checklist Ménage"
type input "Procédure à suivre à la fin du ménage"
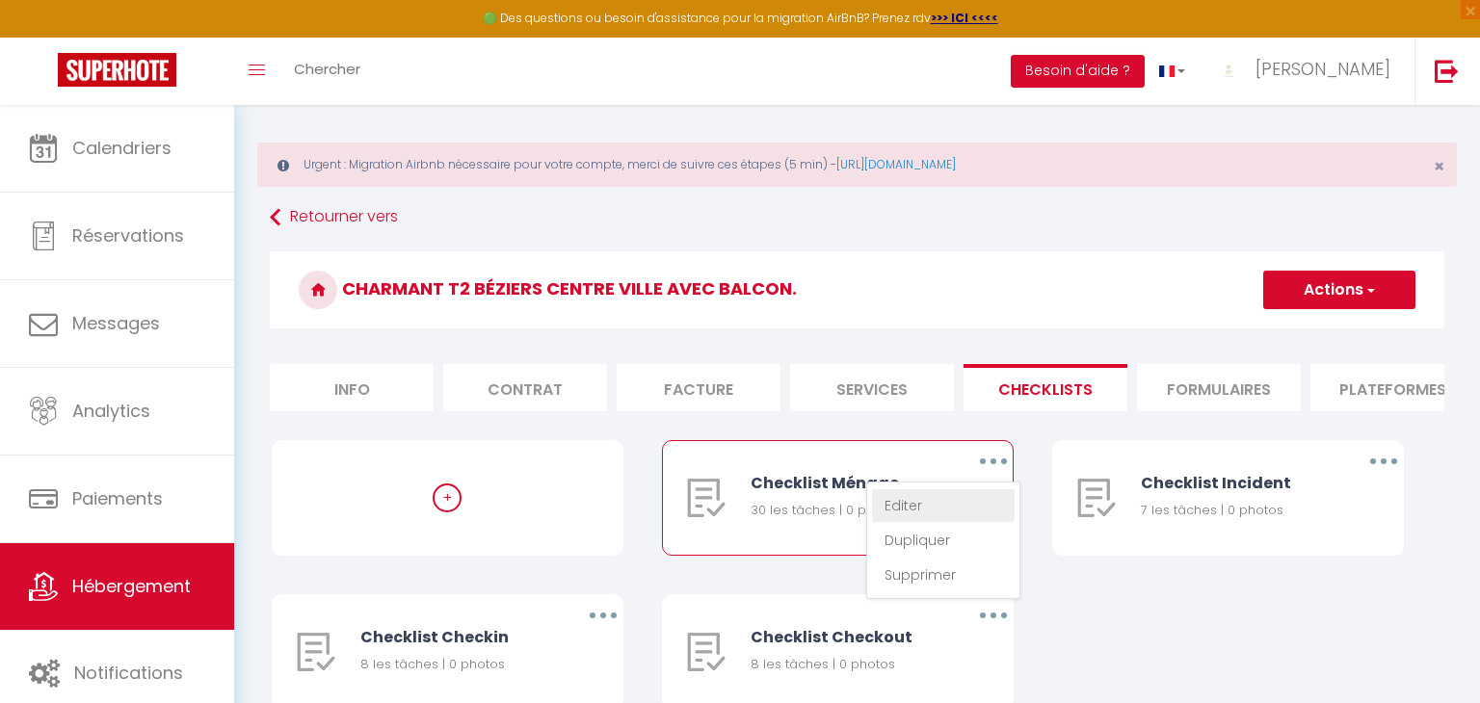
select select "1"
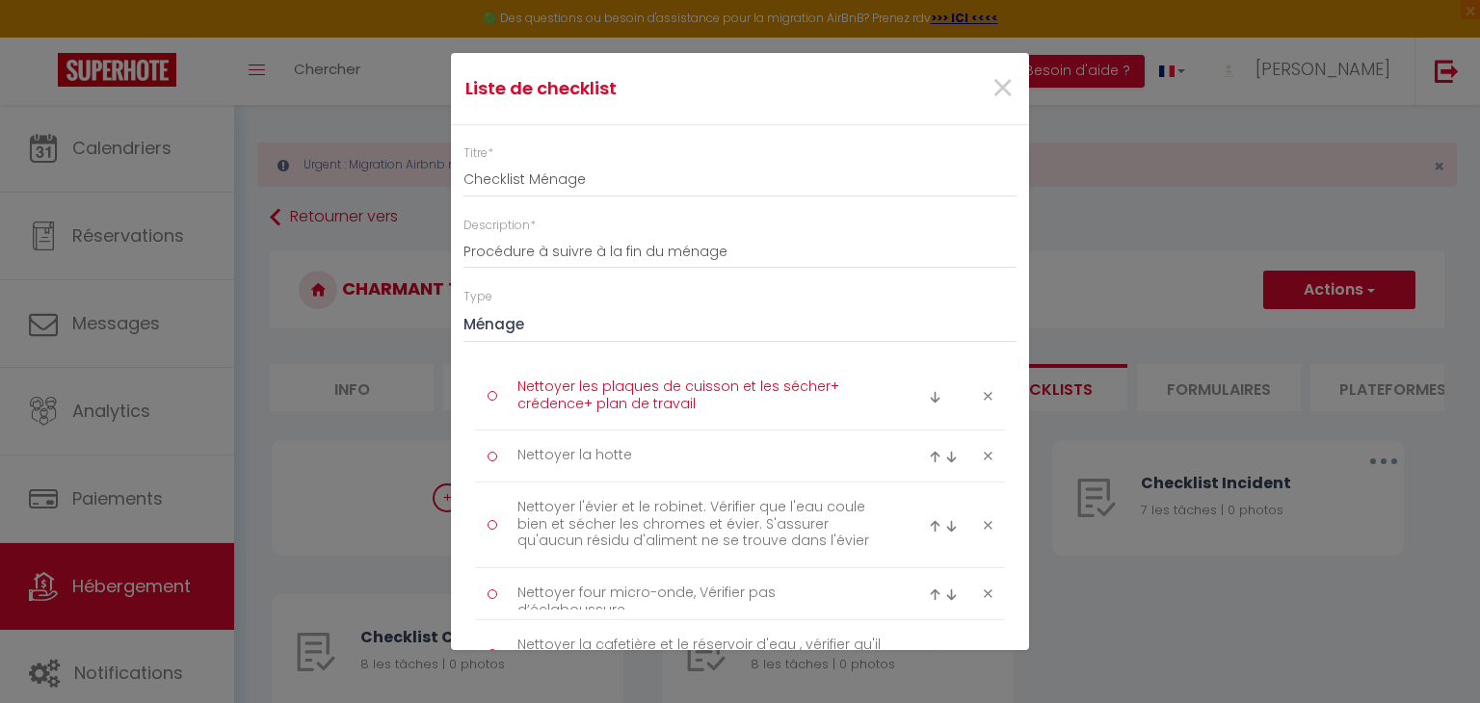
click at [537, 386] on textarea "Nettoyer les plaques de cuisson et les sécher+ crédence+ plan de travail" at bounding box center [701, 396] width 395 height 48
drag, startPoint x: 515, startPoint y: 388, endPoint x: 702, endPoint y: 406, distance: 187.8
click at [702, 406] on textarea "Nettoyer les plaques de cuisson et les sécher+ crédence+ plan de travail" at bounding box center [701, 396] width 395 height 48
drag, startPoint x: 518, startPoint y: 452, endPoint x: 379, endPoint y: 6, distance: 467.6
click at [608, 459] on textarea "Nettoyer la hotte" at bounding box center [701, 456] width 395 height 32
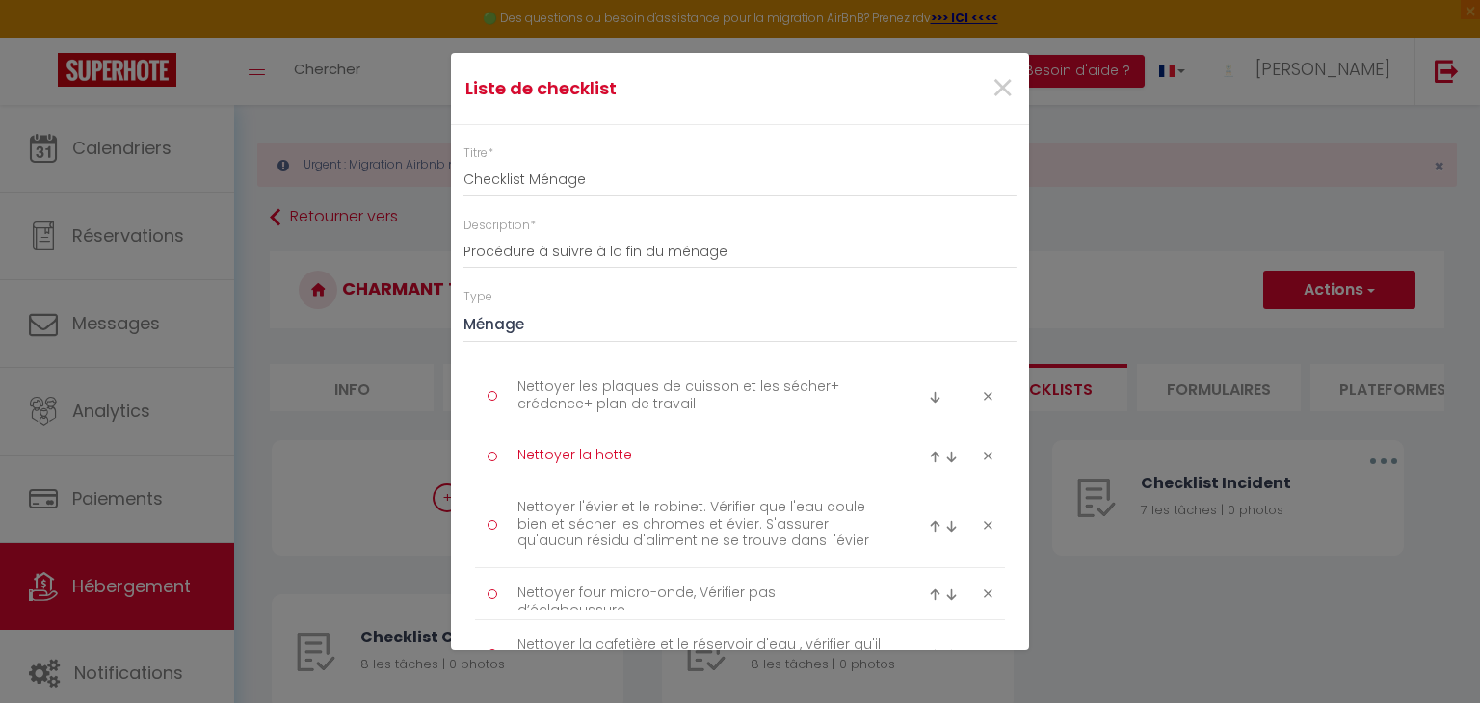
click at [650, 448] on textarea "Nettoyer la hotte" at bounding box center [701, 456] width 395 height 32
drag, startPoint x: 517, startPoint y: 452, endPoint x: 651, endPoint y: 455, distance: 134.0
click at [654, 455] on textarea "Nettoyer la hotte" at bounding box center [701, 456] width 395 height 32
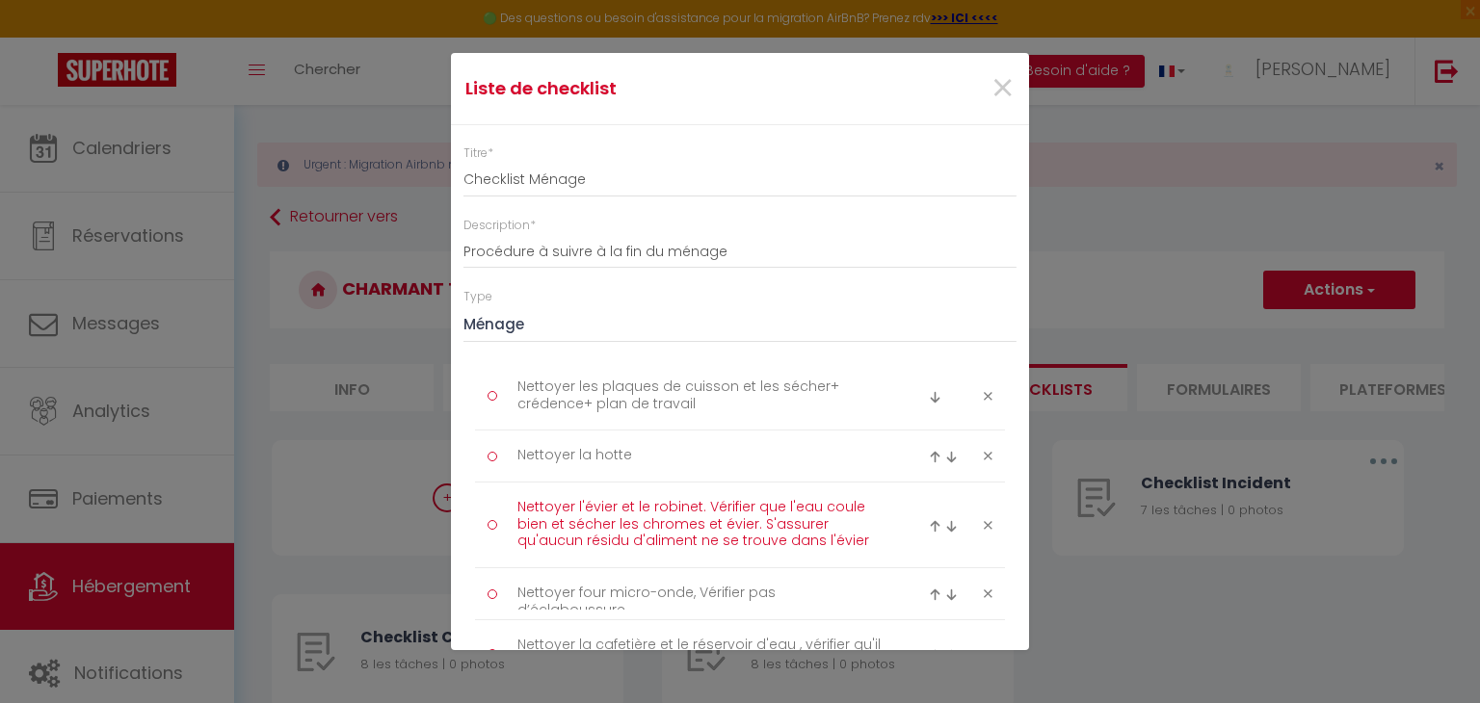
drag, startPoint x: 513, startPoint y: 496, endPoint x: 834, endPoint y: 541, distance: 324.0
click at [834, 541] on textarea "Nettoyer l'évier et le robinet. Vérifier que l'eau coule bien et sécher les chr…" at bounding box center [701, 525] width 395 height 66
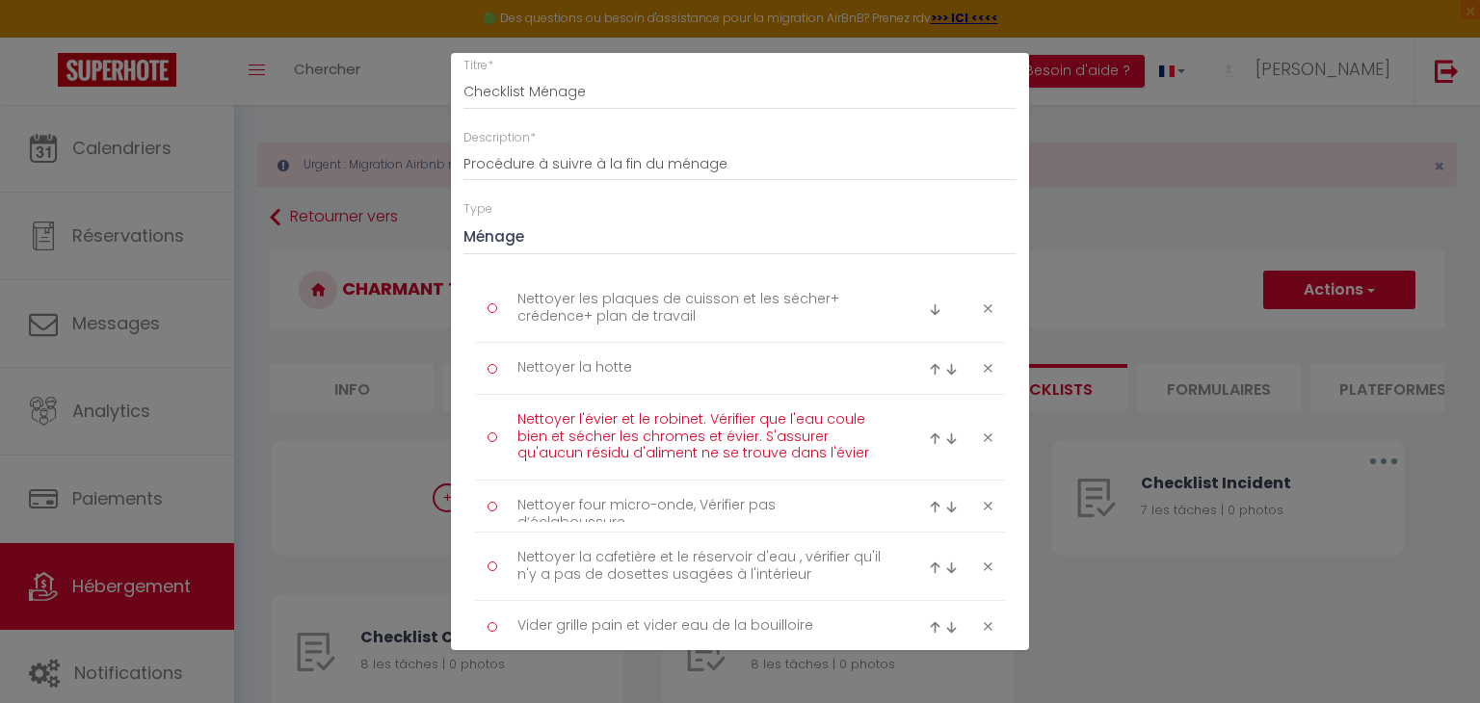
scroll to position [92, 0]
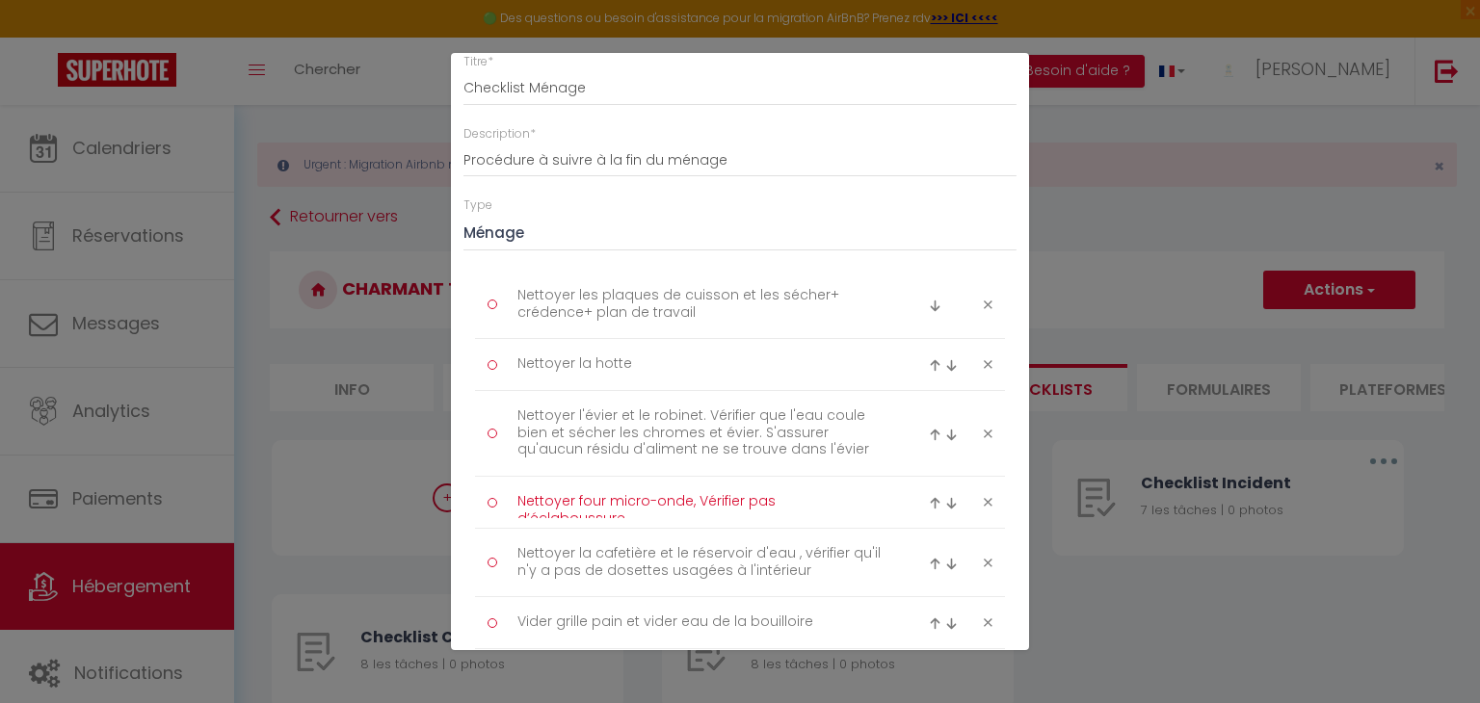
drag, startPoint x: 517, startPoint y: 500, endPoint x: 857, endPoint y: 505, distance: 339.2
click at [889, 507] on textarea "Nettoyer four micro-onde, Vérifier pas d’éclaboussure" at bounding box center [701, 503] width 395 height 32
drag, startPoint x: 521, startPoint y: 549, endPoint x: 805, endPoint y: 574, distance: 284.4
click at [809, 577] on textarea "Nettoyer la cafetière et le réservoir d'eau , vérifier qu'il n'y a pas de doset…" at bounding box center [701, 563] width 395 height 48
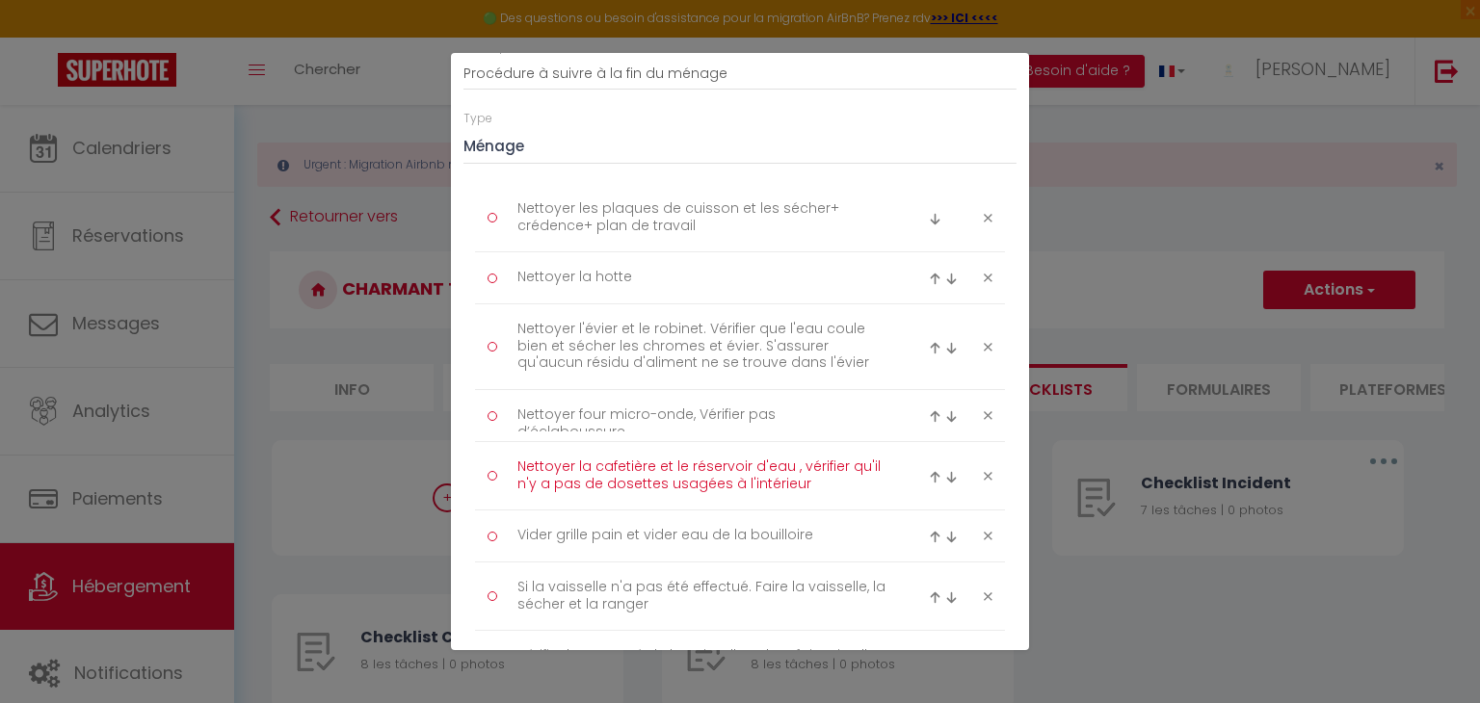
scroll to position [183, 0]
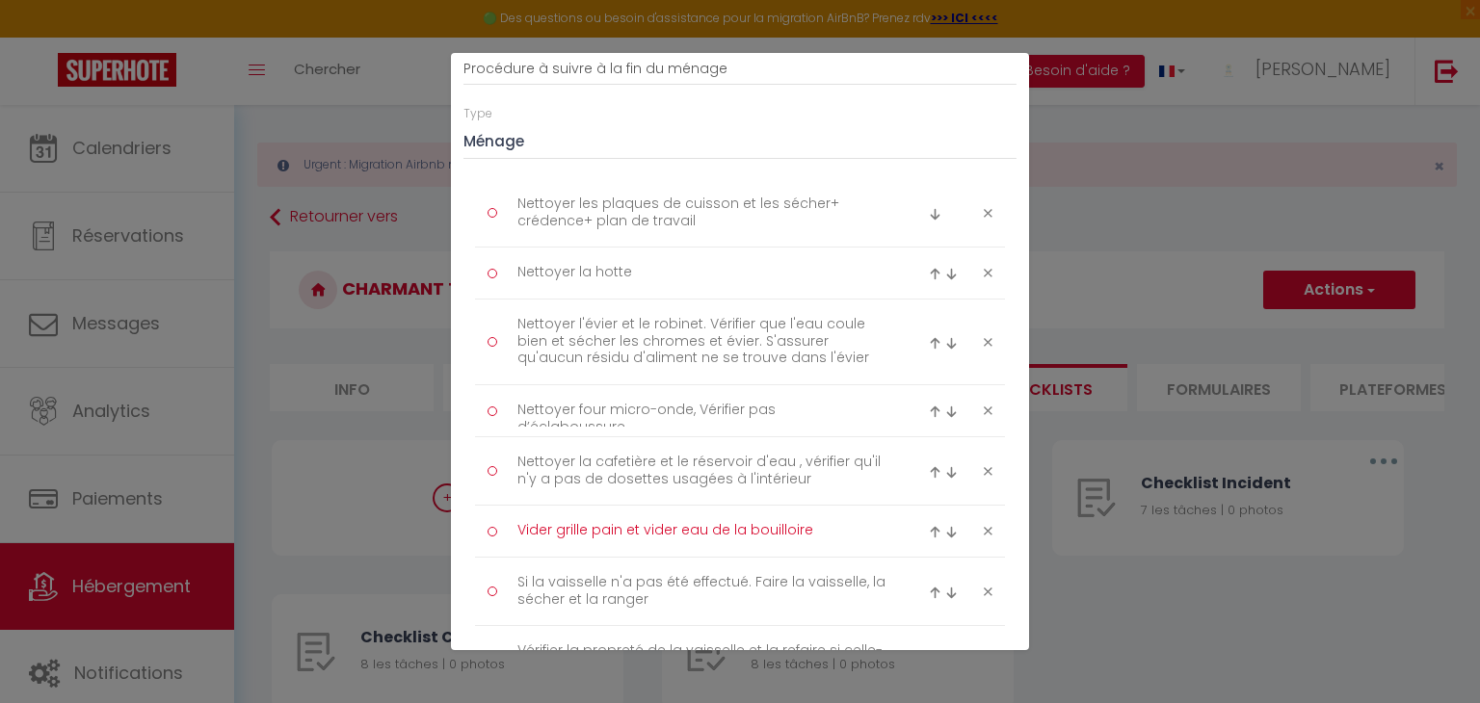
drag, startPoint x: 514, startPoint y: 528, endPoint x: 809, endPoint y: 534, distance: 294.9
click at [809, 534] on textarea "Vider grille pain et vider eau de la bouilloire" at bounding box center [701, 532] width 395 height 32
drag, startPoint x: 514, startPoint y: 580, endPoint x: 666, endPoint y: 610, distance: 155.2
click at [666, 610] on textarea "Si la vaisselle n'a pas été effectué. Faire la vaisselle, la sécher et la ranger" at bounding box center [701, 592] width 395 height 48
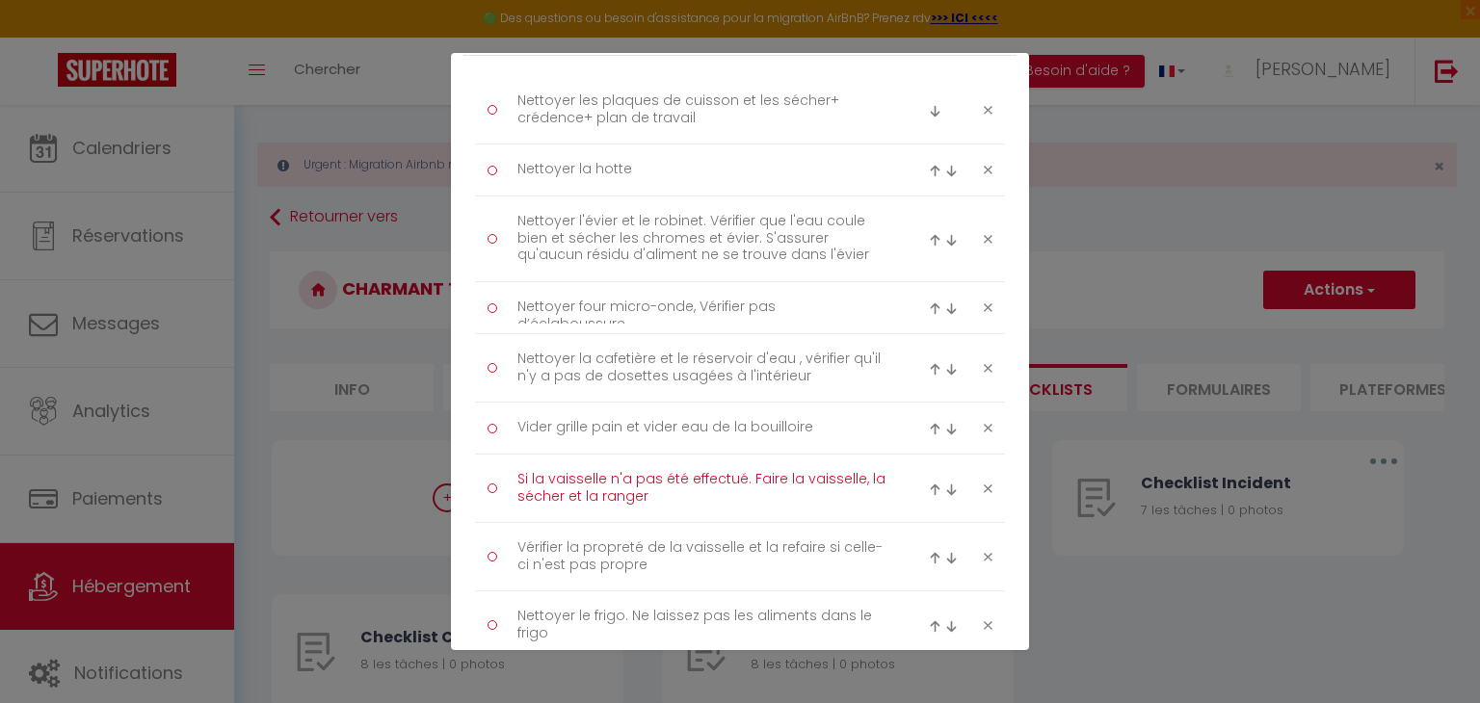
scroll to position [308, 0]
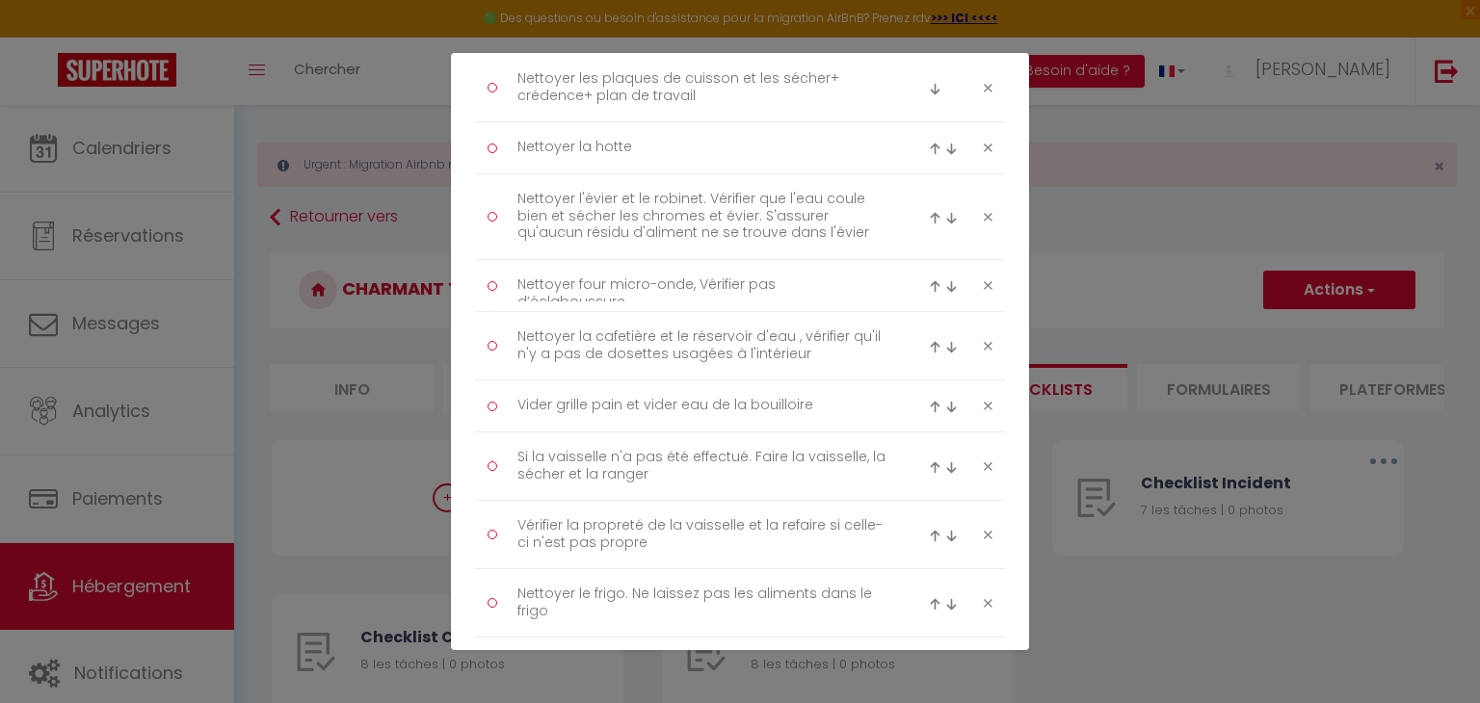
click at [990, 531] on icon at bounding box center [988, 535] width 9 height 14
type textarea "Nettoyer le frigo. Ne laissez pas les aliments dans le frigo"
type textarea "Enlever les poubelles si pas effectué par les locataires et nettoyer la poubell…"
type textarea "Nettoyer plans de travail, façade de meuble"
type textarea "Nettoyer les meubles du salon ( tables, chaises, meuble tv...)"
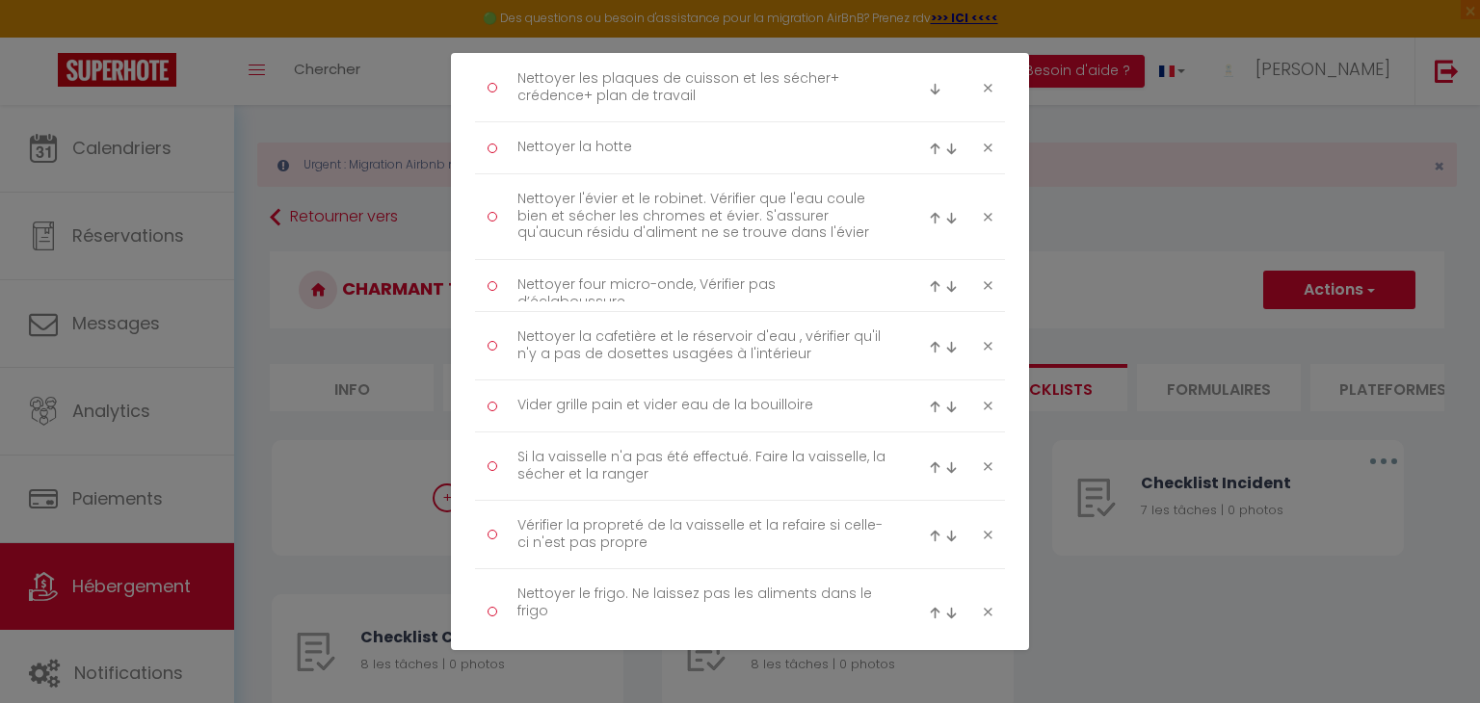
type textarea "Dépoussiérer le canapé et remettre en forme les coussins"
type textarea "Nettoyer et dépoussiérer la télé et l'ensemble des décorations"
type textarea "Nettoyer la douche( receveur de douche, paroi, colonne de douche etc) Nettoyer …"
type textarea "Nettoyer le lavabo, le robinet et le miroir"
type textarea "Vérifier que l'eau s'écoule bien et qu'il n'y ait pas de fuite"
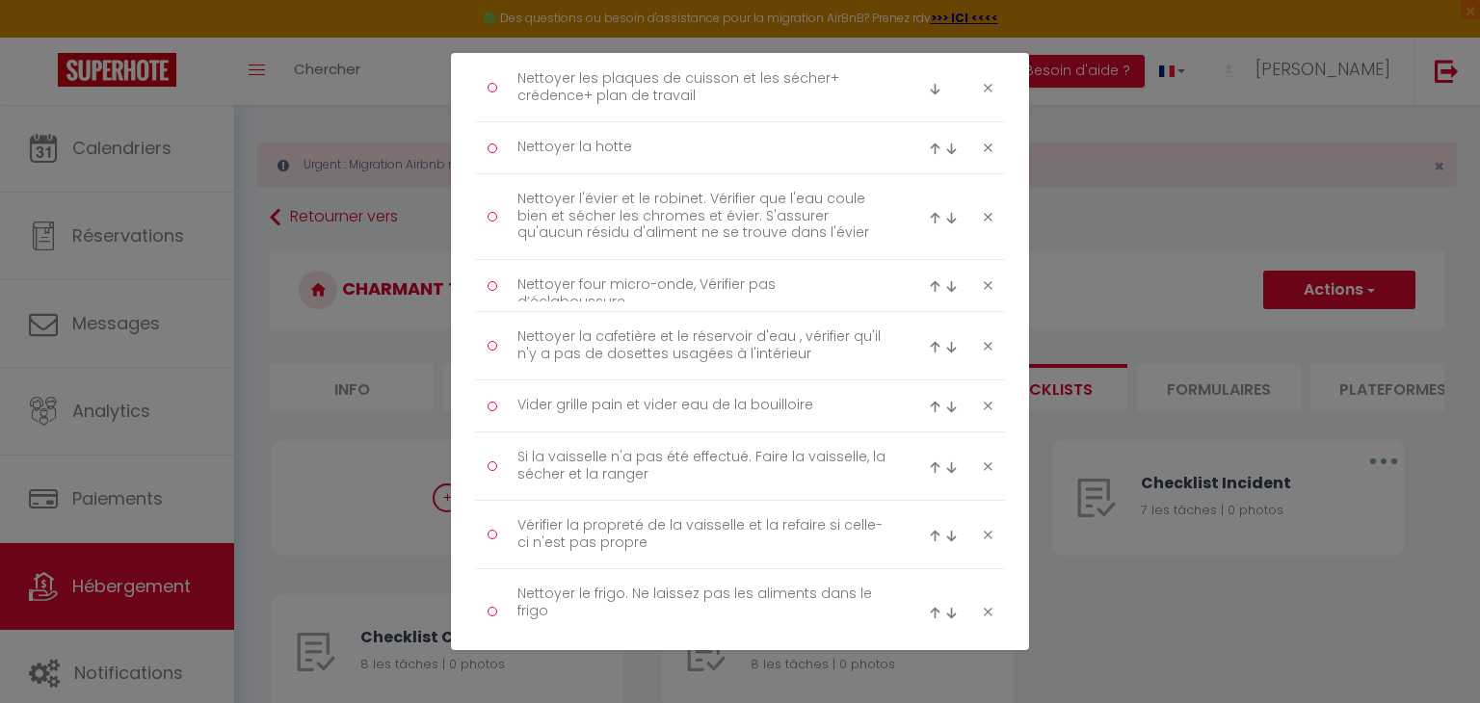
type textarea "Nettoyer la poubelle de la salle de bain et remplacer le sac poubelle"
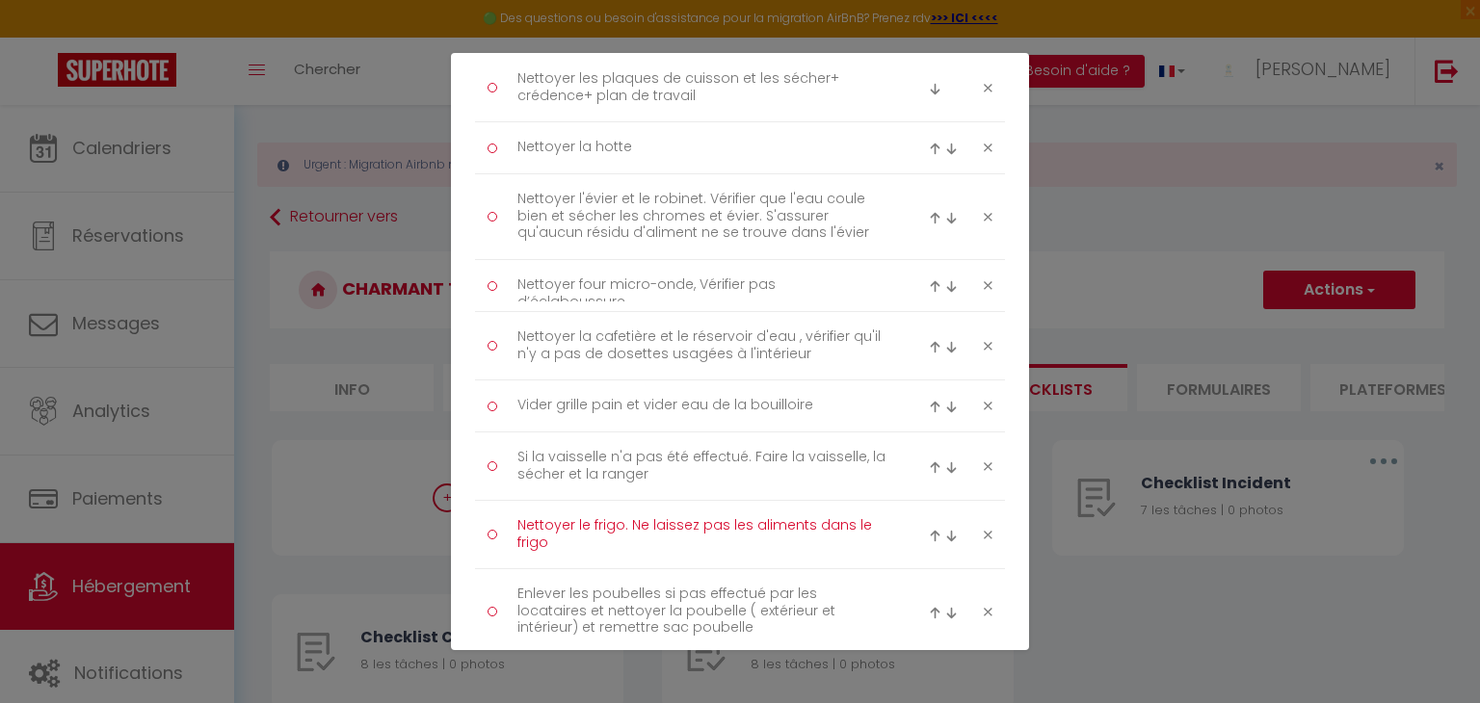
drag, startPoint x: 601, startPoint y: 550, endPoint x: 512, endPoint y: 528, distance: 92.3
click at [512, 528] on textarea "Nettoyer le frigo. Ne laissez pas les aliments dans le frigo" at bounding box center [701, 535] width 395 height 48
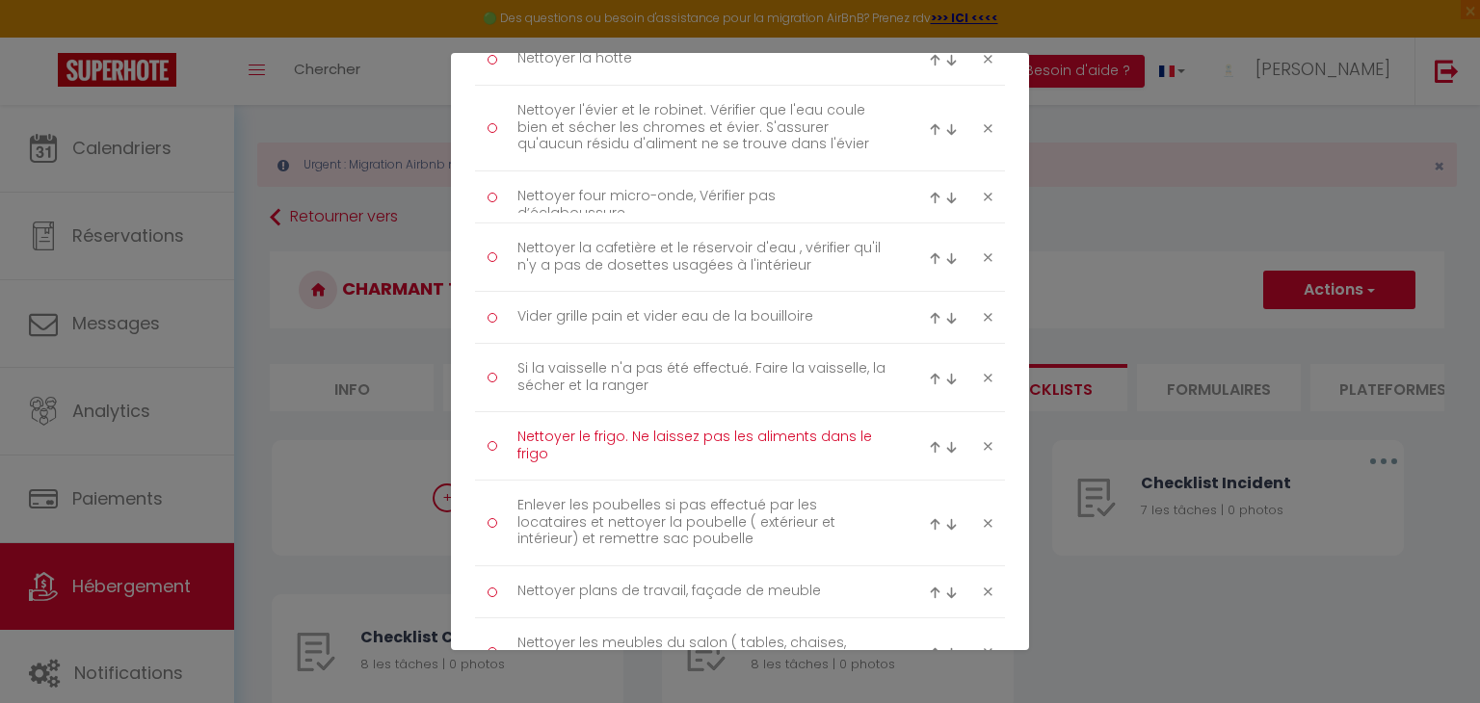
scroll to position [401, 0]
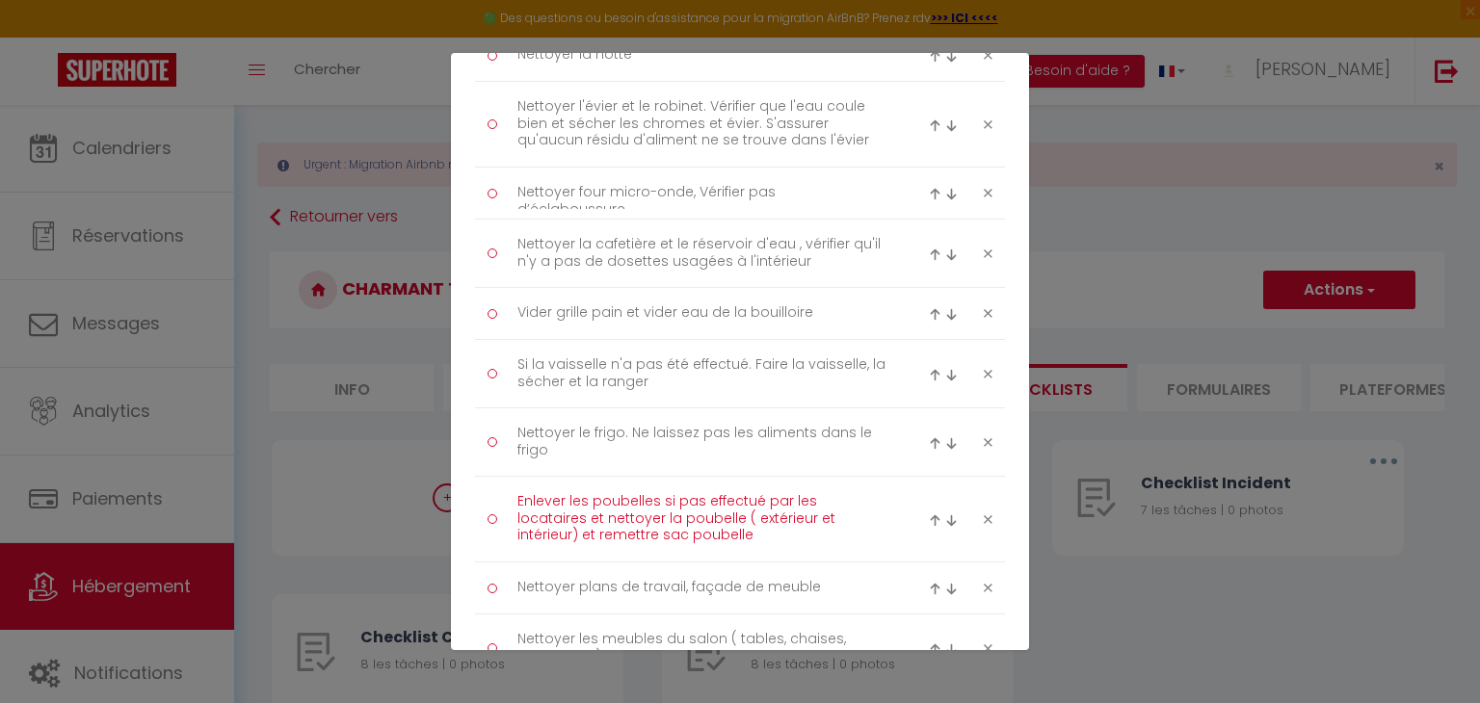
drag, startPoint x: 696, startPoint y: 526, endPoint x: 555, endPoint y: 513, distance: 141.3
click at [515, 494] on textarea "Enlever les poubelles si pas effectué par les locataires et nettoyer la poubell…" at bounding box center [701, 520] width 395 height 66
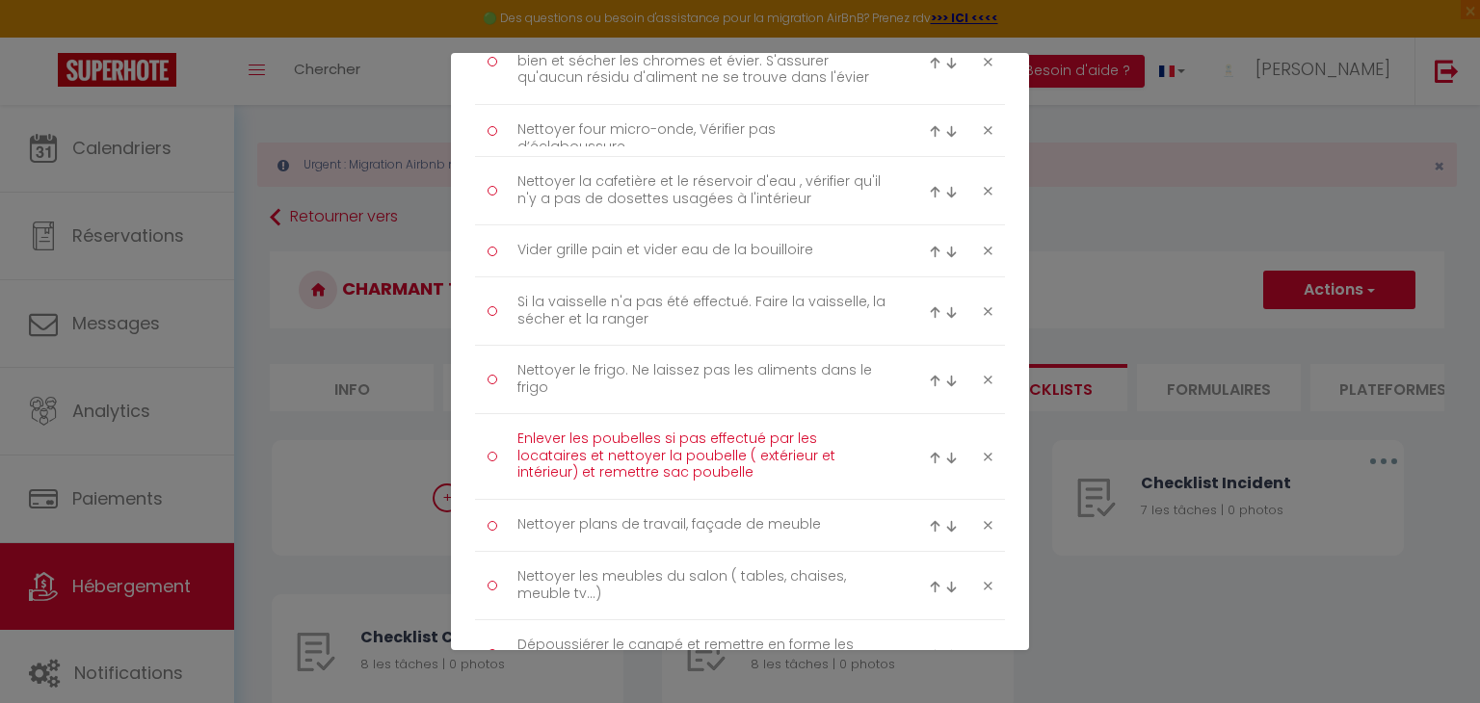
scroll to position [515, 0]
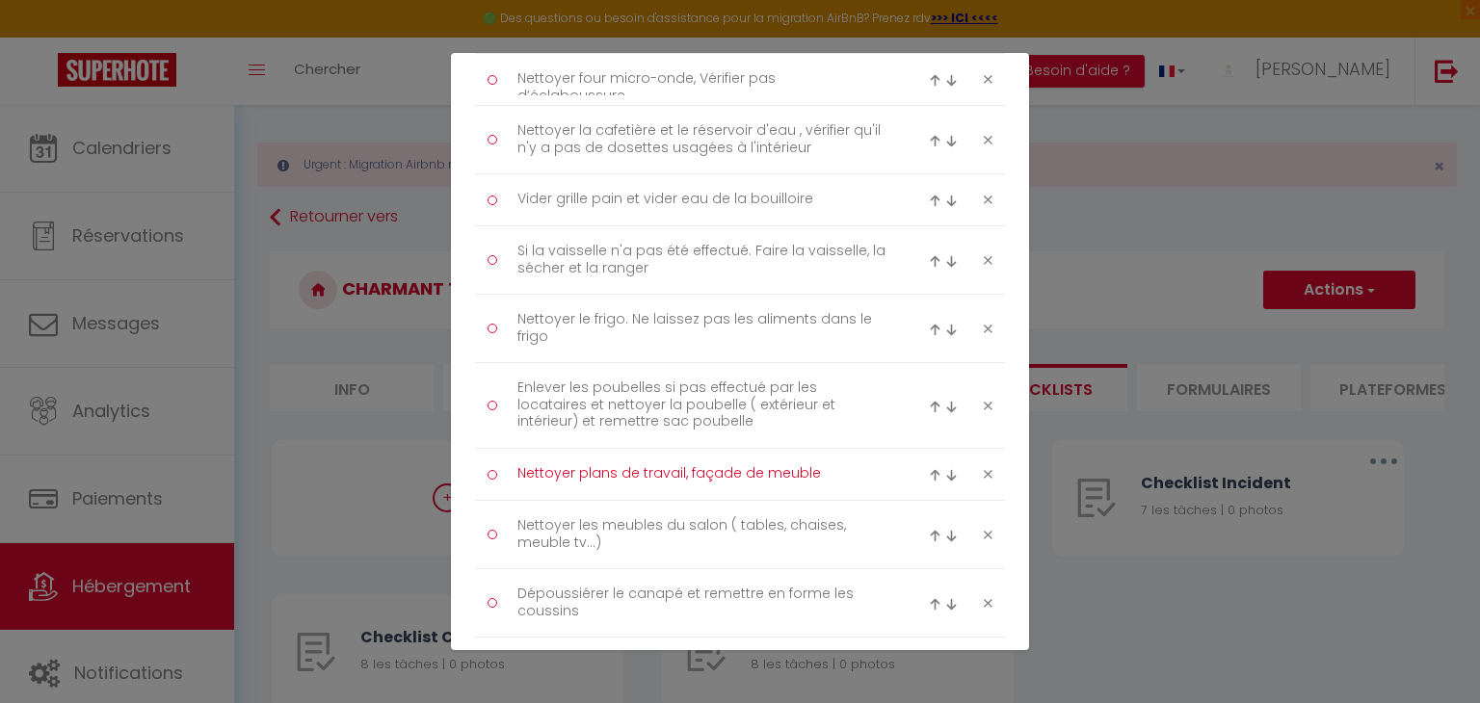
drag, startPoint x: 517, startPoint y: 471, endPoint x: 815, endPoint y: 472, distance: 298.7
click at [817, 472] on textarea "Nettoyer plans de travail, façade de meuble" at bounding box center [701, 475] width 395 height 32
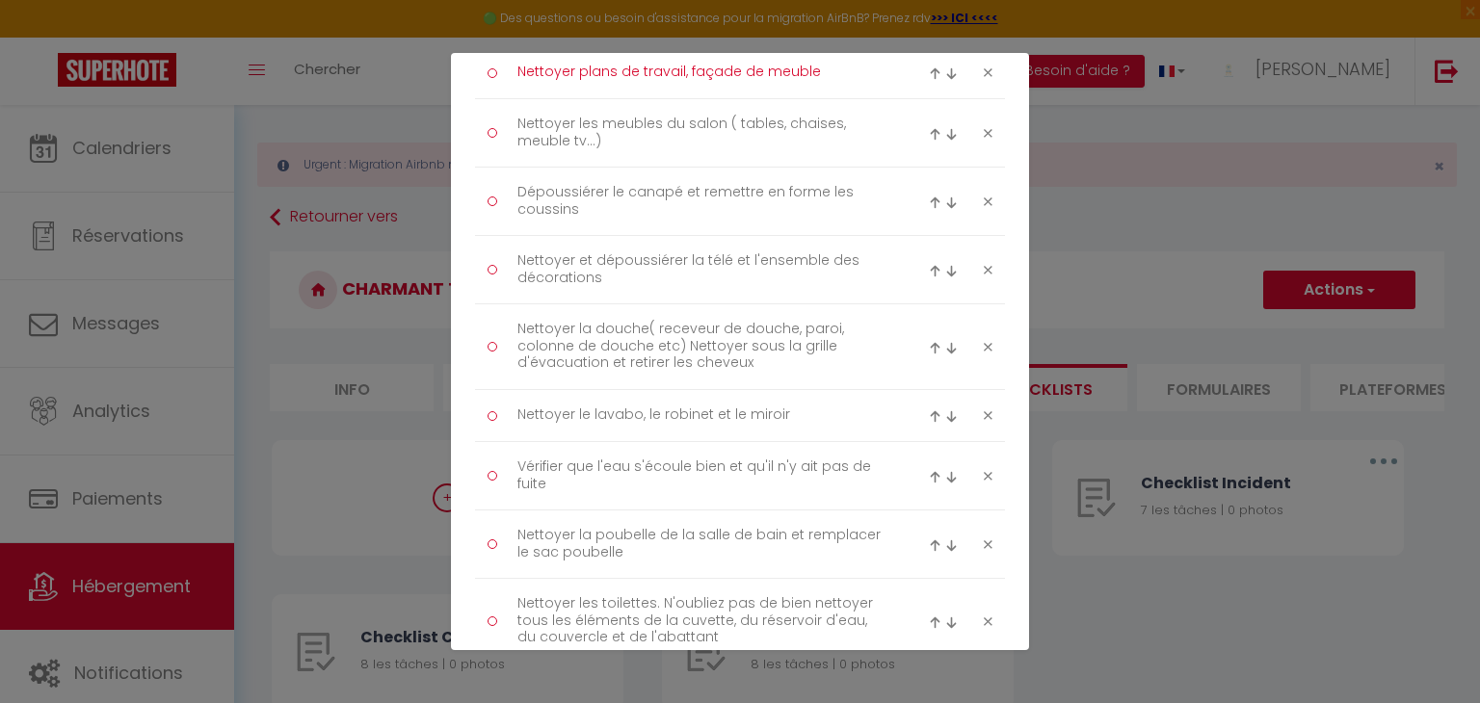
scroll to position [917, 0]
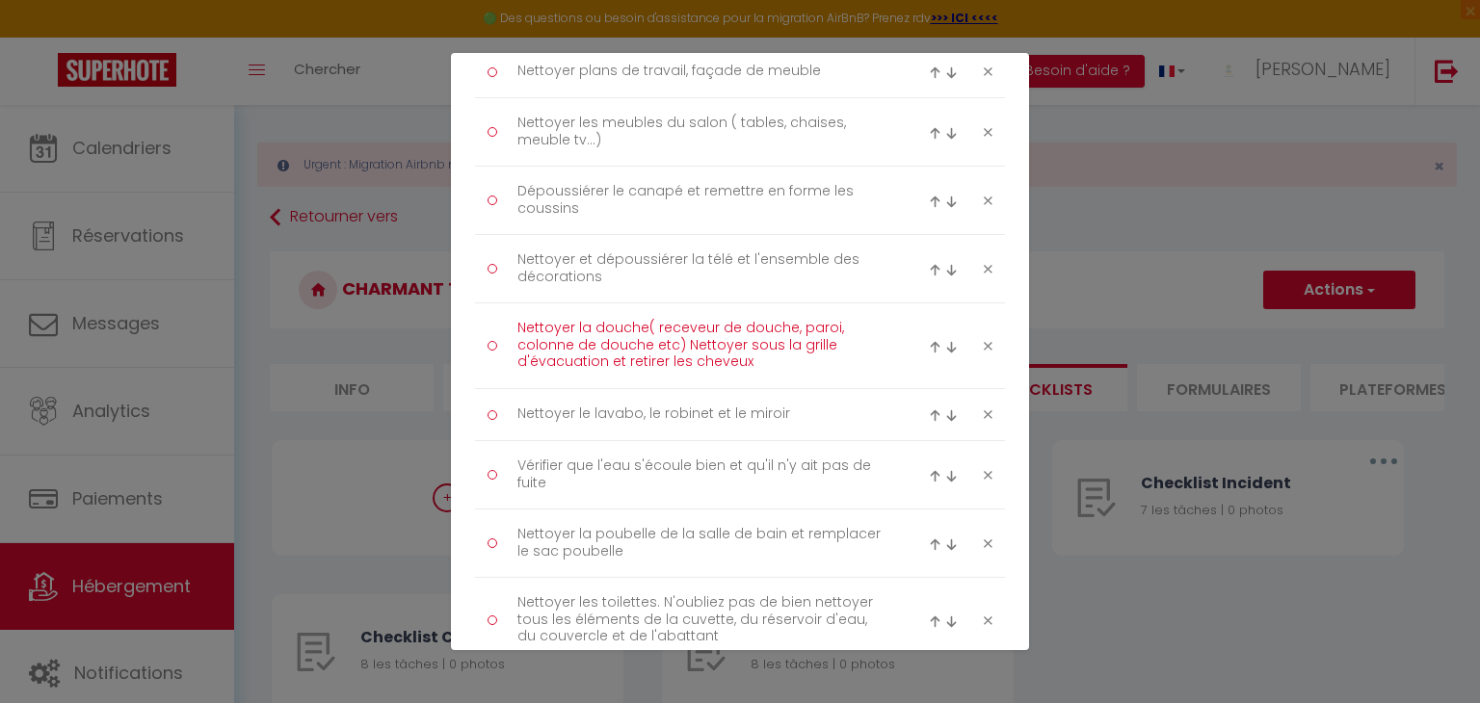
drag, startPoint x: 765, startPoint y: 357, endPoint x: 508, endPoint y: 333, distance: 258.3
click at [508, 333] on textarea "Nettoyer la douche( receveur de douche, paroi, colonne de douche etc) Nettoyer …" at bounding box center [701, 346] width 395 height 66
drag, startPoint x: 518, startPoint y: 412, endPoint x: 802, endPoint y: 411, distance: 283.3
click at [802, 411] on textarea "Nettoyer le lavabo, le robinet et le miroir" at bounding box center [701, 415] width 395 height 32
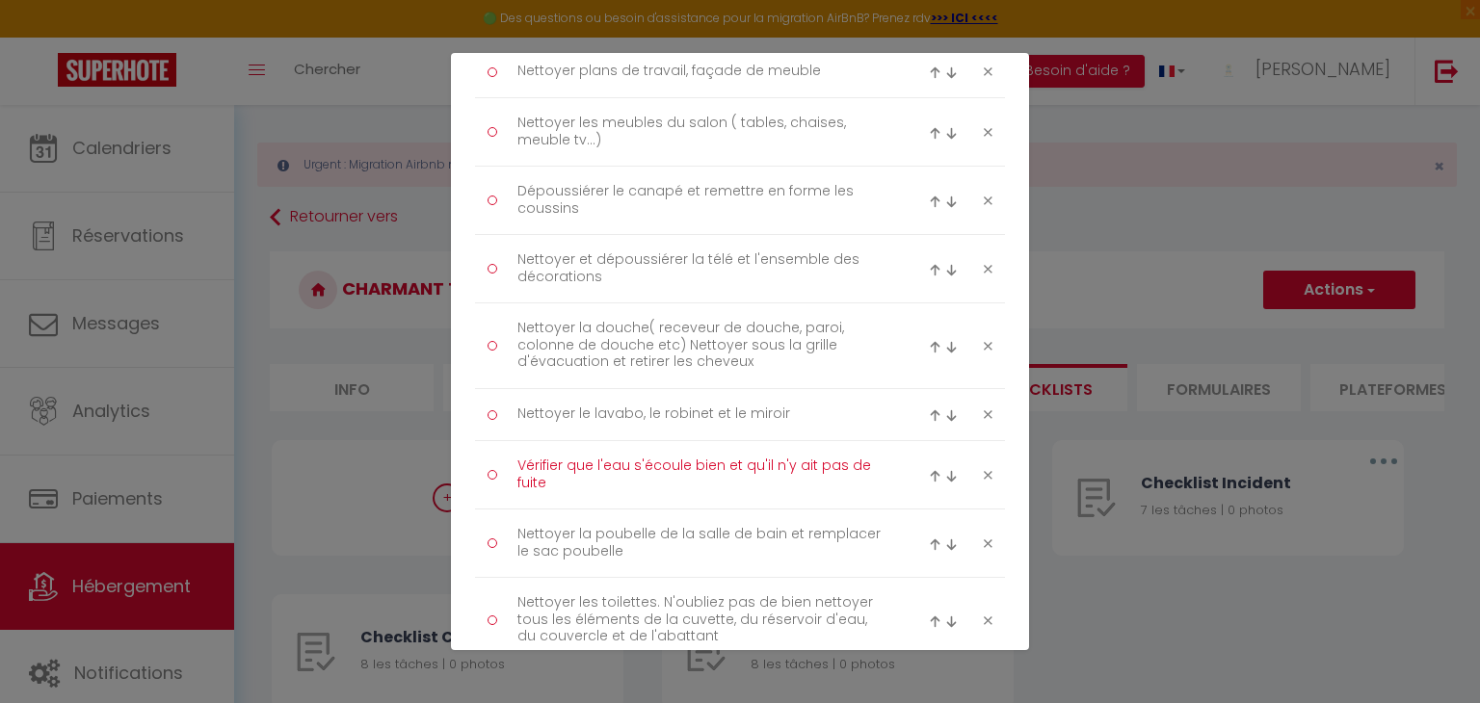
drag, startPoint x: 544, startPoint y: 475, endPoint x: 498, endPoint y: 440, distance: 57.8
click at [498, 441] on li "Vérifier que l'eau s'écoule bien et qu'il n'y ait pas de fuite" at bounding box center [740, 475] width 530 height 68
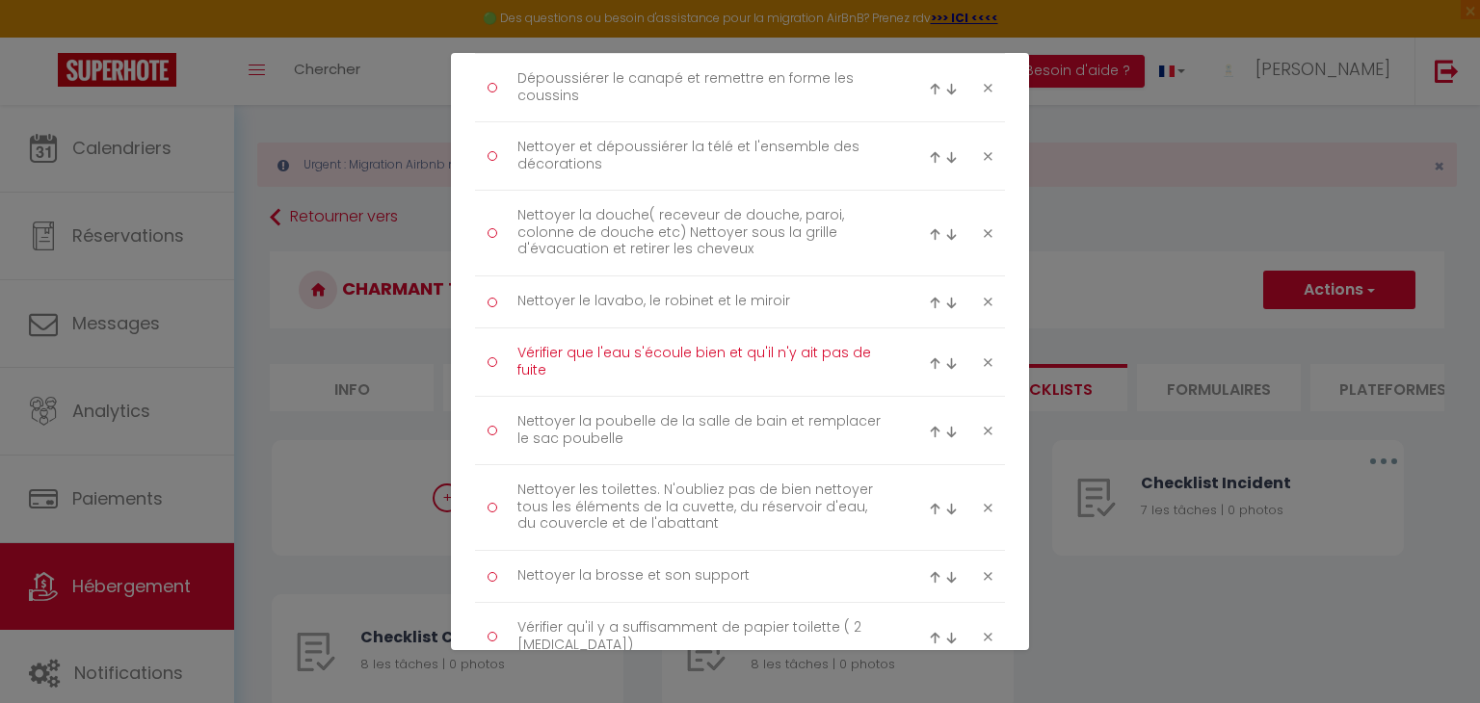
scroll to position [1033, 0]
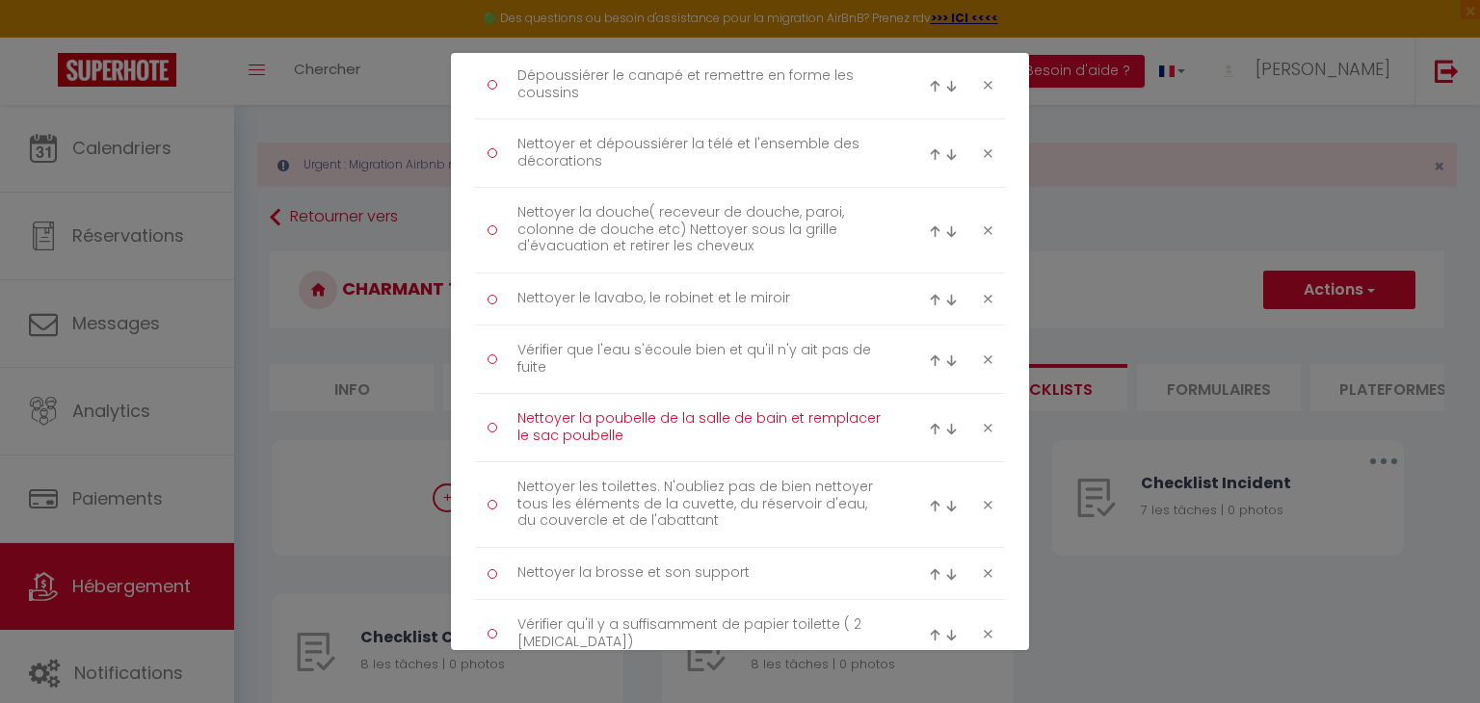
drag, startPoint x: 614, startPoint y: 432, endPoint x: 506, endPoint y: 405, distance: 111.3
click at [506, 405] on textarea "Nettoyer la poubelle de la salle de bain et remplacer le sac poubelle" at bounding box center [701, 428] width 395 height 48
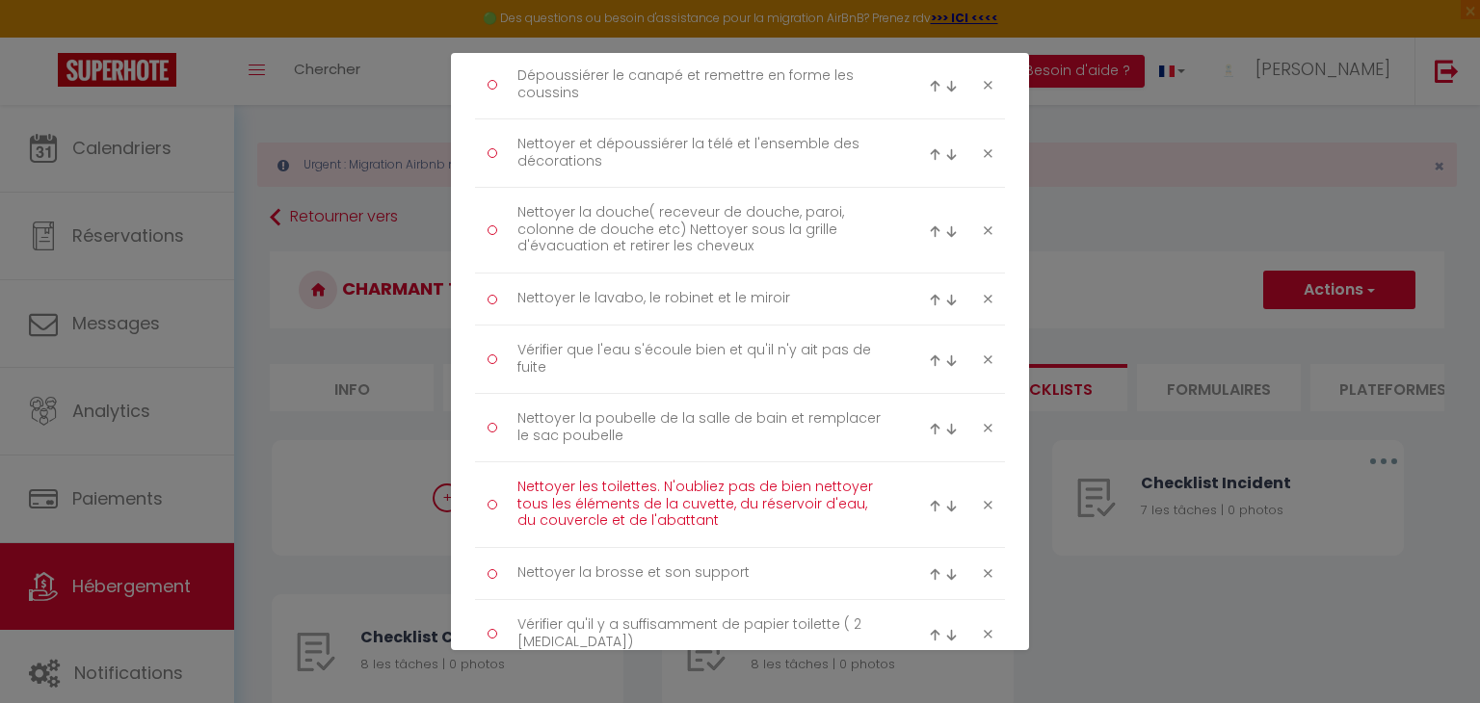
drag, startPoint x: 728, startPoint y: 523, endPoint x: 505, endPoint y: 483, distance: 226.3
click at [505, 483] on textarea "Nettoyer les toilettes. N'oubliez pas de bien nettoyer tous les éléments de la …" at bounding box center [701, 505] width 395 height 66
paste textarea "a poubelle de la salle de bain et remplacer le sac poubelle"
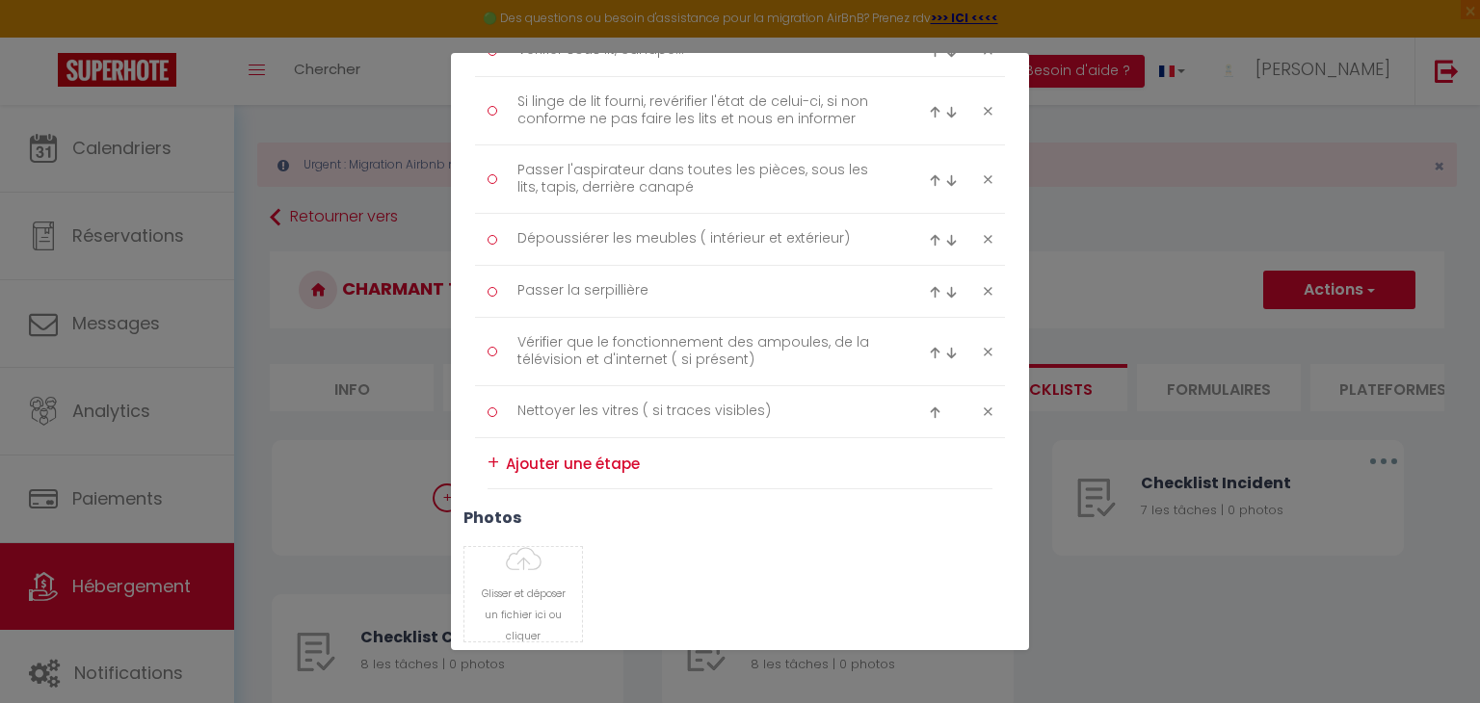
scroll to position [1875, 0]
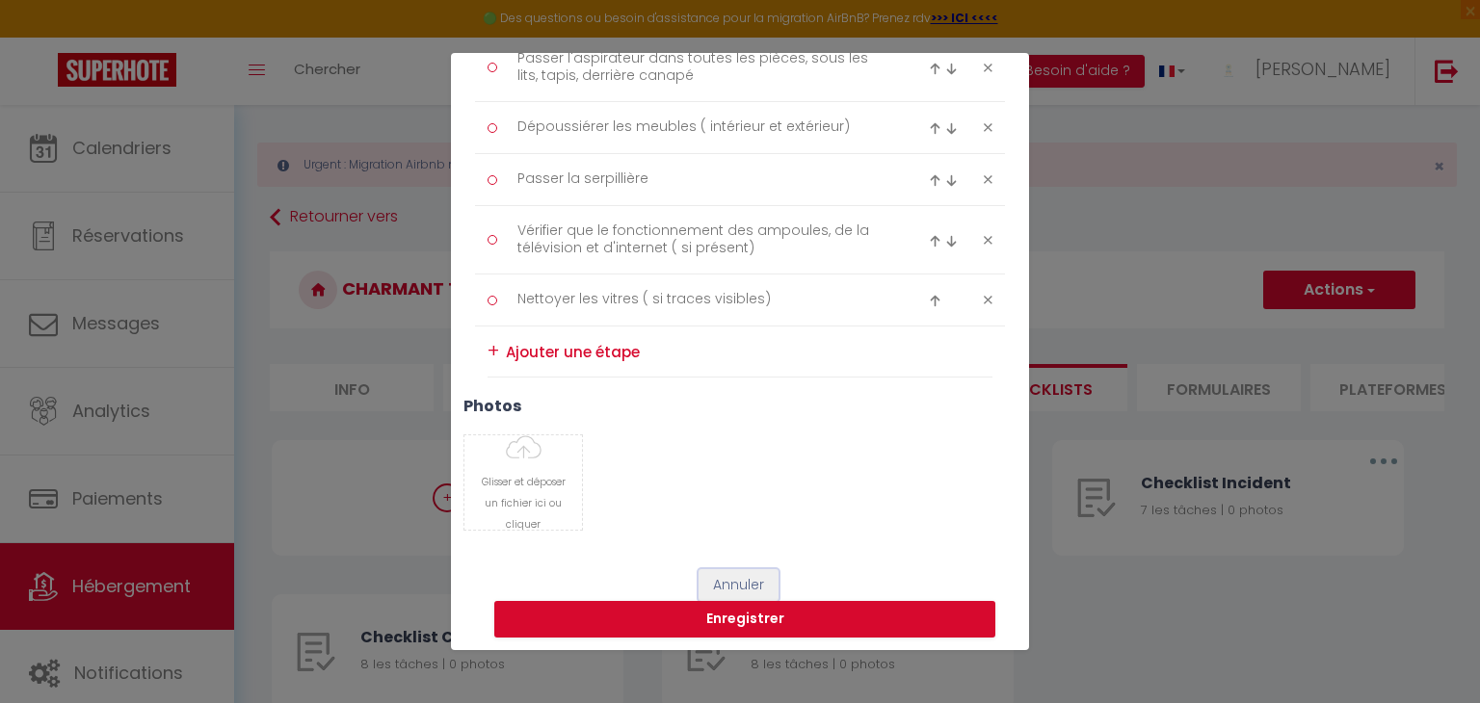
click at [749, 575] on button "Annuler" at bounding box center [739, 586] width 80 height 33
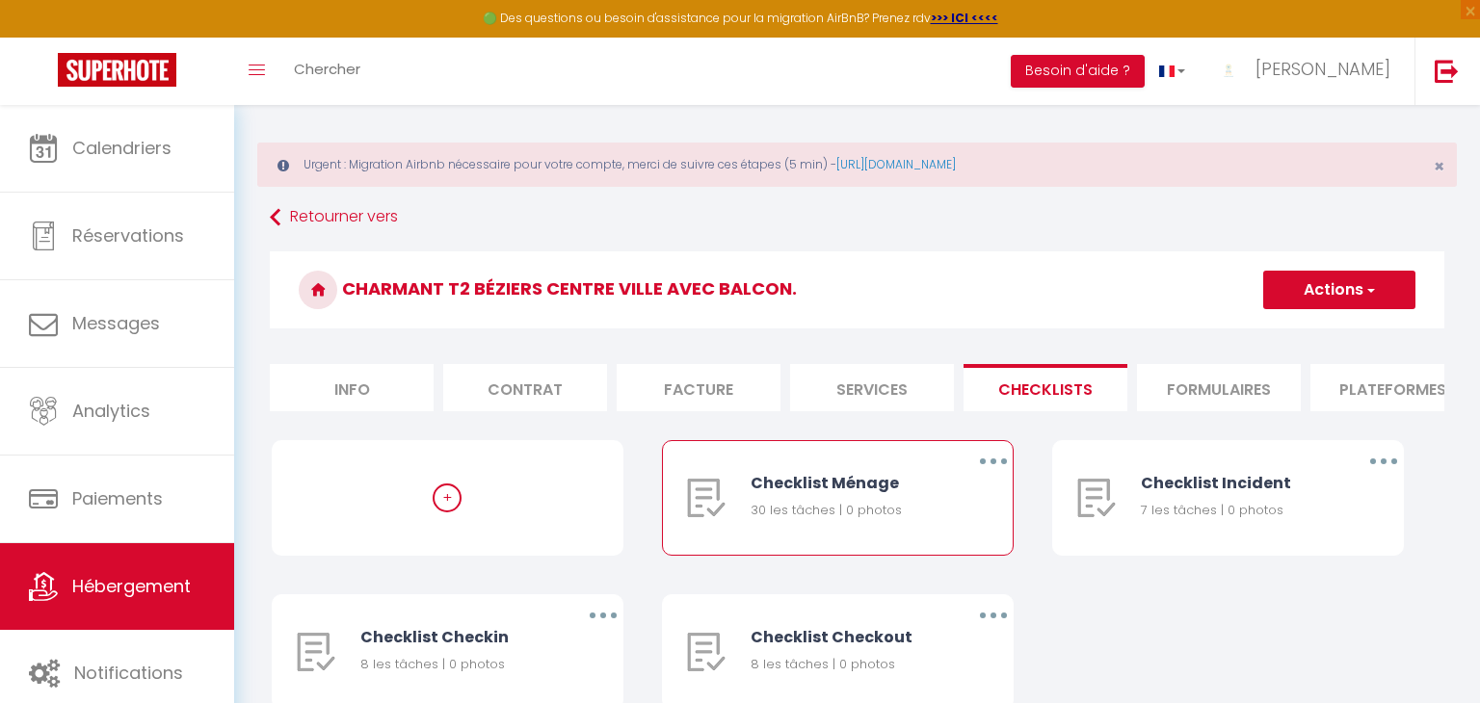
click at [783, 484] on div "Checklist Ménage" at bounding box center [846, 483] width 191 height 24
click at [693, 496] on img at bounding box center [706, 498] width 39 height 39
click at [941, 480] on div "Checklist Ménage" at bounding box center [846, 483] width 191 height 24
click at [1000, 455] on button "button" at bounding box center [994, 461] width 54 height 31
click at [972, 496] on link "Editer" at bounding box center [943, 506] width 143 height 33
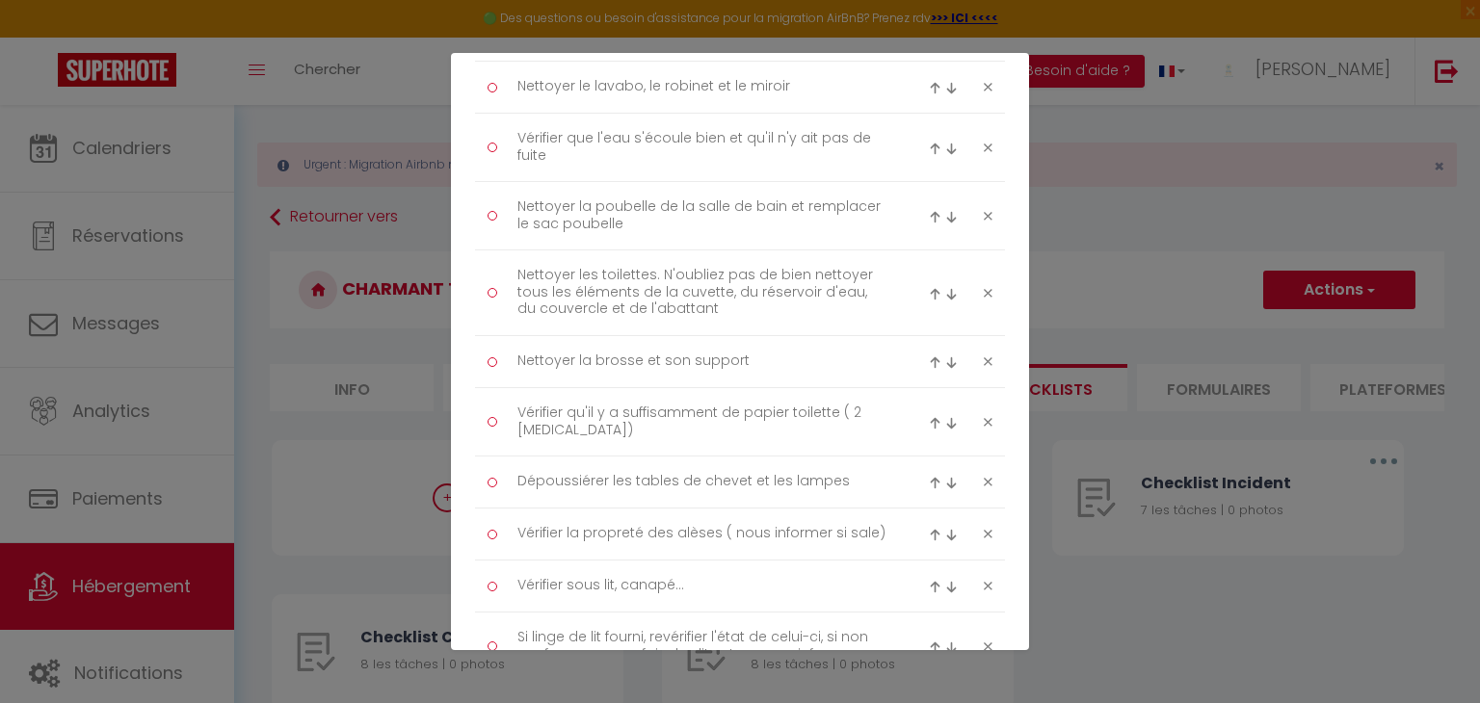
scroll to position [1176, 0]
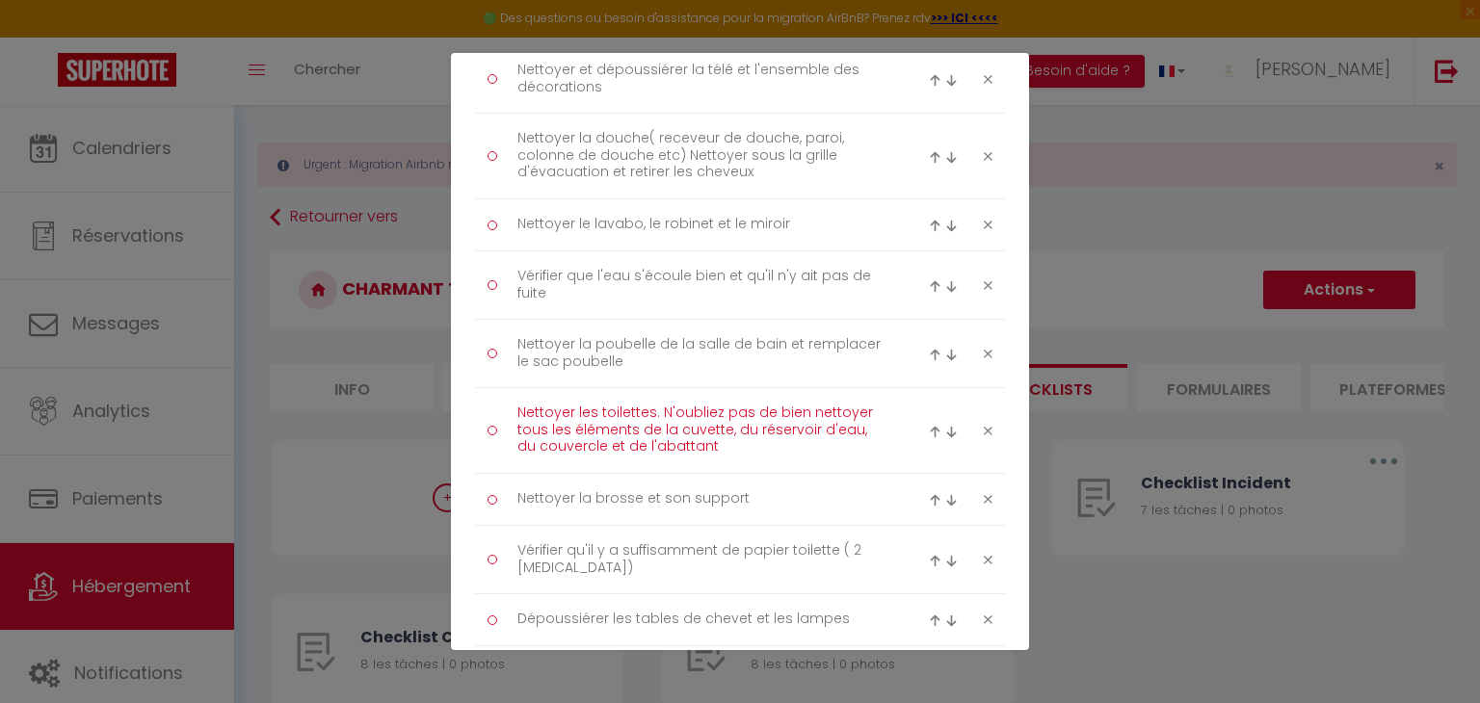
drag, startPoint x: 682, startPoint y: 443, endPoint x: 514, endPoint y: 408, distance: 172.4
click at [514, 408] on textarea "Nettoyer les toilettes. N'oubliez pas de bien nettoyer tous les éléments de la …" at bounding box center [701, 431] width 395 height 66
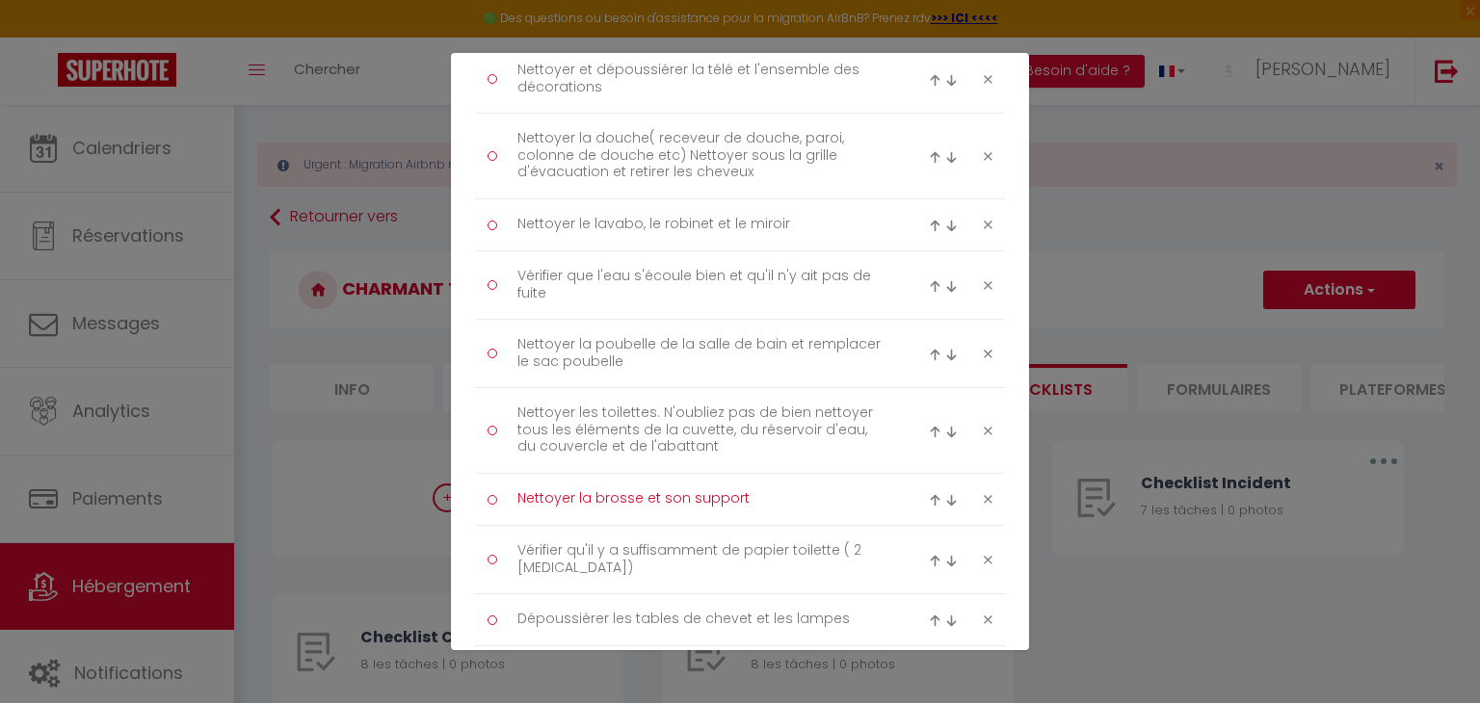
drag, startPoint x: 762, startPoint y: 504, endPoint x: 517, endPoint y: 492, distance: 246.0
click at [517, 492] on textarea "Nettoyer la brosse et son support" at bounding box center [701, 500] width 395 height 32
drag, startPoint x: 655, startPoint y: 566, endPoint x: 517, endPoint y: 545, distance: 140.2
click at [517, 545] on textarea "Vérifier qu'il y a suffisamment de papier toilette ( 2 [MEDICAL_DATA])" at bounding box center [701, 560] width 395 height 48
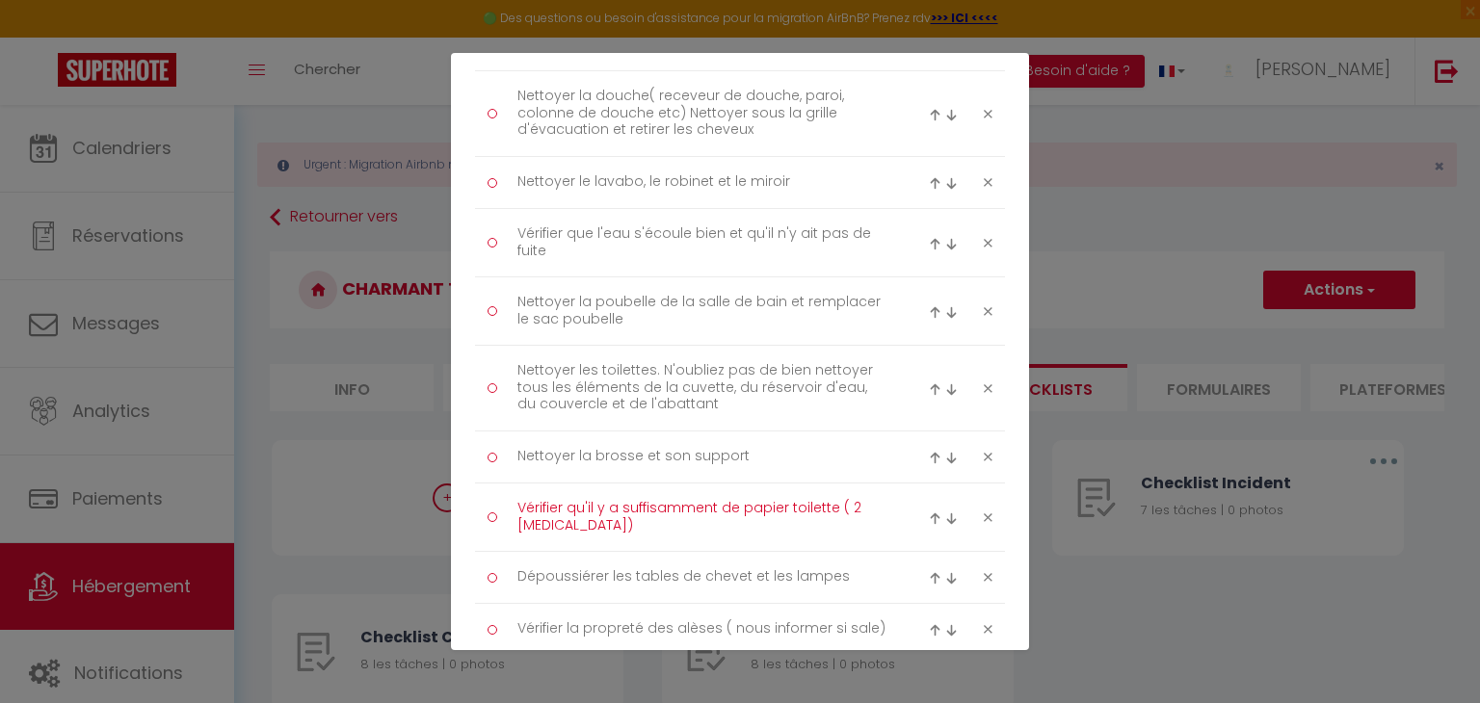
scroll to position [1238, 0]
